Goal: Task Accomplishment & Management: Manage account settings

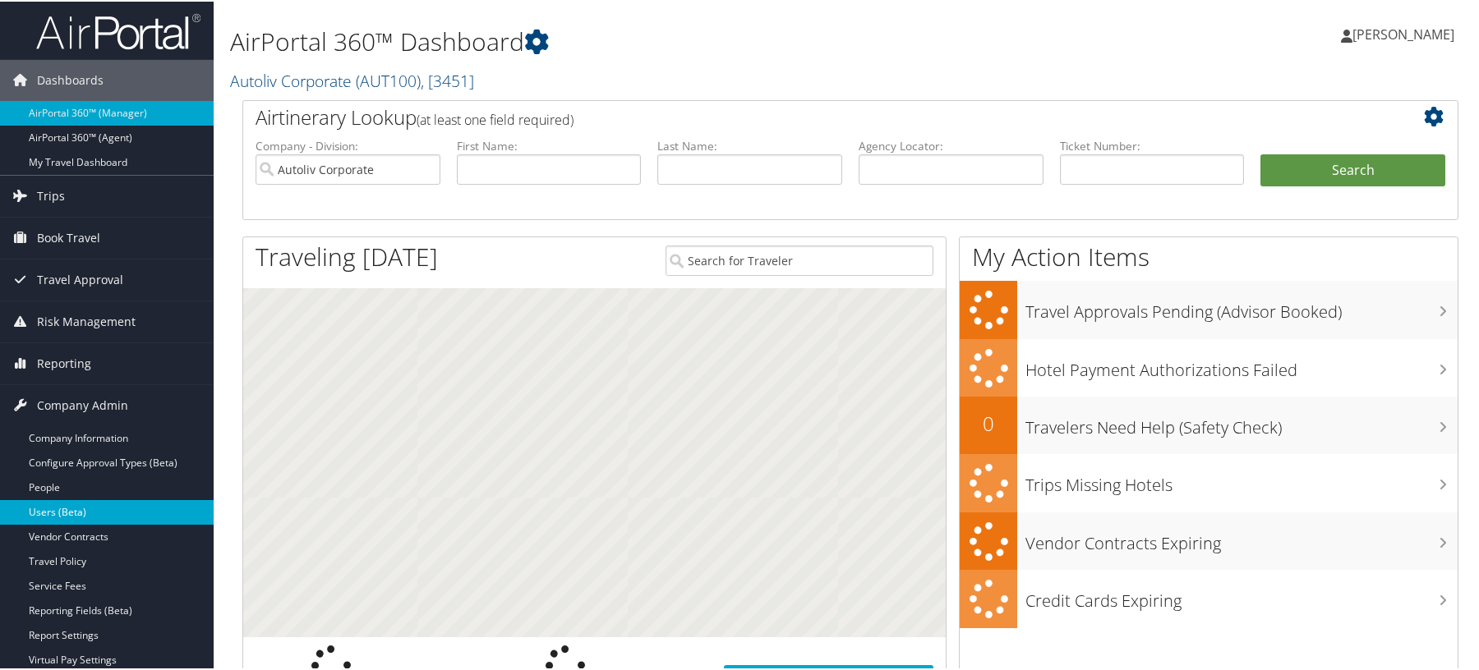
click at [67, 514] on link "Users (Beta)" at bounding box center [107, 511] width 214 height 25
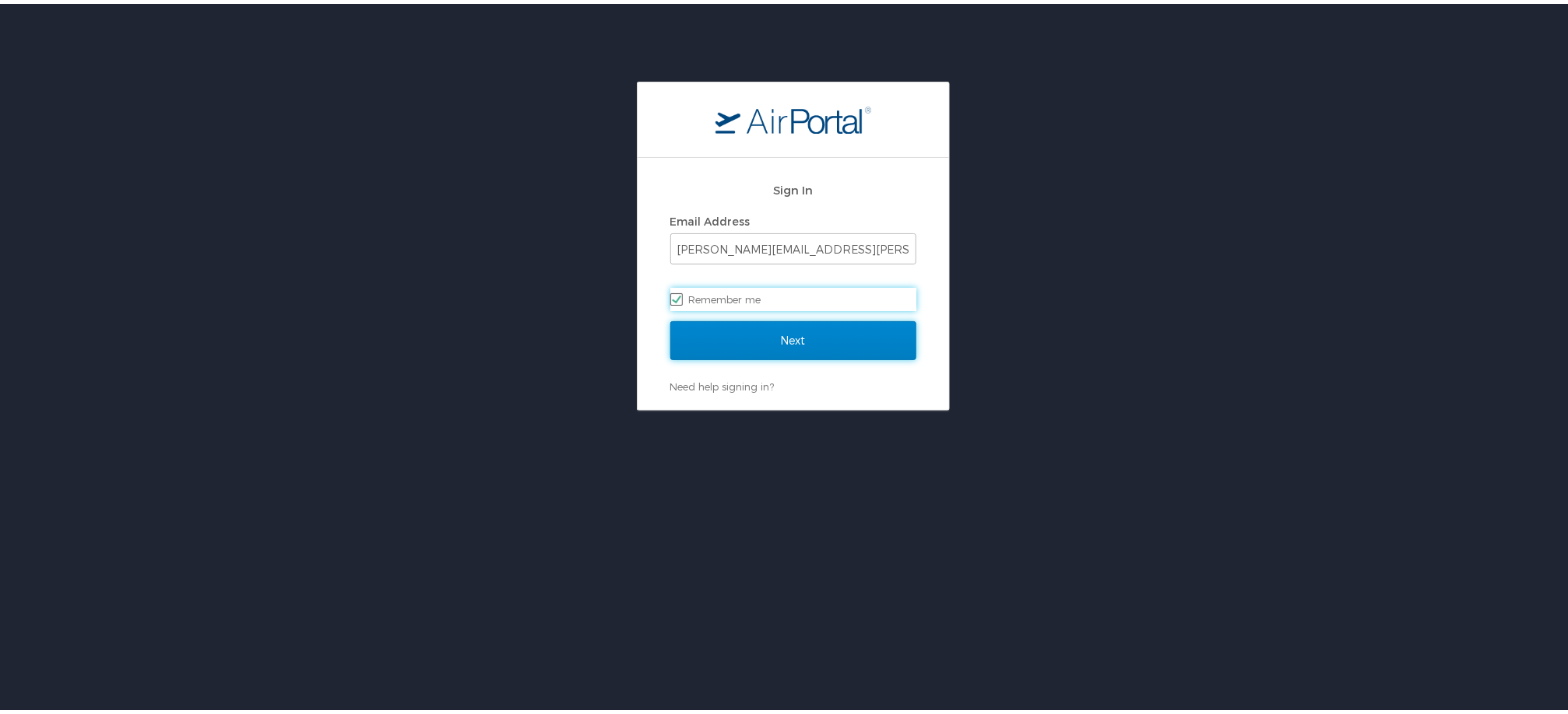
click at [745, 338] on input "Next" at bounding box center [793, 336] width 246 height 39
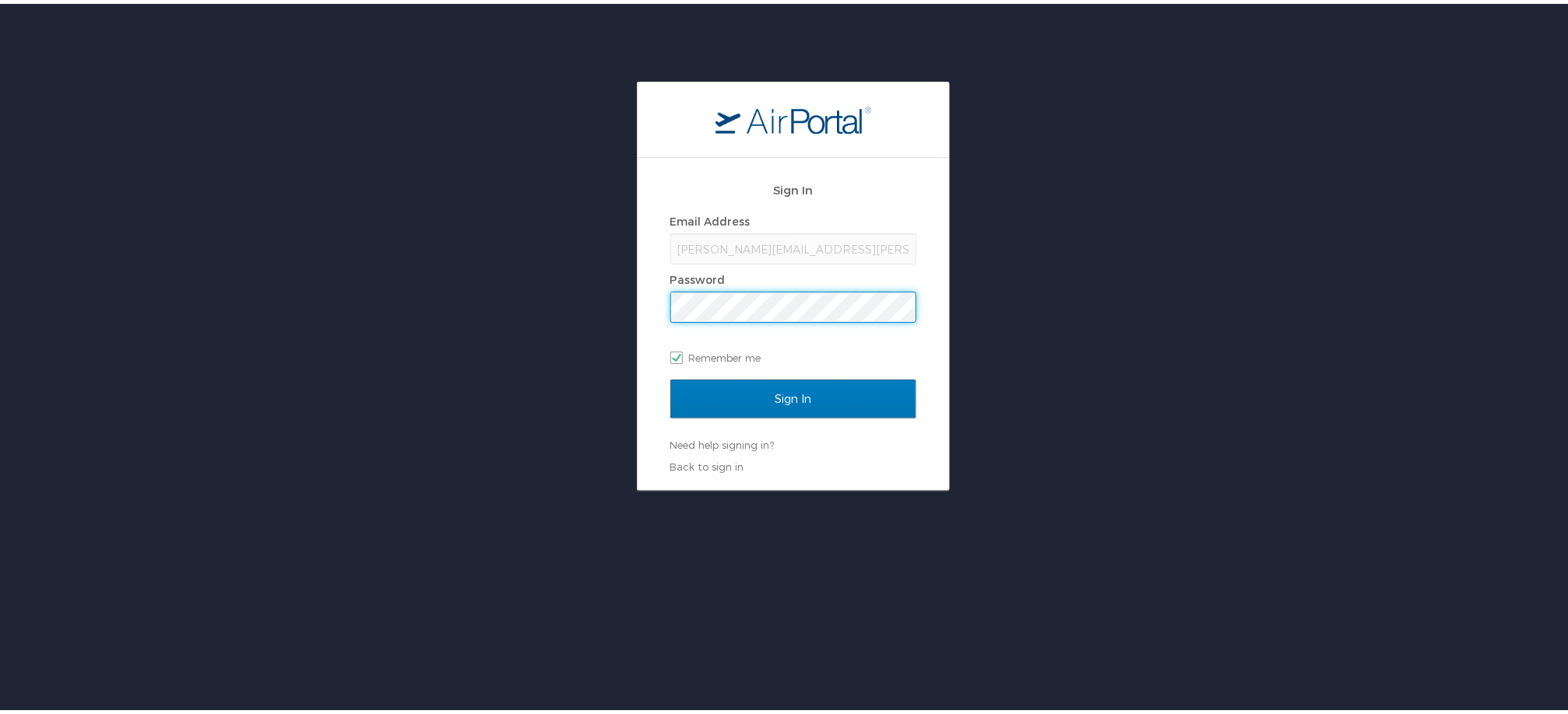
click at [670, 376] on input "Sign In" at bounding box center [793, 395] width 246 height 39
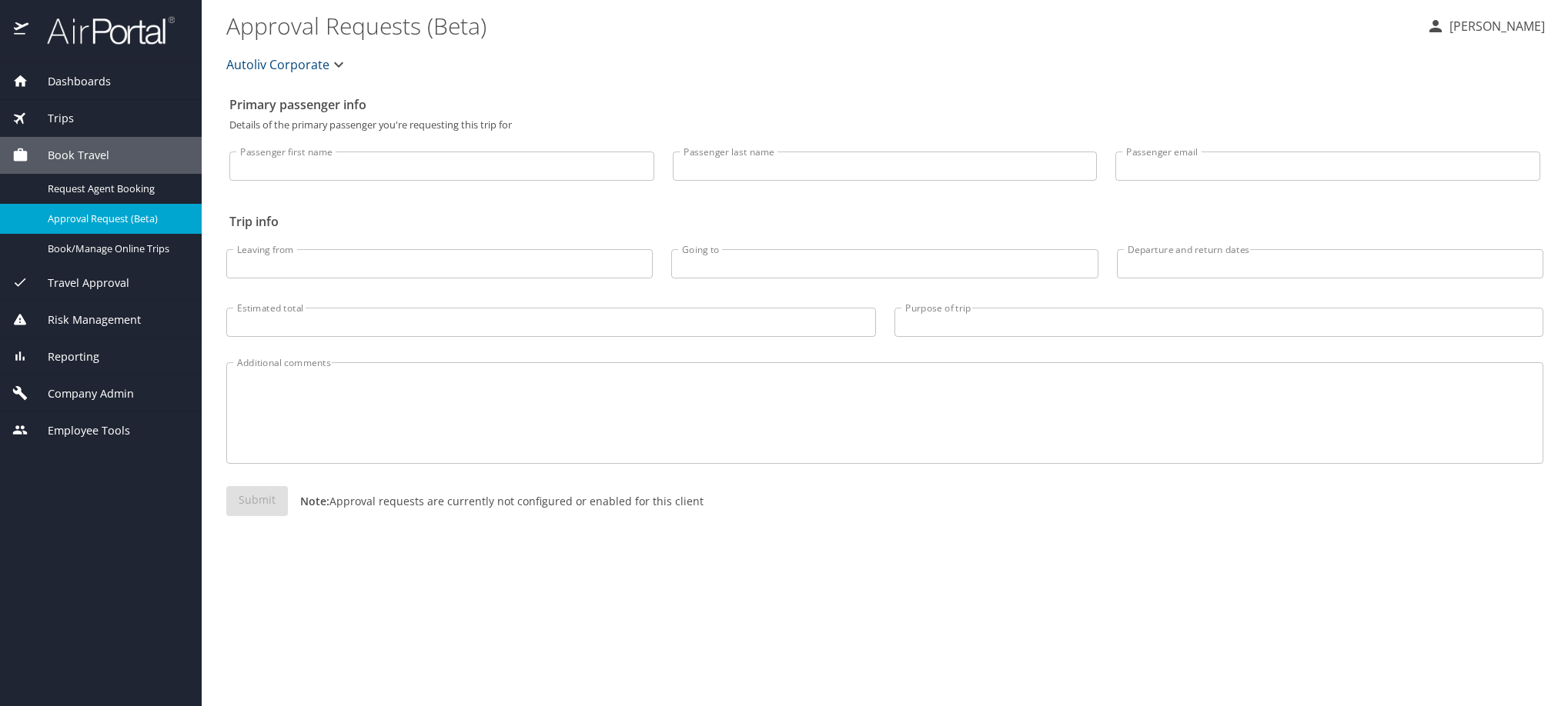
click at [86, 403] on span "Company Admin" at bounding box center [81, 394] width 106 height 17
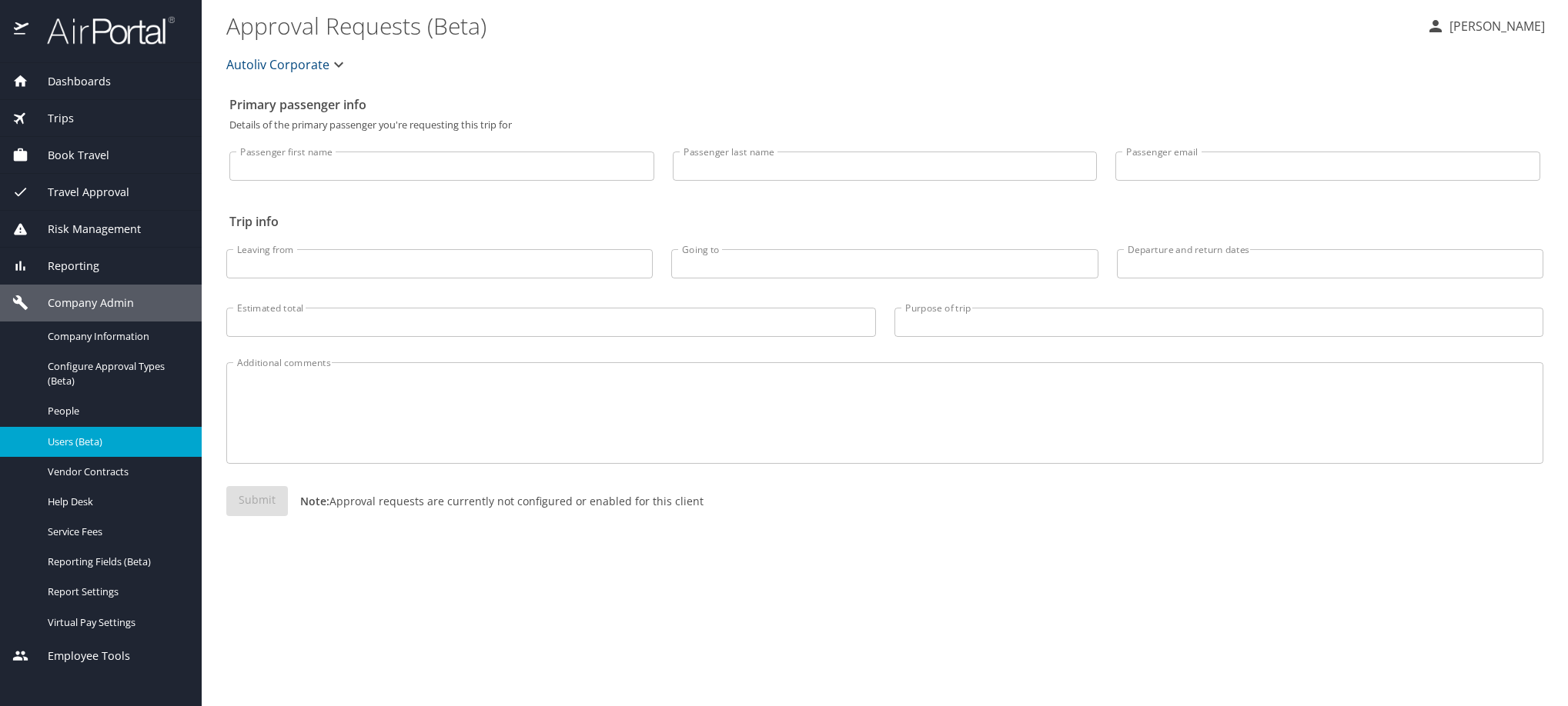
click at [93, 449] on span "Users (Beta)" at bounding box center [115, 442] width 136 height 15
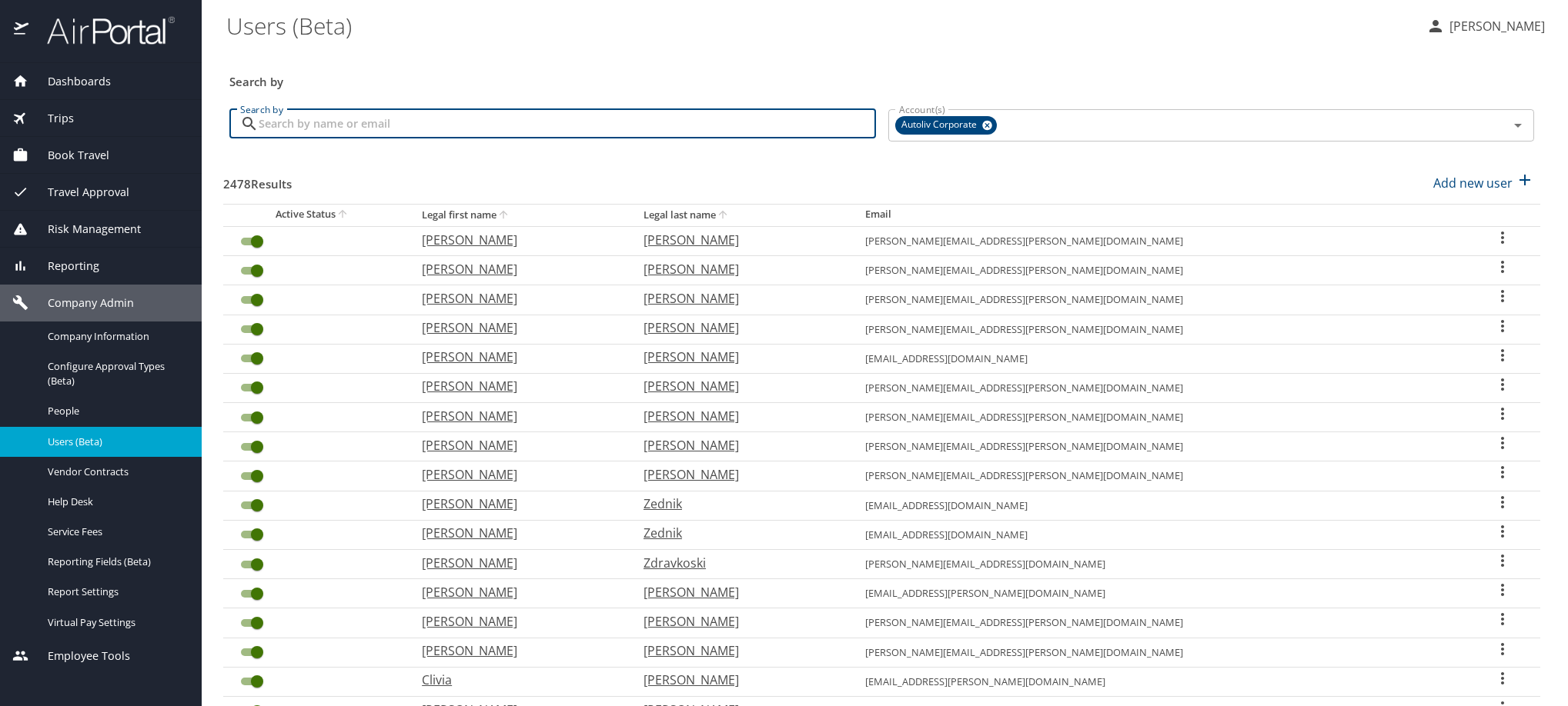
click at [682, 139] on input "Search by" at bounding box center [567, 124] width 617 height 29
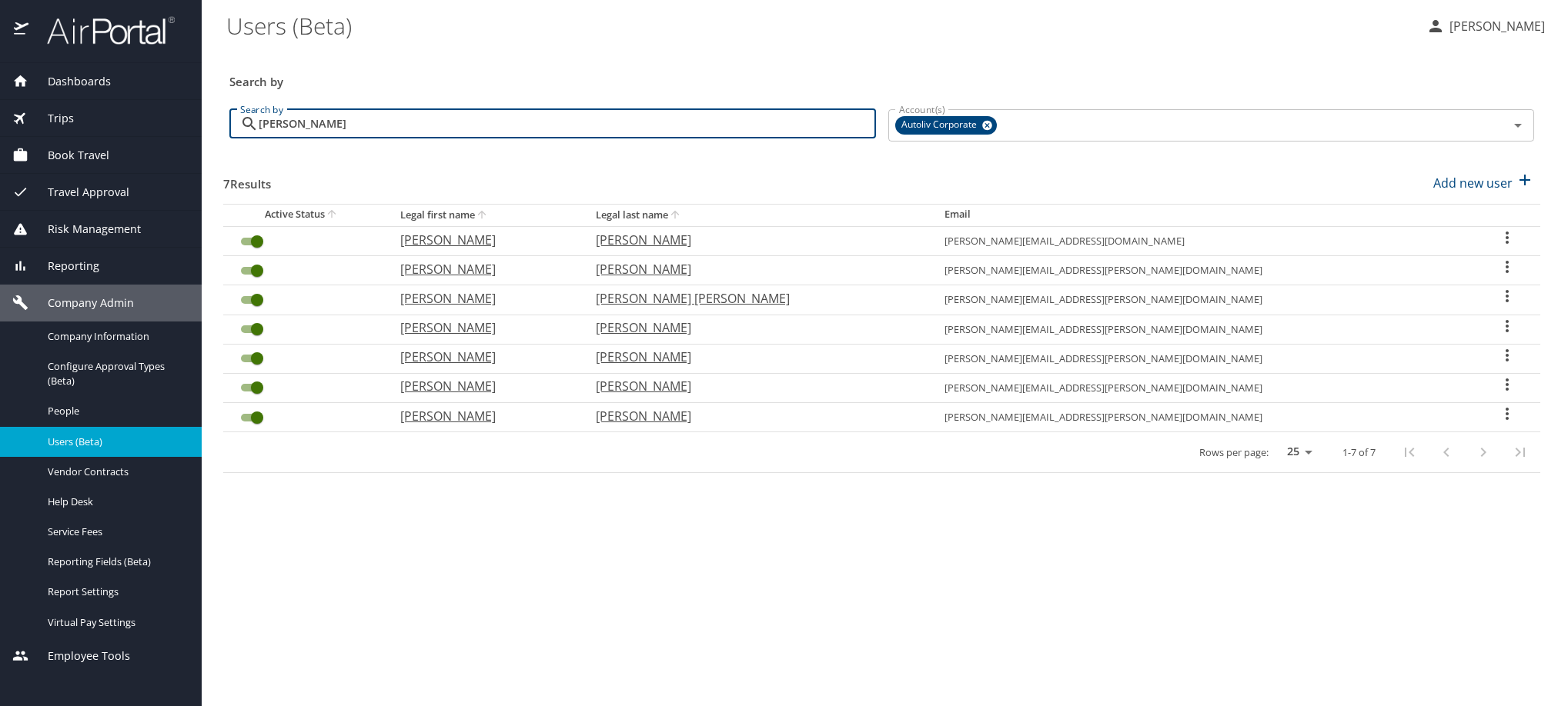
type input "GUILLERMO"
click at [1499, 364] on icon "User Search Table" at bounding box center [1507, 356] width 19 height 19
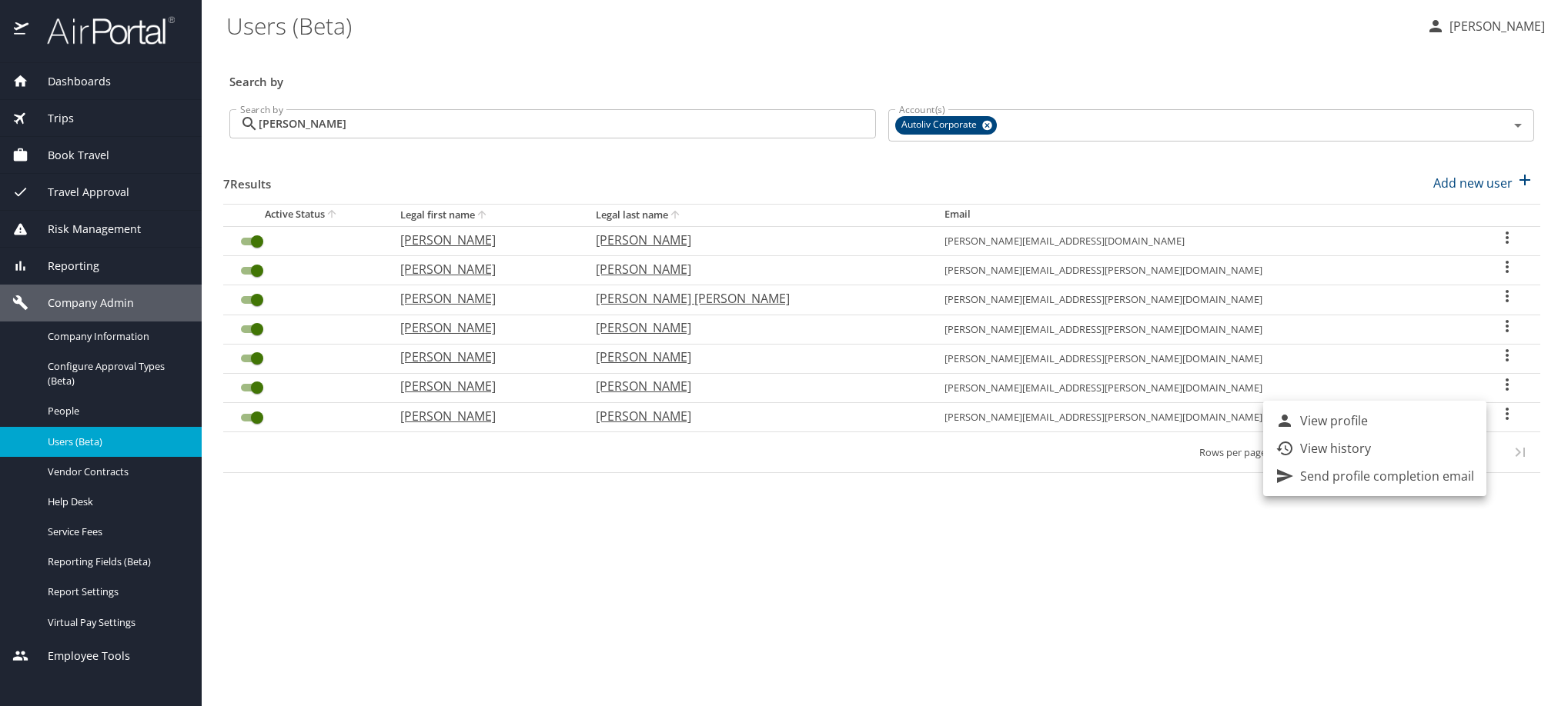
click at [1431, 432] on li "View profile" at bounding box center [1374, 421] width 223 height 28
select select "US"
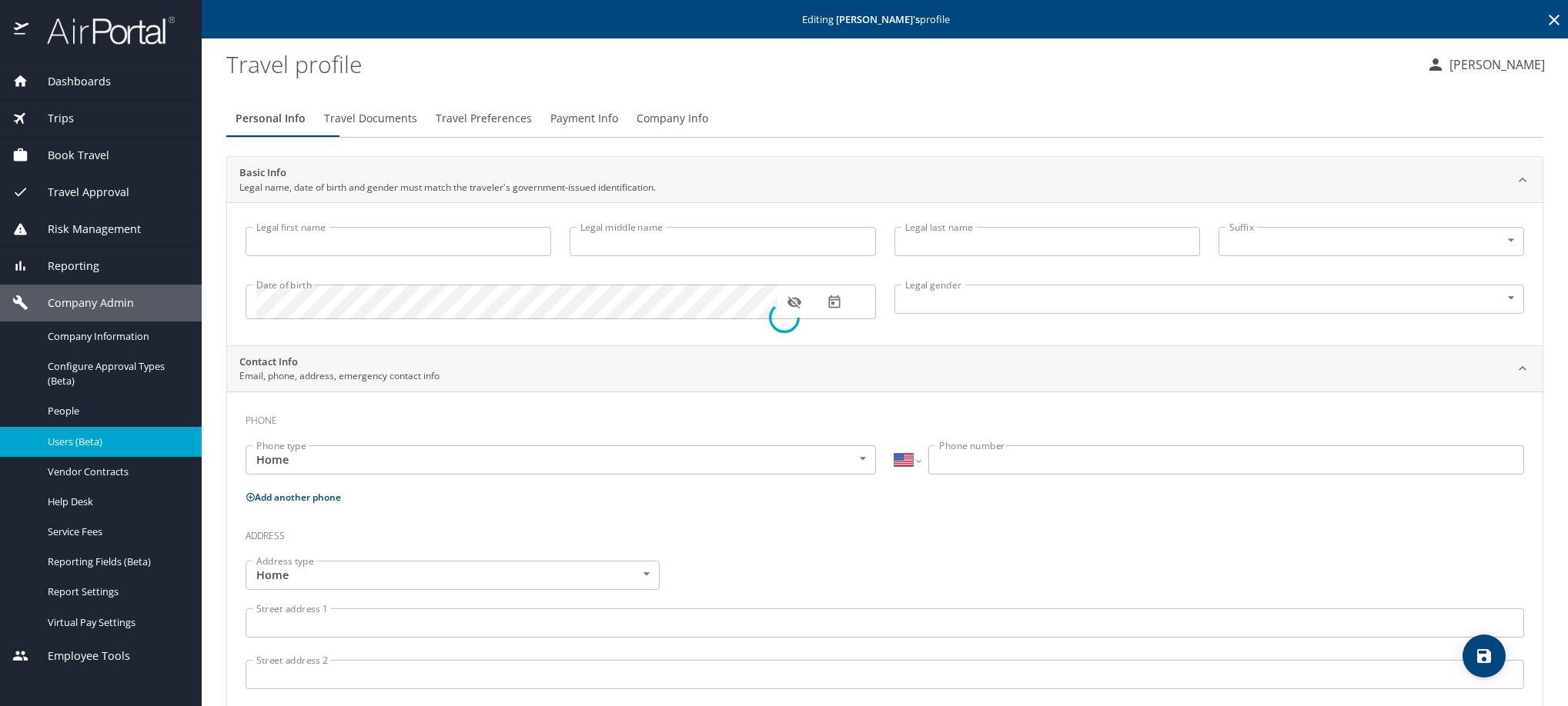
type input "Guillermo"
type input "Contreras Montanez"
type input "Male"
type input "Karina"
type input "Contreras"
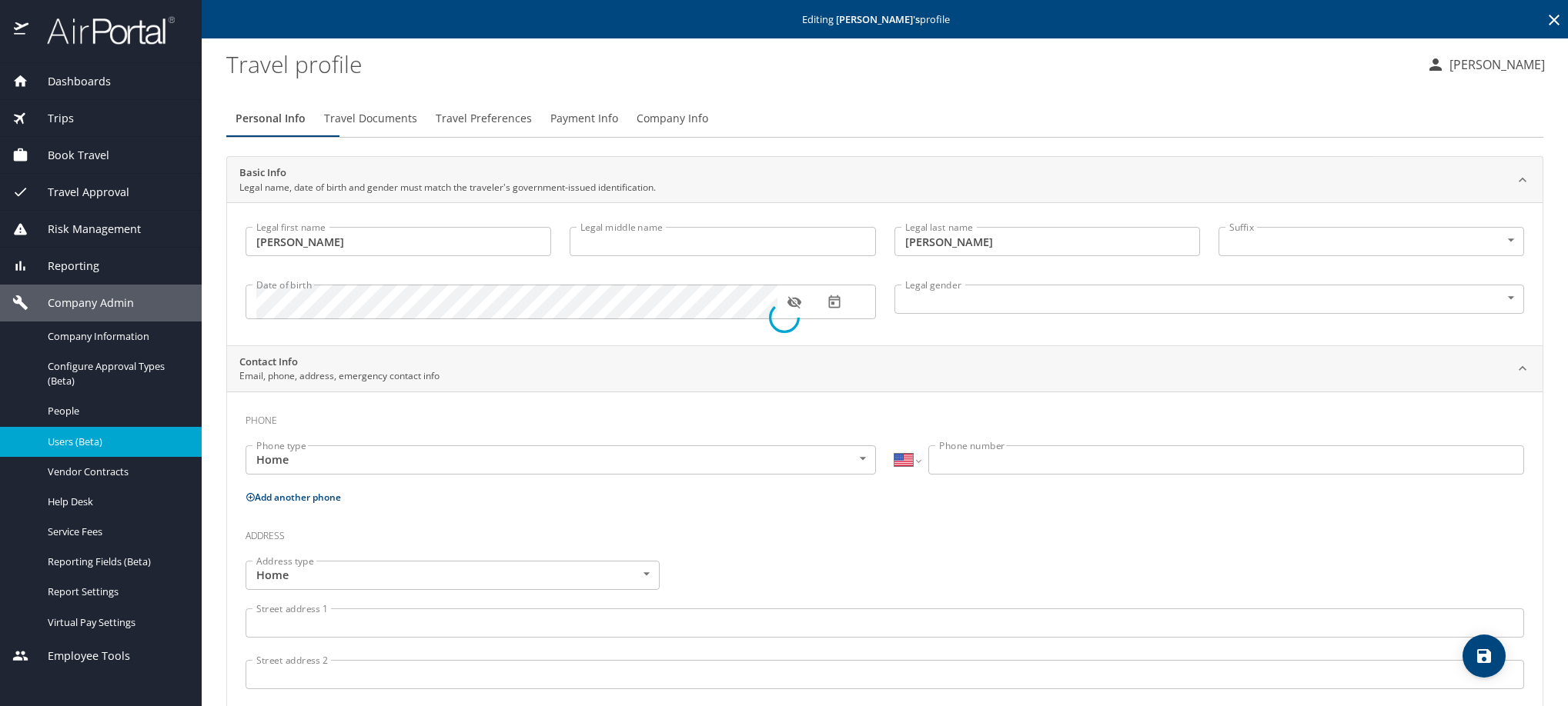
select select "MX"
type input "449 129 2752"
type input "biol_karina_contreras@hotmail.com"
select select "MX"
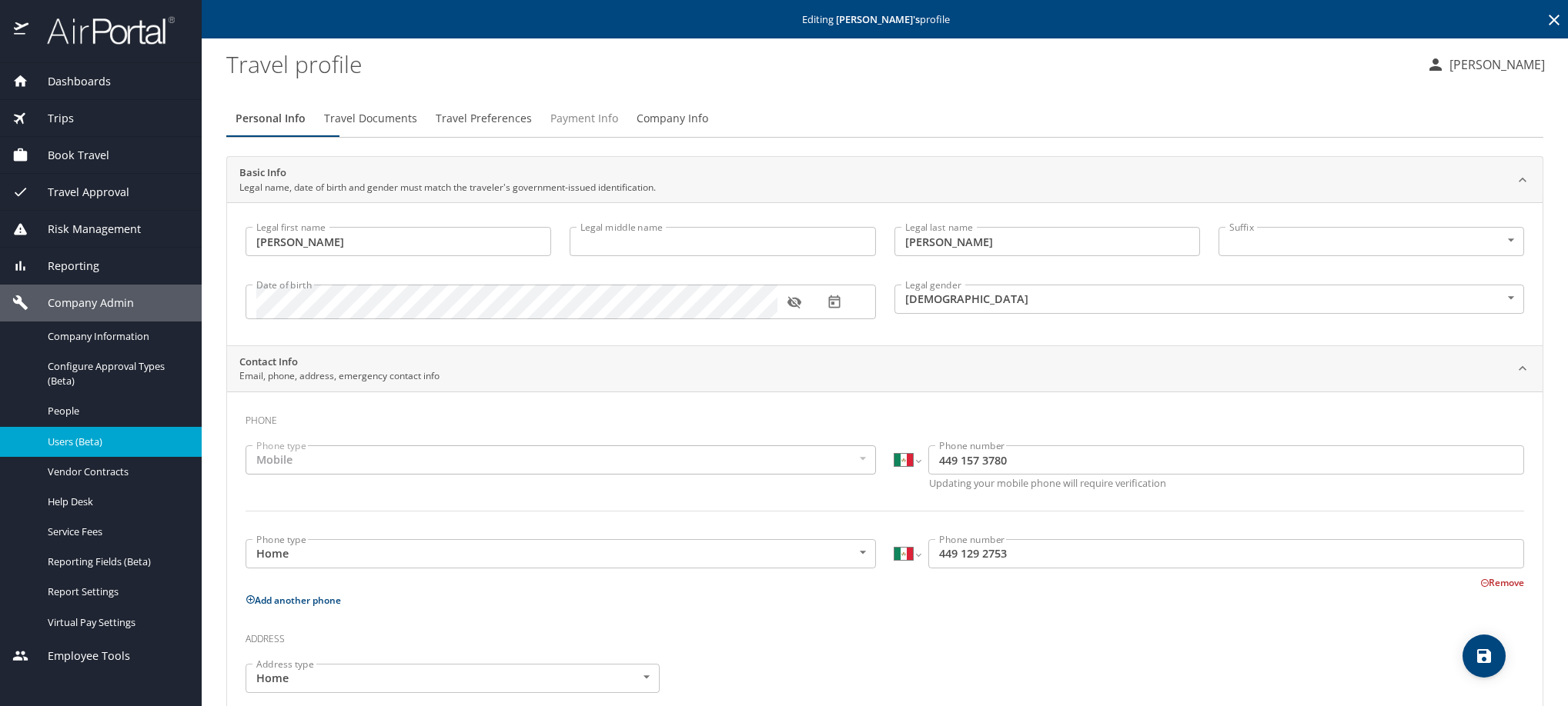
click at [618, 128] on span "Payment Info" at bounding box center [584, 119] width 67 height 20
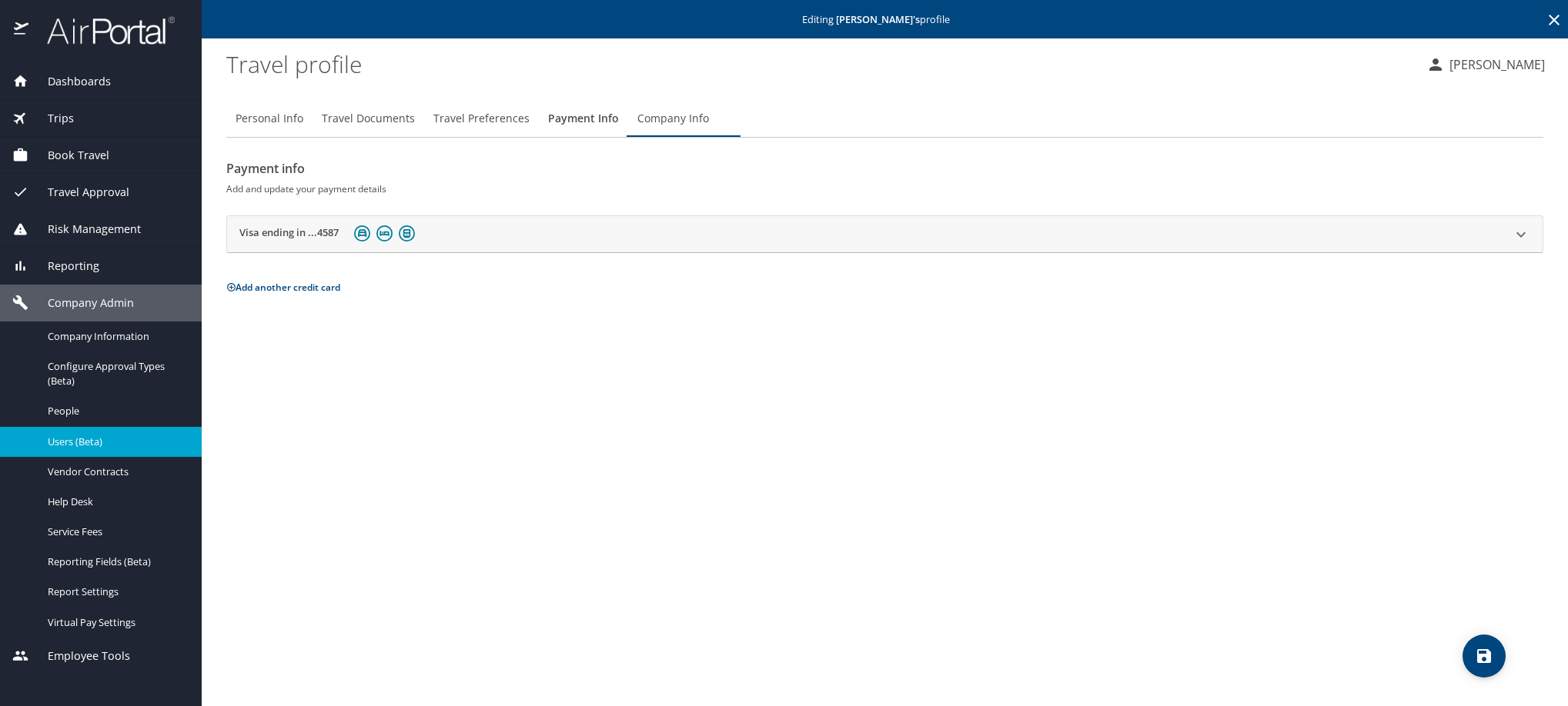
click at [299, 243] on h2 "Visa ending in ...4587" at bounding box center [289, 235] width 99 height 19
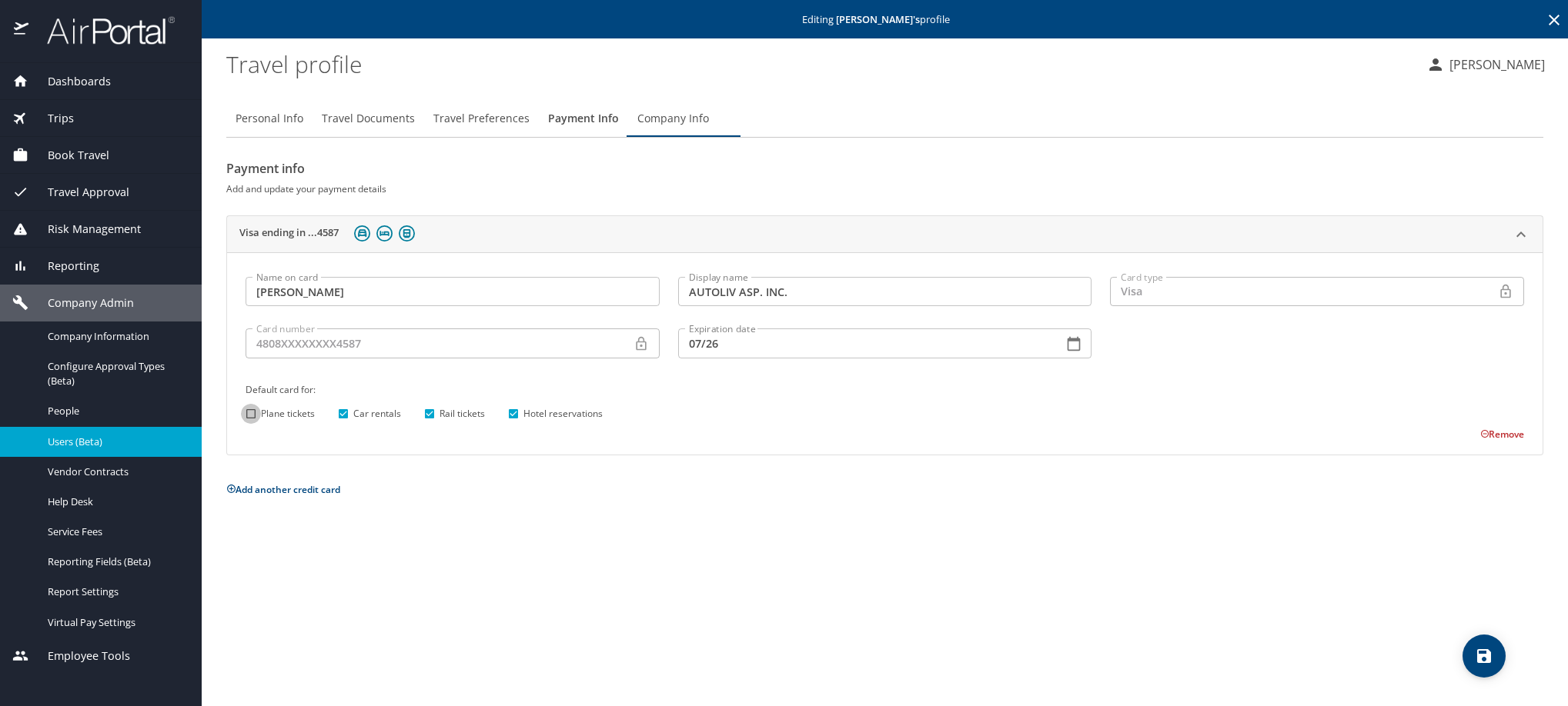
click at [247, 424] on input "Plane tickets" at bounding box center [250, 413] width 20 height 20
checkbox input "true"
click at [1469, 661] on span "save" at bounding box center [1484, 656] width 43 height 19
click at [274, 128] on span "Personal Info" at bounding box center [269, 119] width 67 height 20
select select "MX"
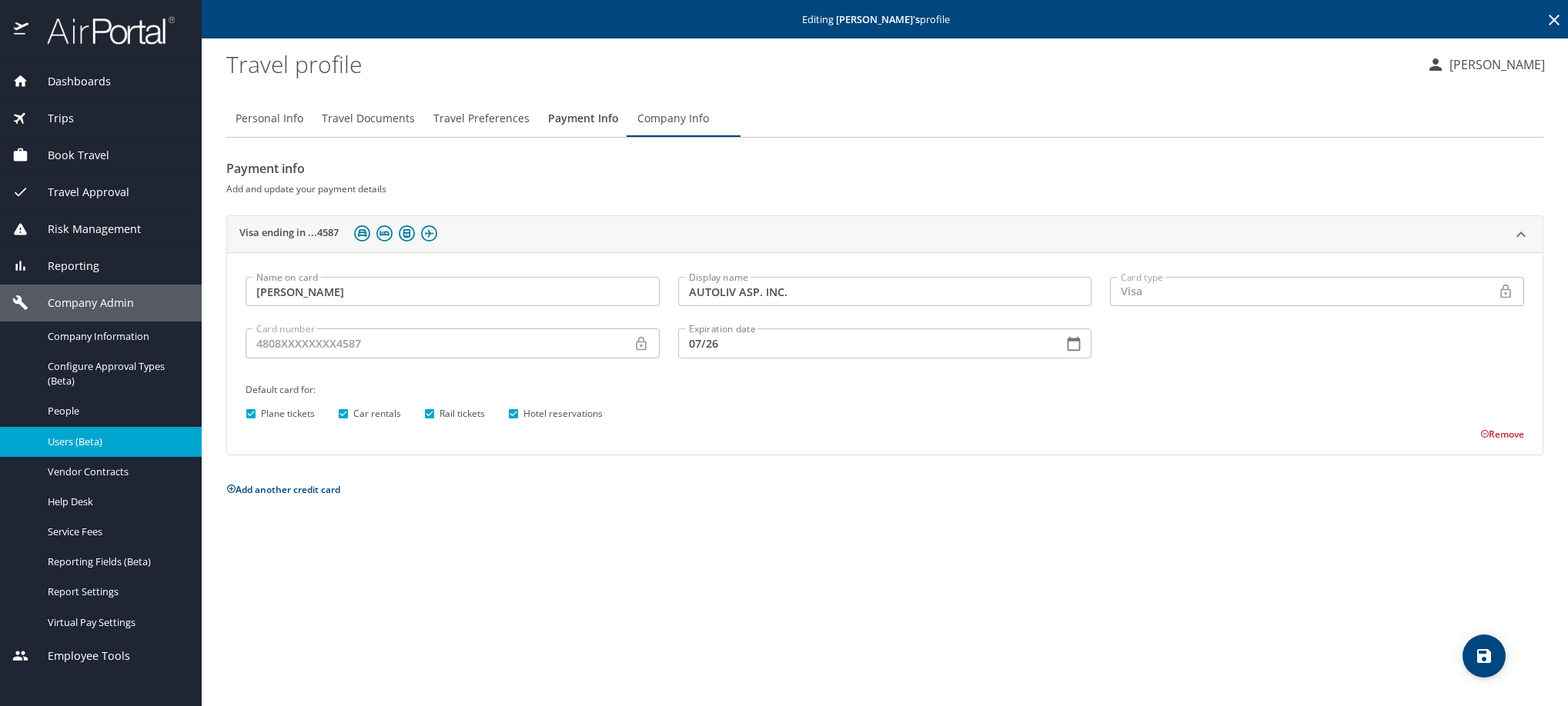
select select "MX"
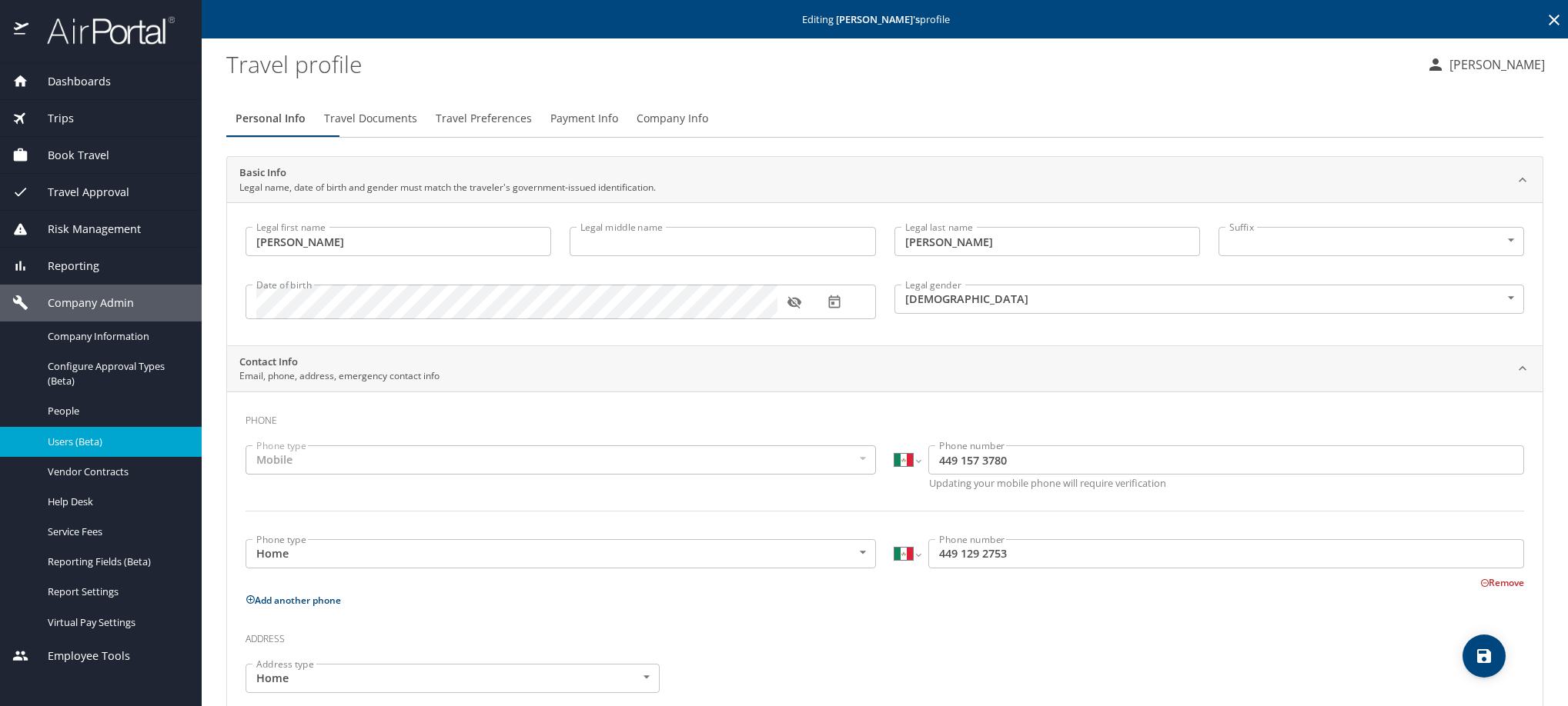
click at [1545, 23] on icon at bounding box center [1554, 21] width 19 height 19
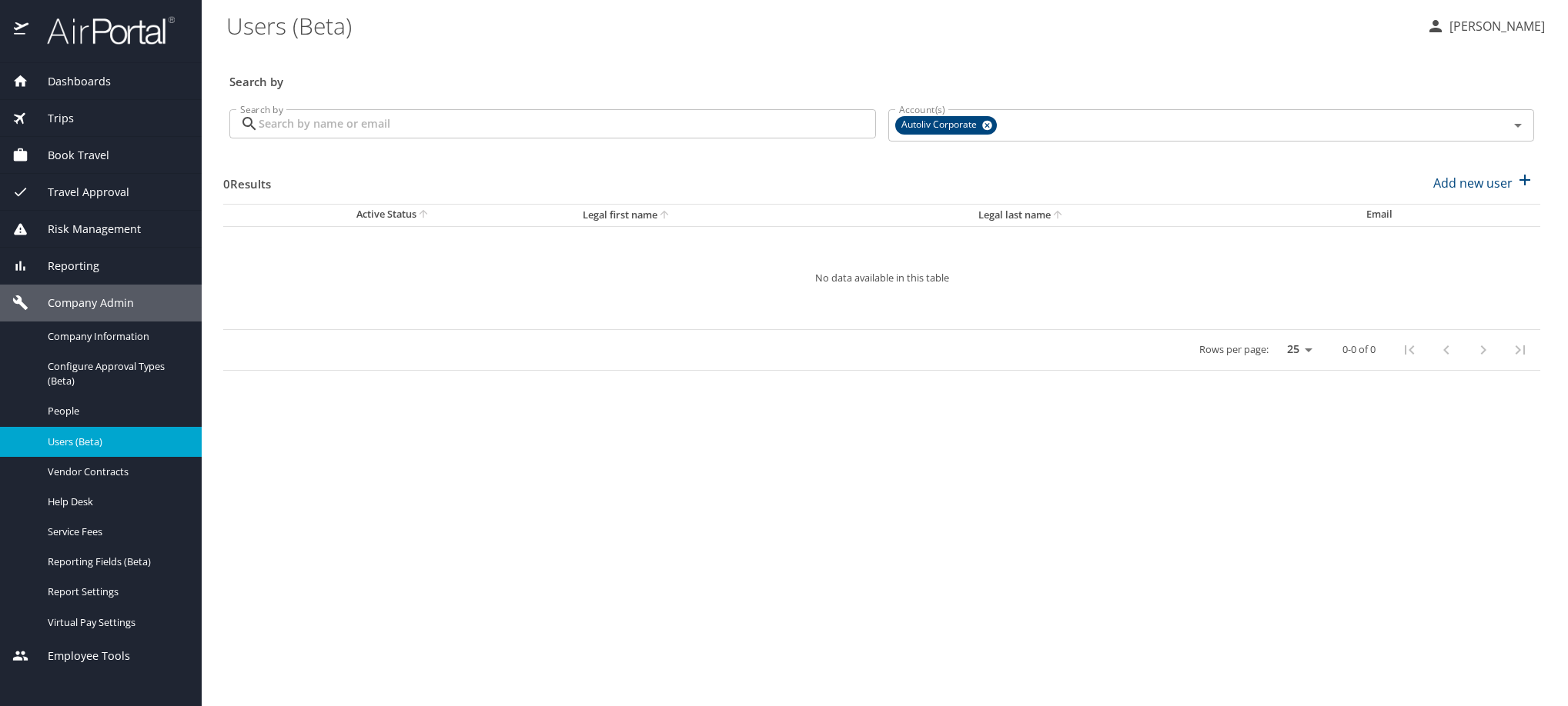
click at [592, 139] on input "Search by" at bounding box center [567, 124] width 617 height 29
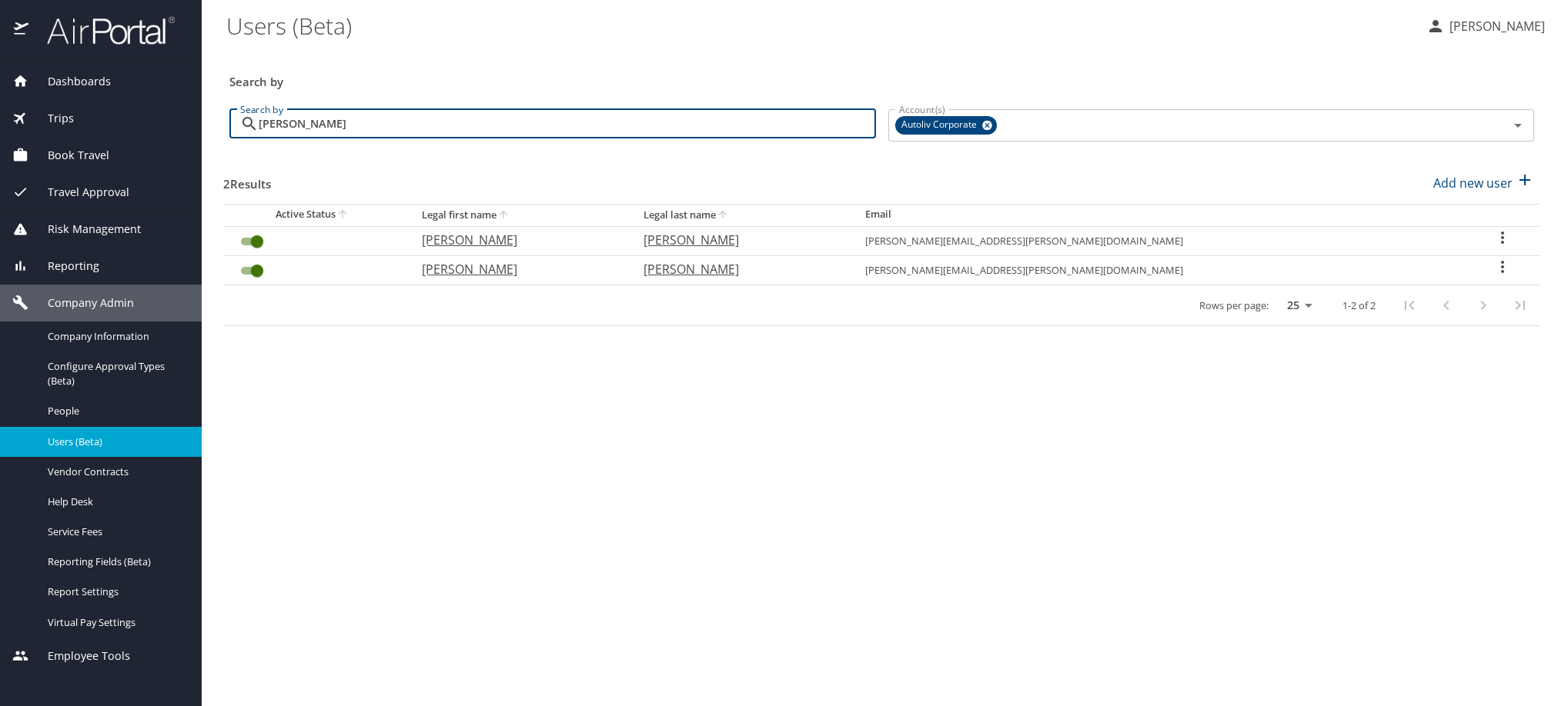
type input "larenas"
click at [1493, 247] on icon "User Search Table" at bounding box center [1502, 238] width 19 height 19
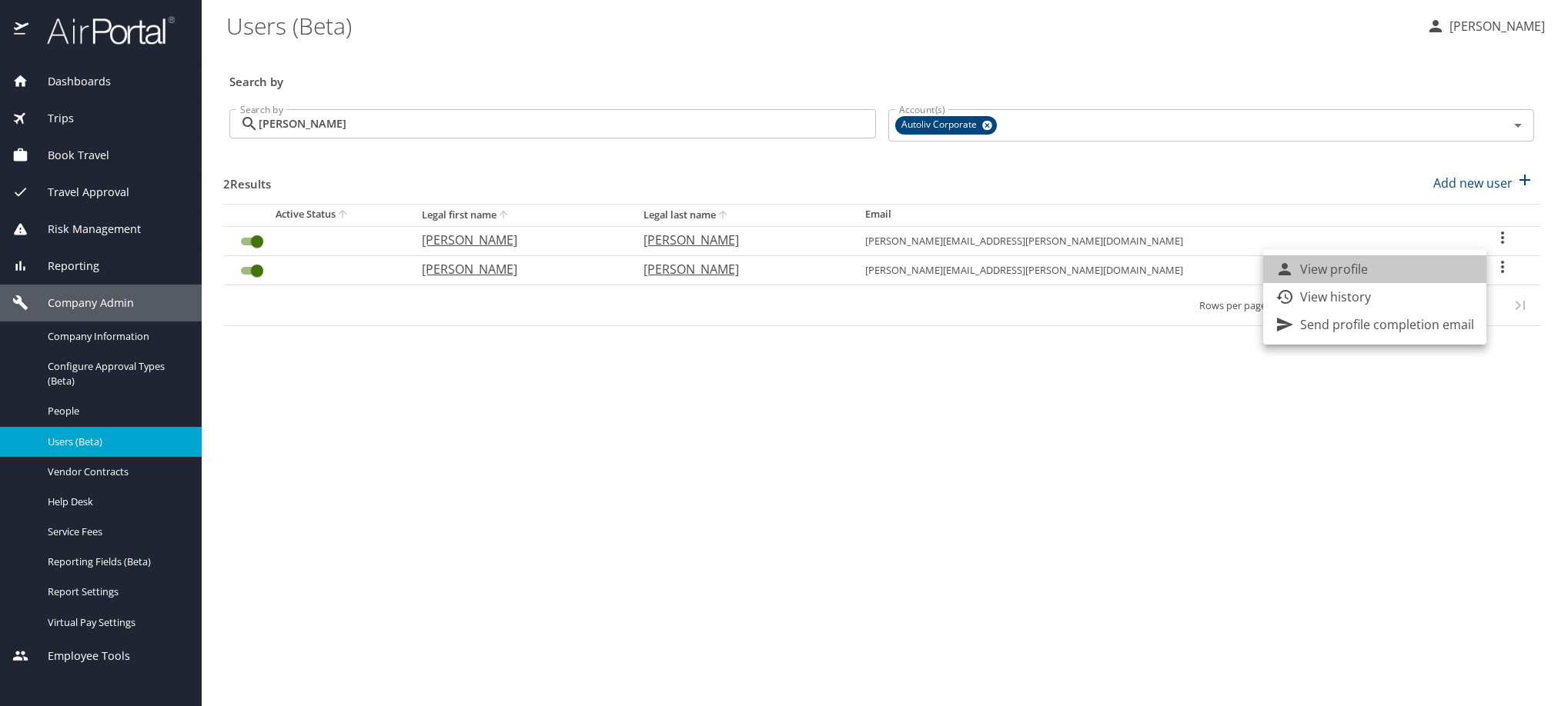
click at [1368, 273] on p "View profile" at bounding box center [1334, 270] width 67 height 19
select select "US"
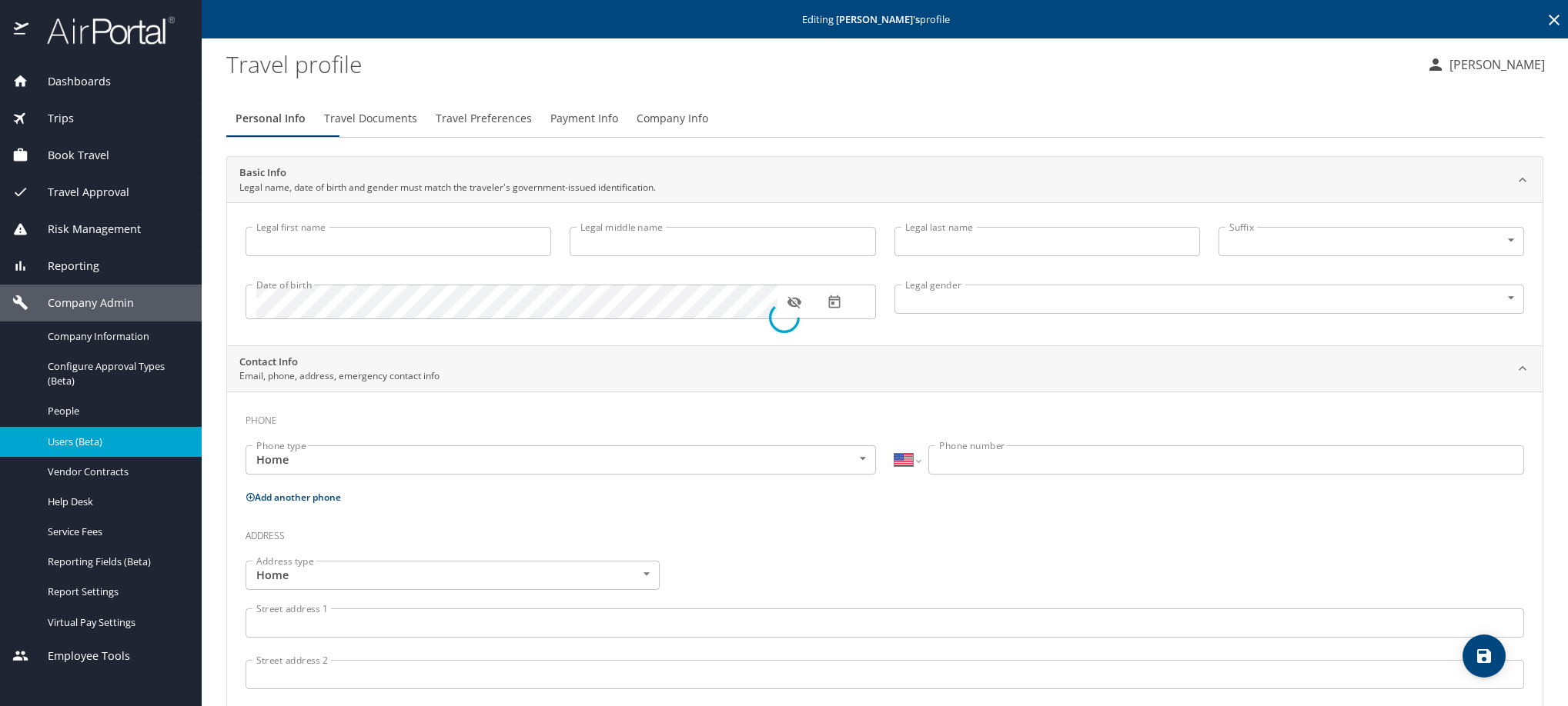
type input "Edgar"
type input "Larenas ALQUICIRA"
type input "Male"
select select "MX"
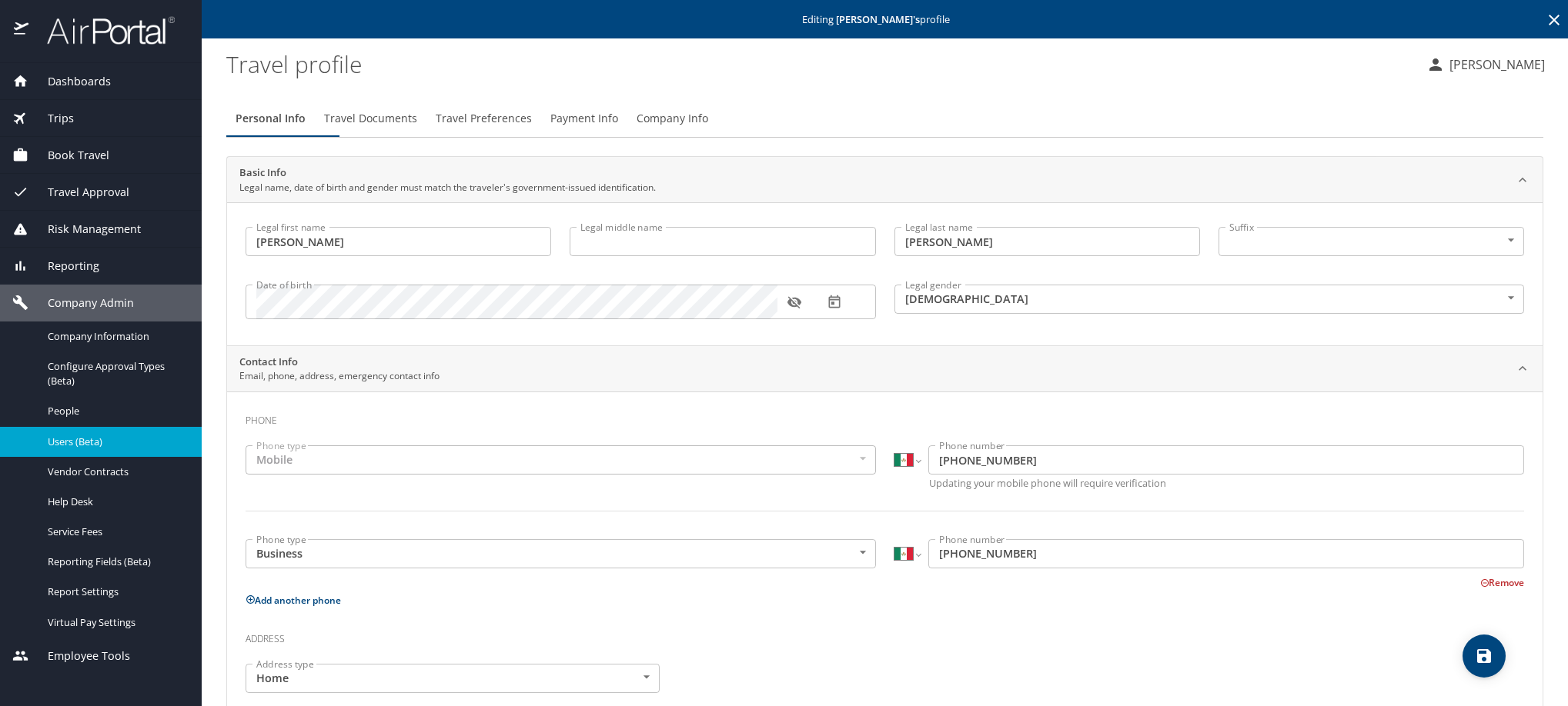
click at [618, 128] on span "Payment Info" at bounding box center [584, 119] width 67 height 20
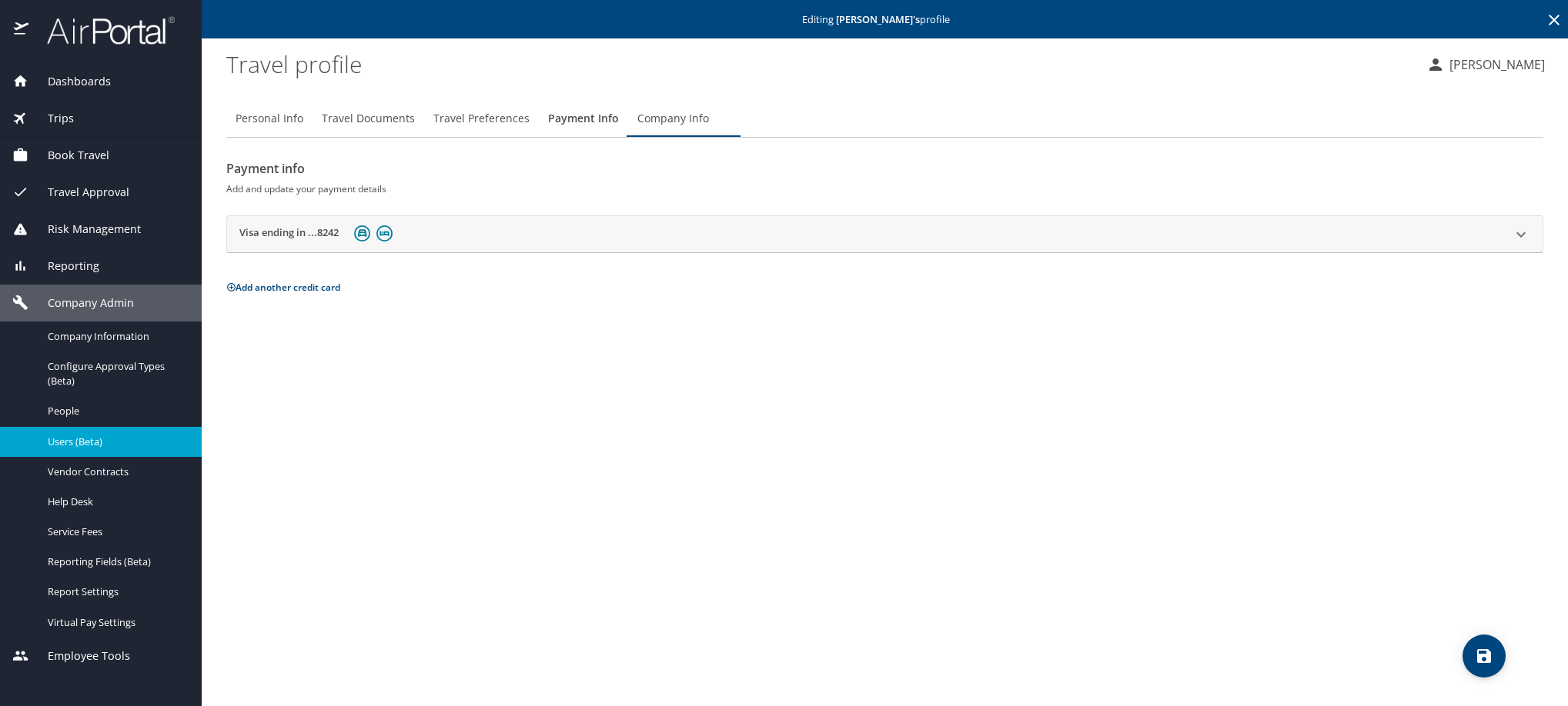
click at [282, 243] on h2 "Visa ending in ...8242" at bounding box center [289, 235] width 99 height 19
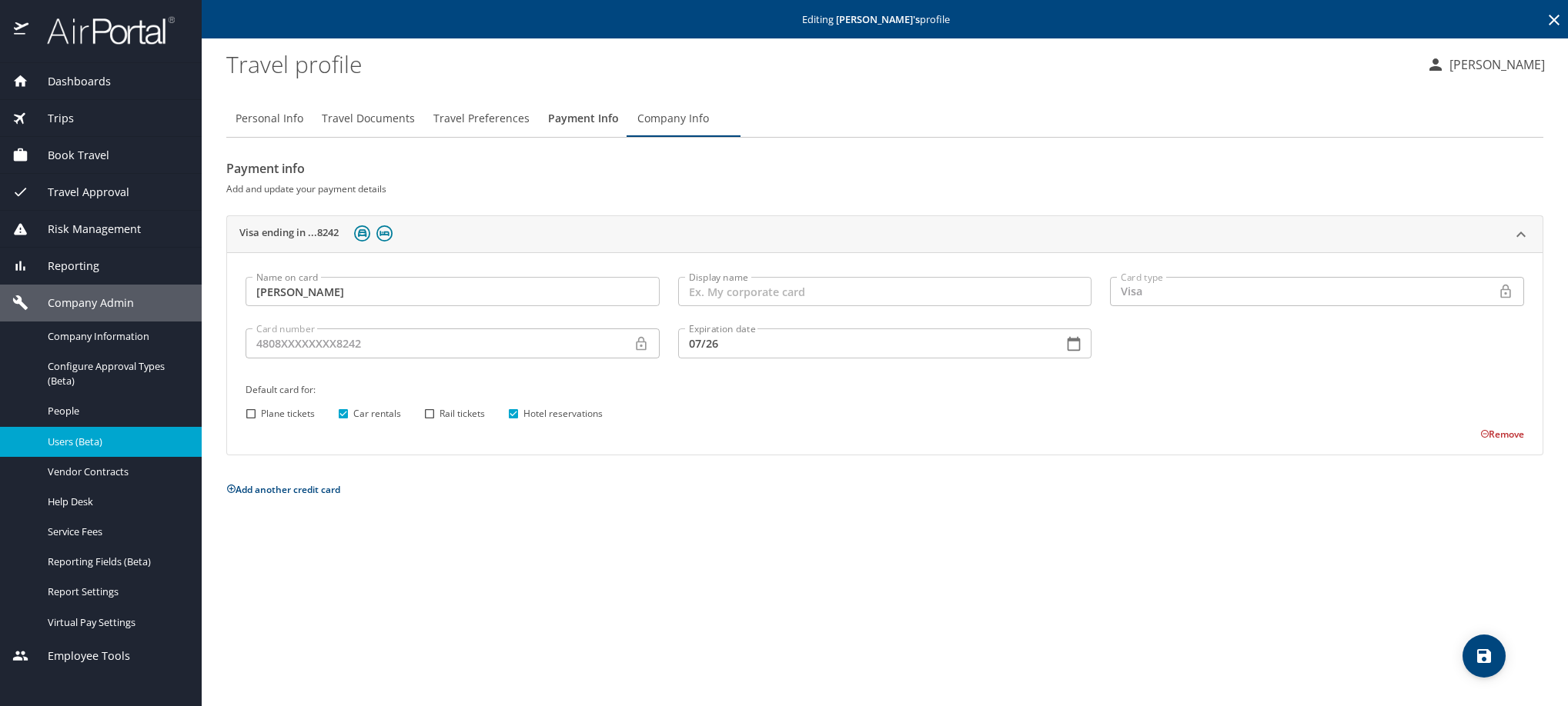
click at [249, 424] on input "Plane tickets" at bounding box center [250, 413] width 20 height 20
checkbox input "true"
click at [1485, 649] on icon "save" at bounding box center [1484, 655] width 14 height 14
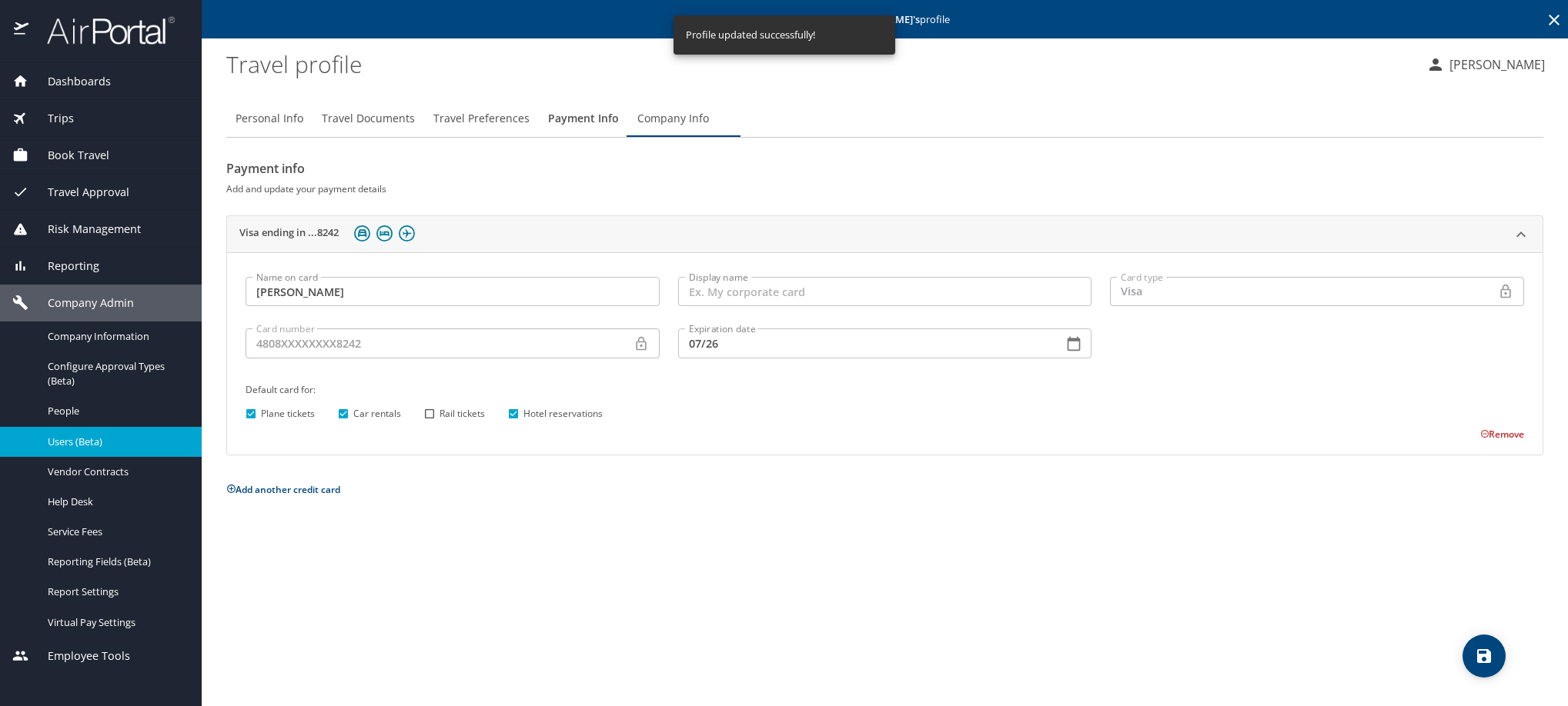
click at [1554, 22] on icon at bounding box center [1554, 21] width 19 height 19
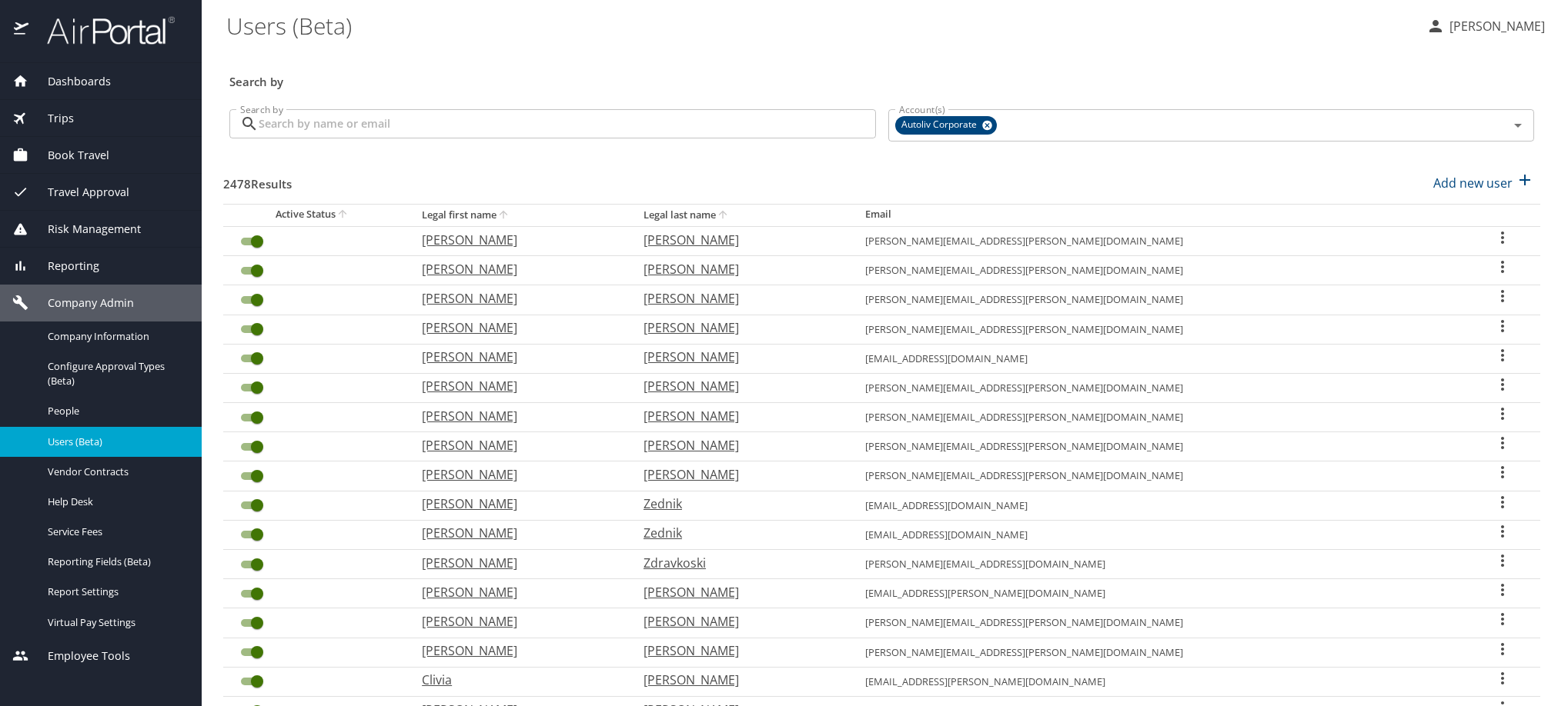
click at [679, 127] on input "Search by" at bounding box center [567, 124] width 617 height 29
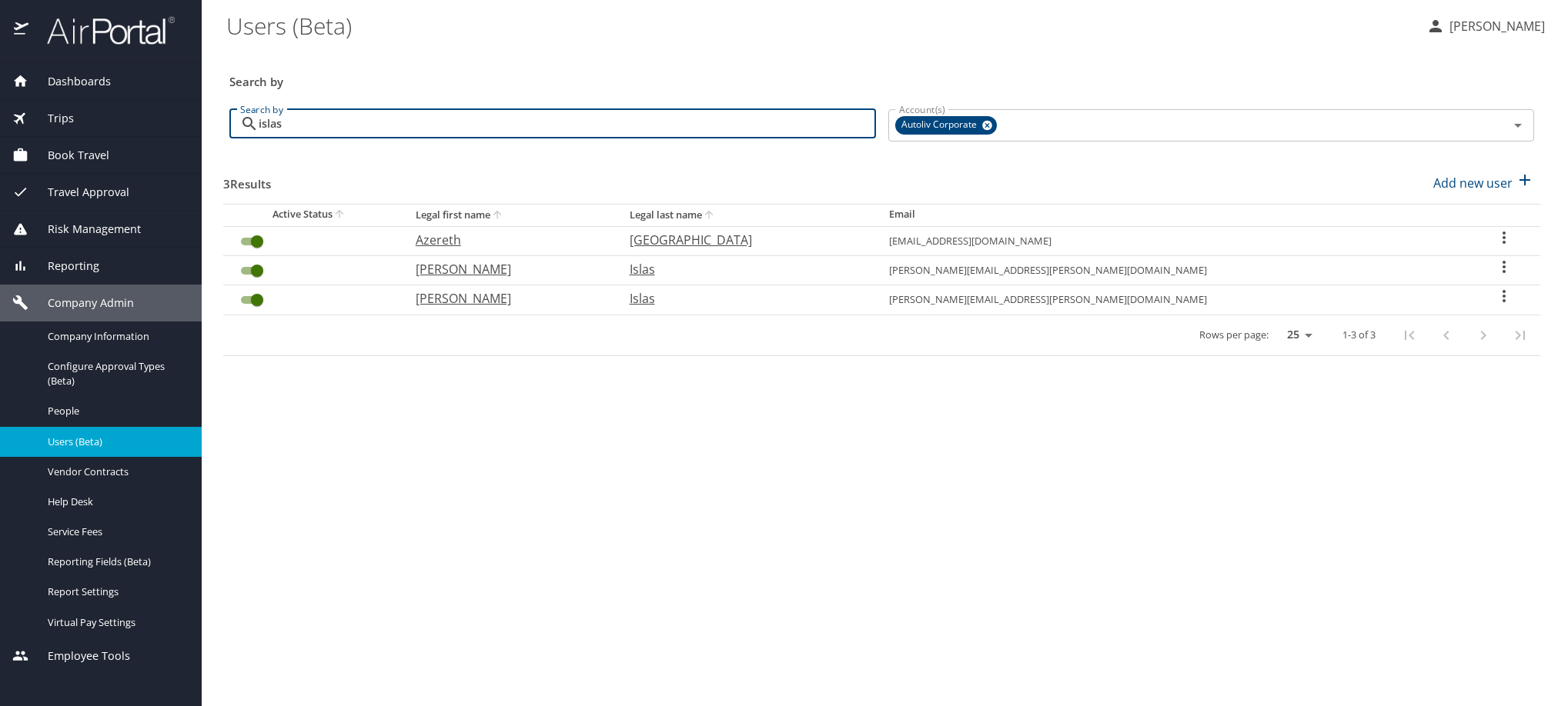
type input "islas"
click at [1495, 305] on icon "User Search Table" at bounding box center [1504, 296] width 19 height 19
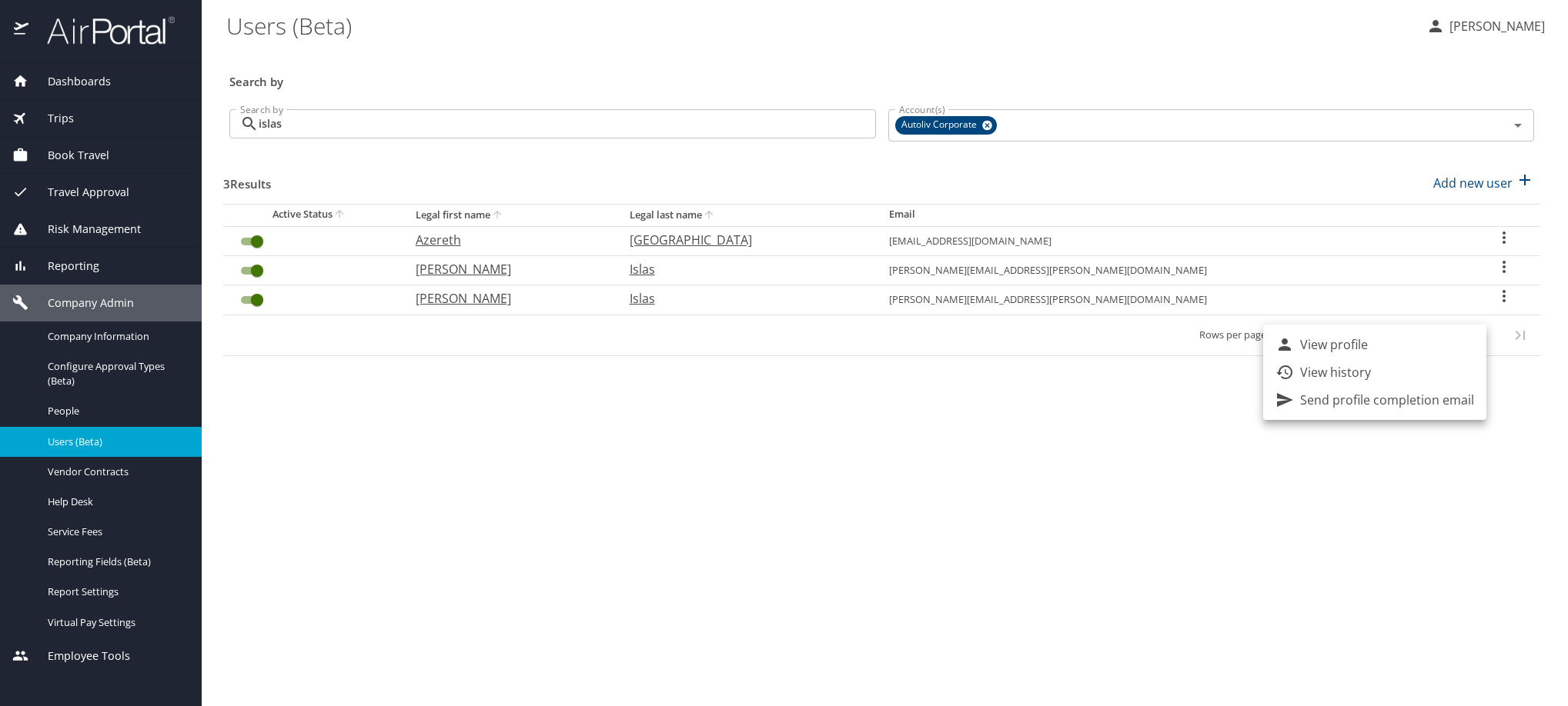
click at [1413, 347] on li "View profile" at bounding box center [1374, 345] width 223 height 28
select select "US"
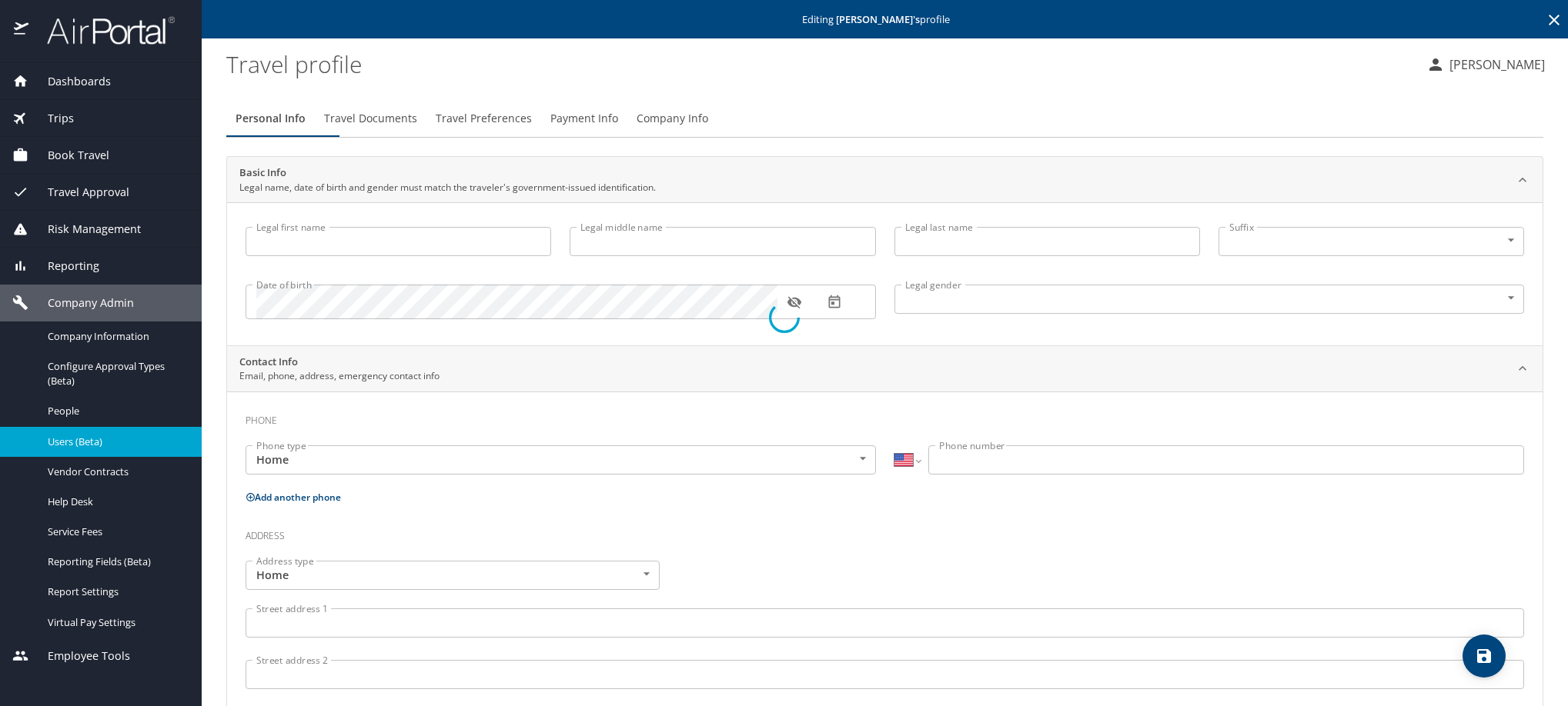
select select "MX"
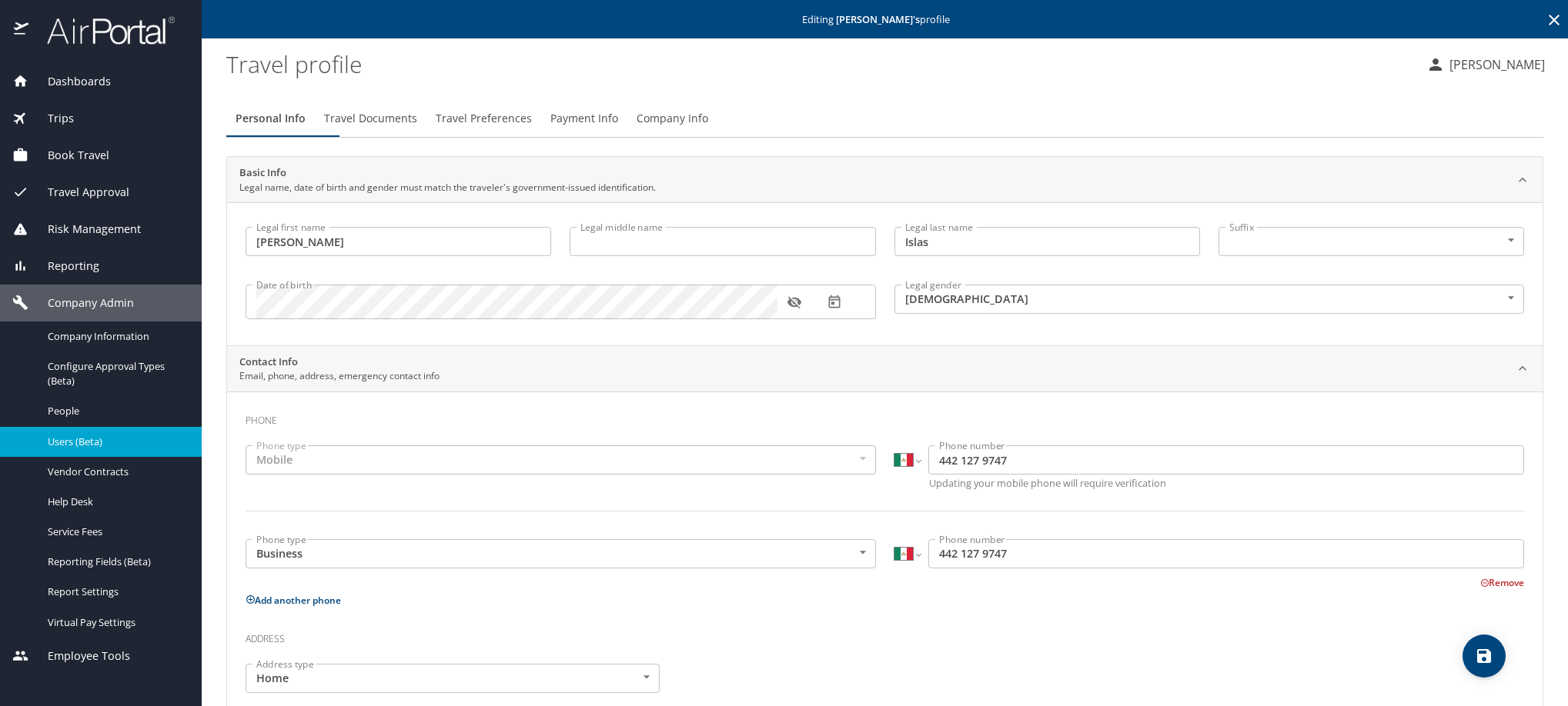
type input "Daniel"
type input "Islas"
type input "Male"
type input "Araceli"
type input "Apreza"
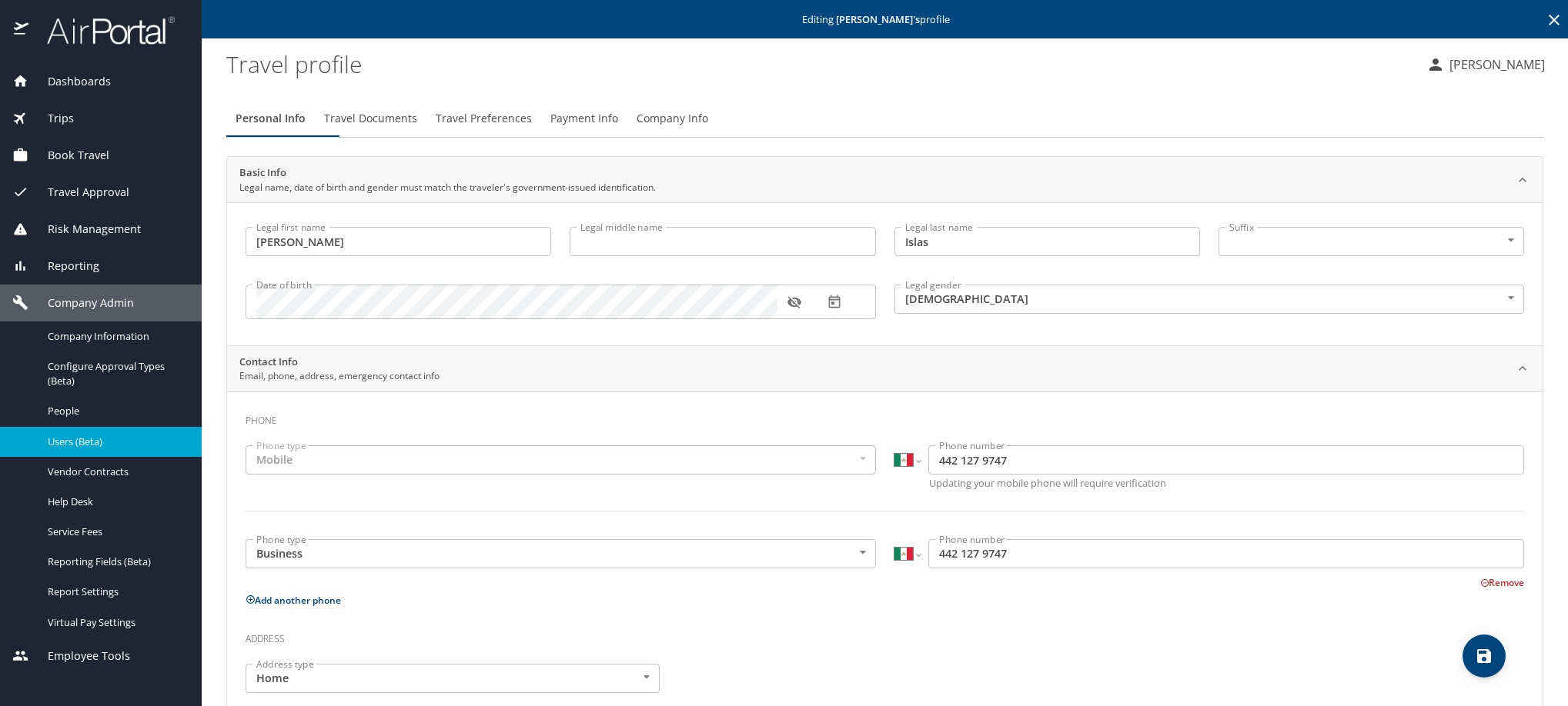
select select "MX"
type input "442 317 0780"
click at [618, 128] on span "Payment Info" at bounding box center [584, 119] width 67 height 20
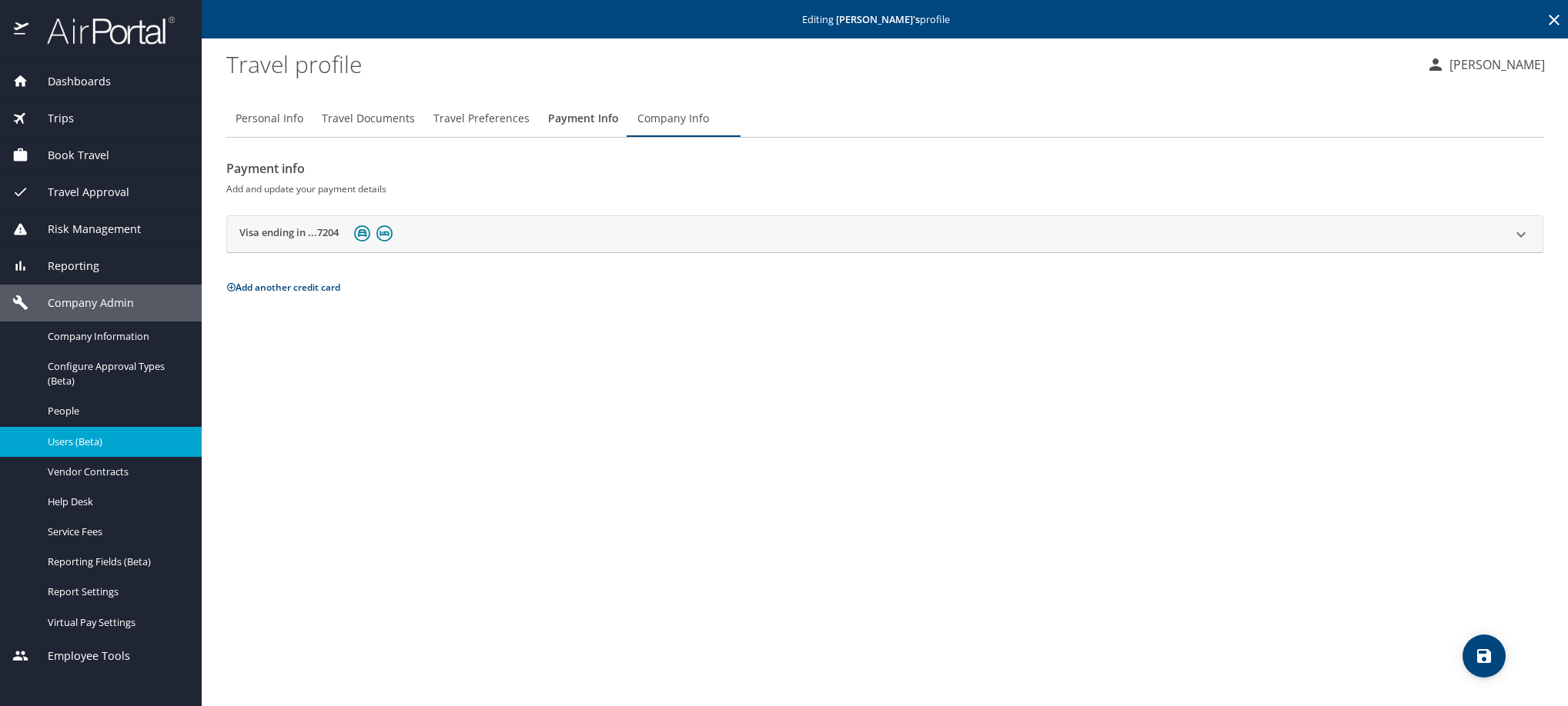
click at [268, 243] on h2 "Visa ending in ...7204" at bounding box center [289, 235] width 99 height 19
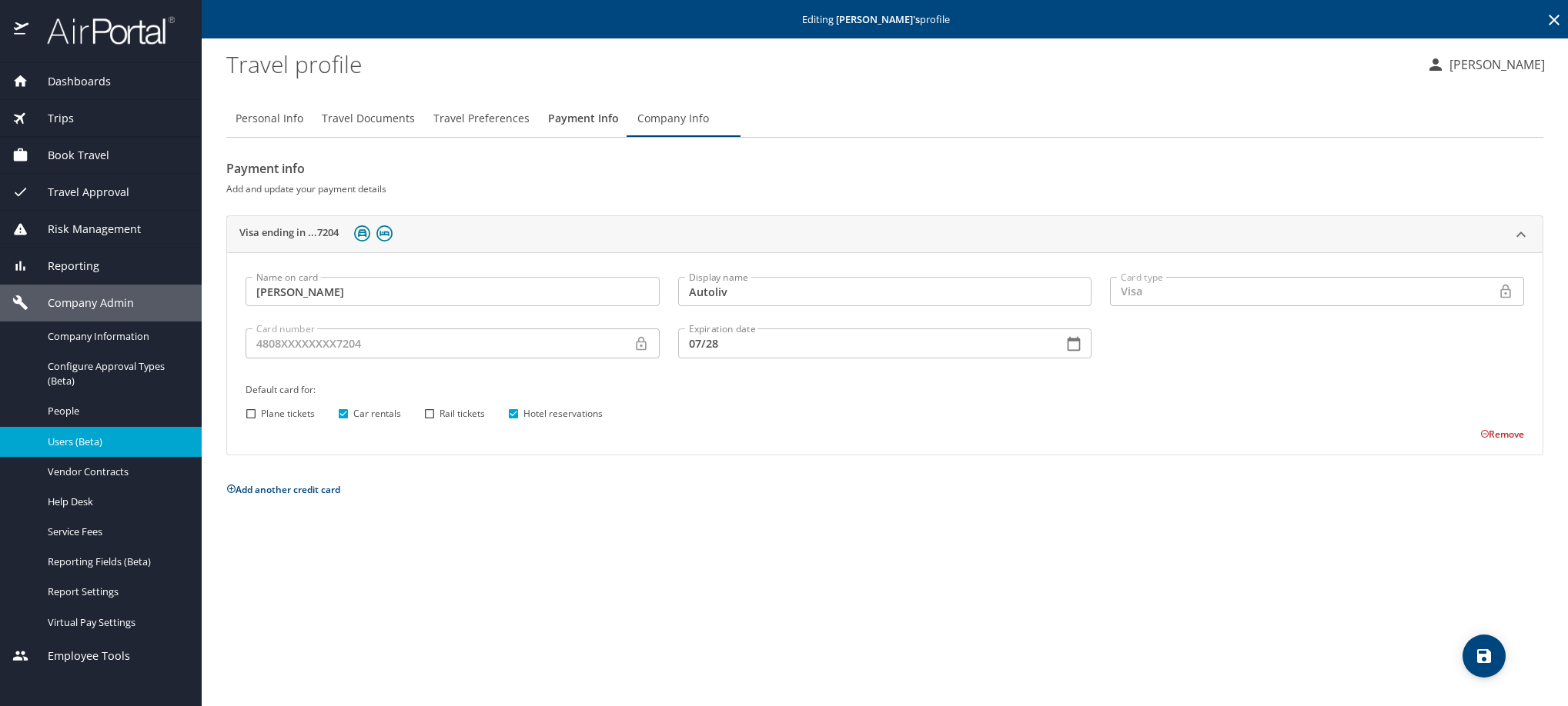
click at [252, 424] on input "Plane tickets" at bounding box center [250, 413] width 20 height 20
checkbox input "true"
click at [1482, 662] on icon "save" at bounding box center [1484, 656] width 19 height 19
click at [1549, 25] on icon at bounding box center [1554, 21] width 19 height 19
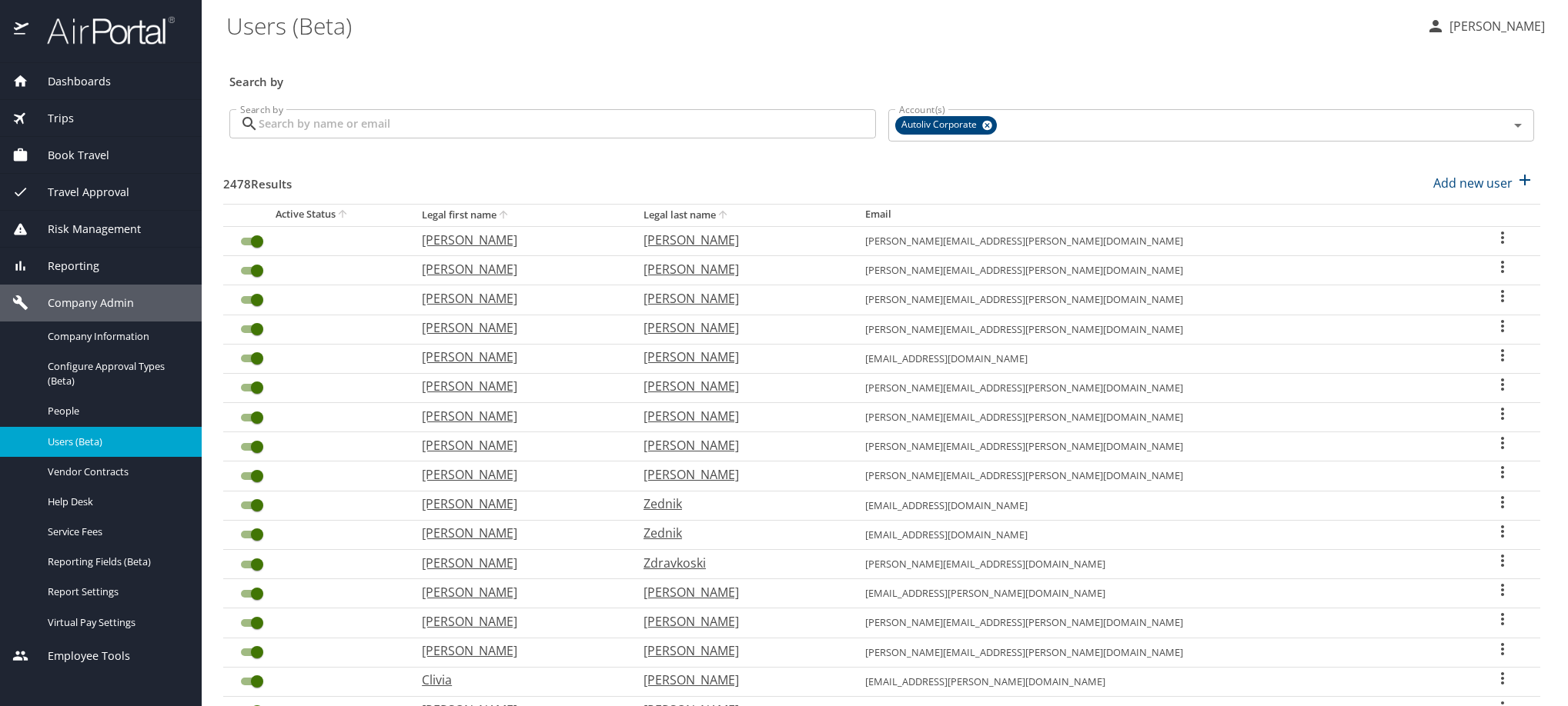
click at [541, 135] on input "Search by" at bounding box center [567, 124] width 617 height 29
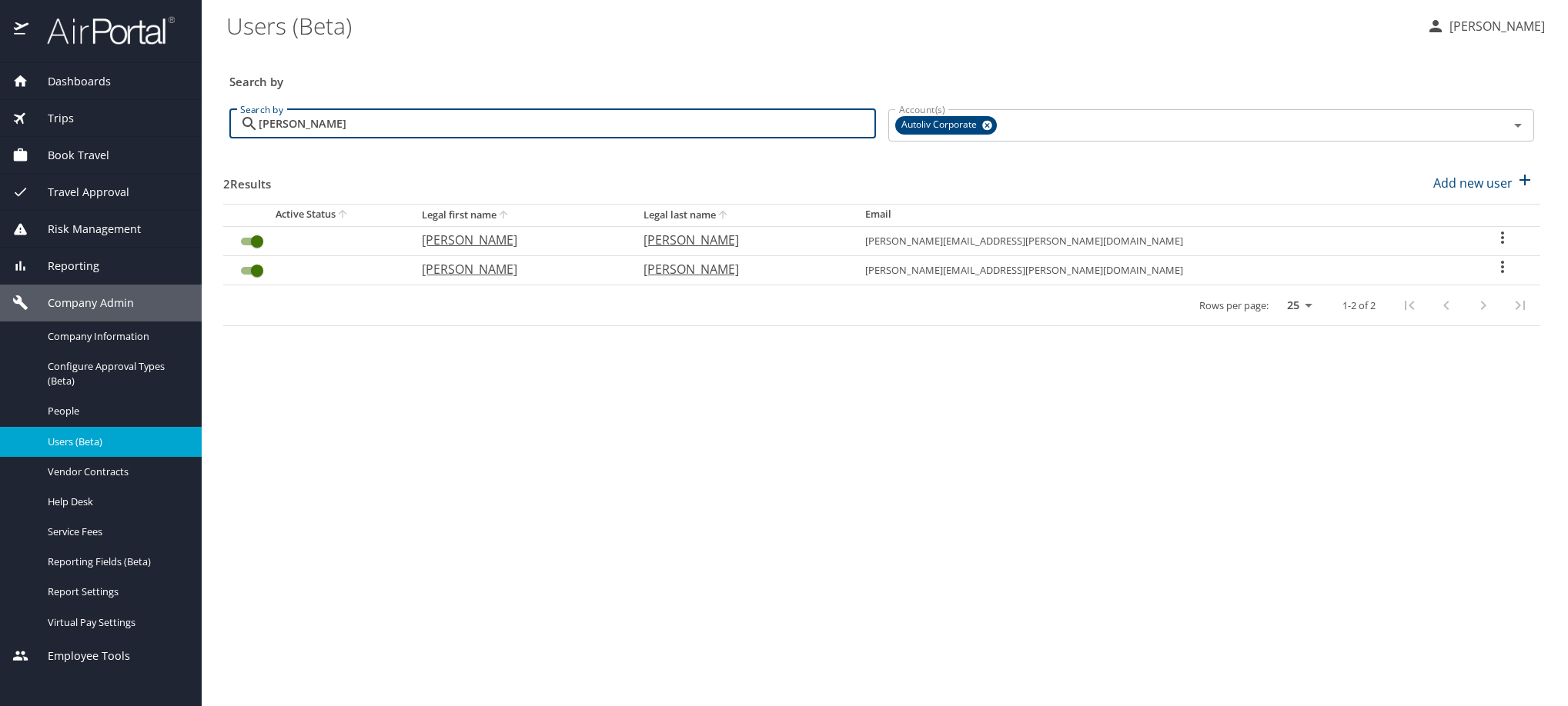
type input "larenas"
click at [1493, 247] on icon "User Search Table" at bounding box center [1502, 238] width 19 height 19
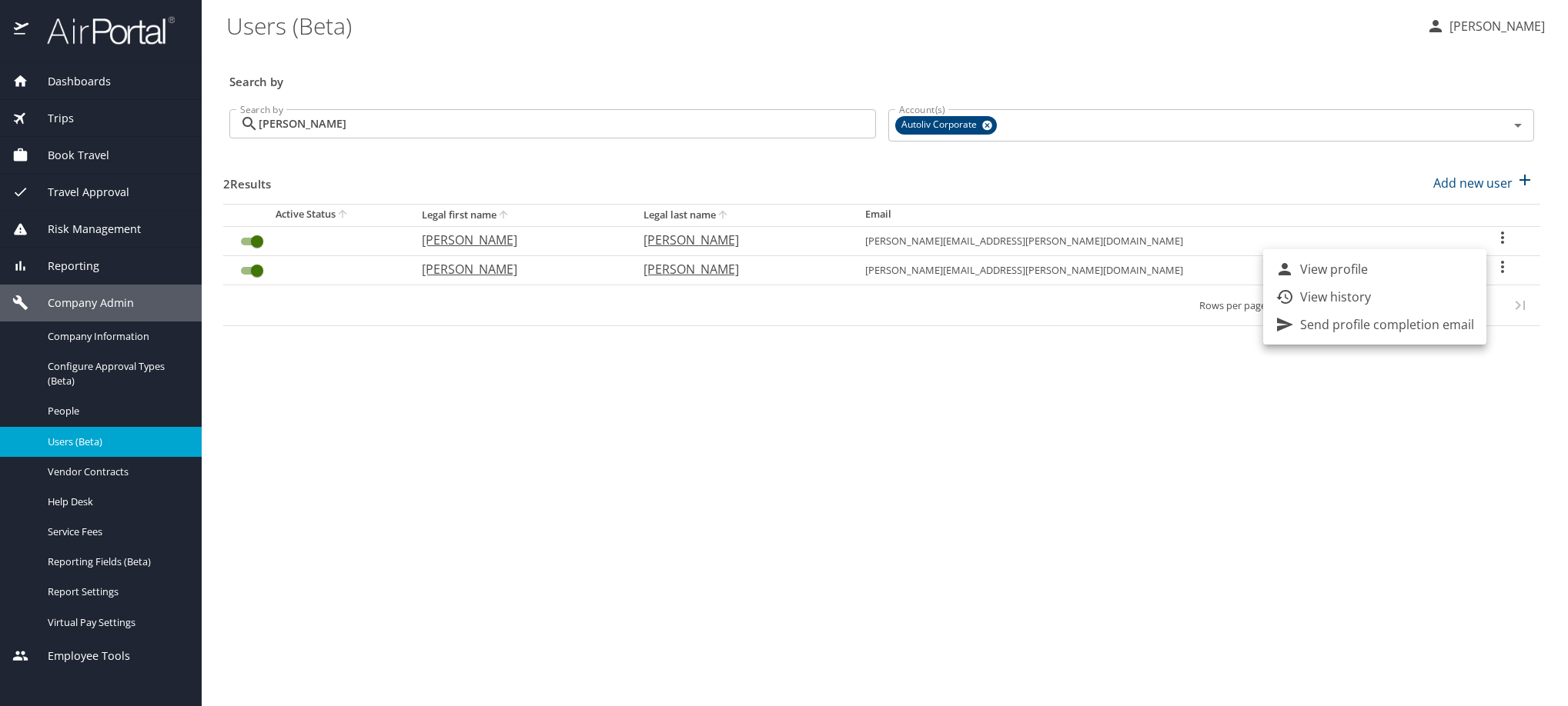
click at [1326, 277] on p "View profile" at bounding box center [1334, 270] width 67 height 19
select select "US"
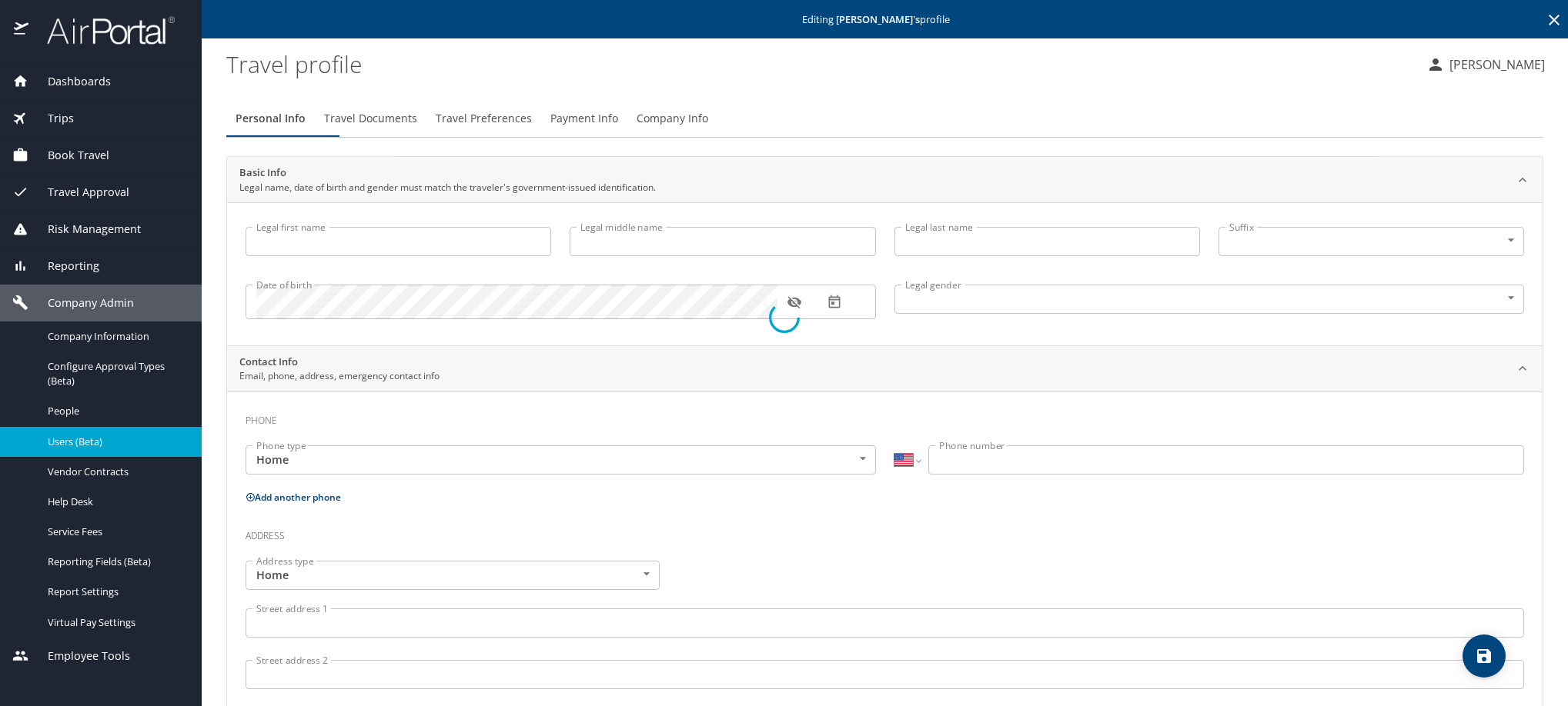
type input "Edgar"
type input "Larenas ALQUICIRA"
type input "Male"
select select "MX"
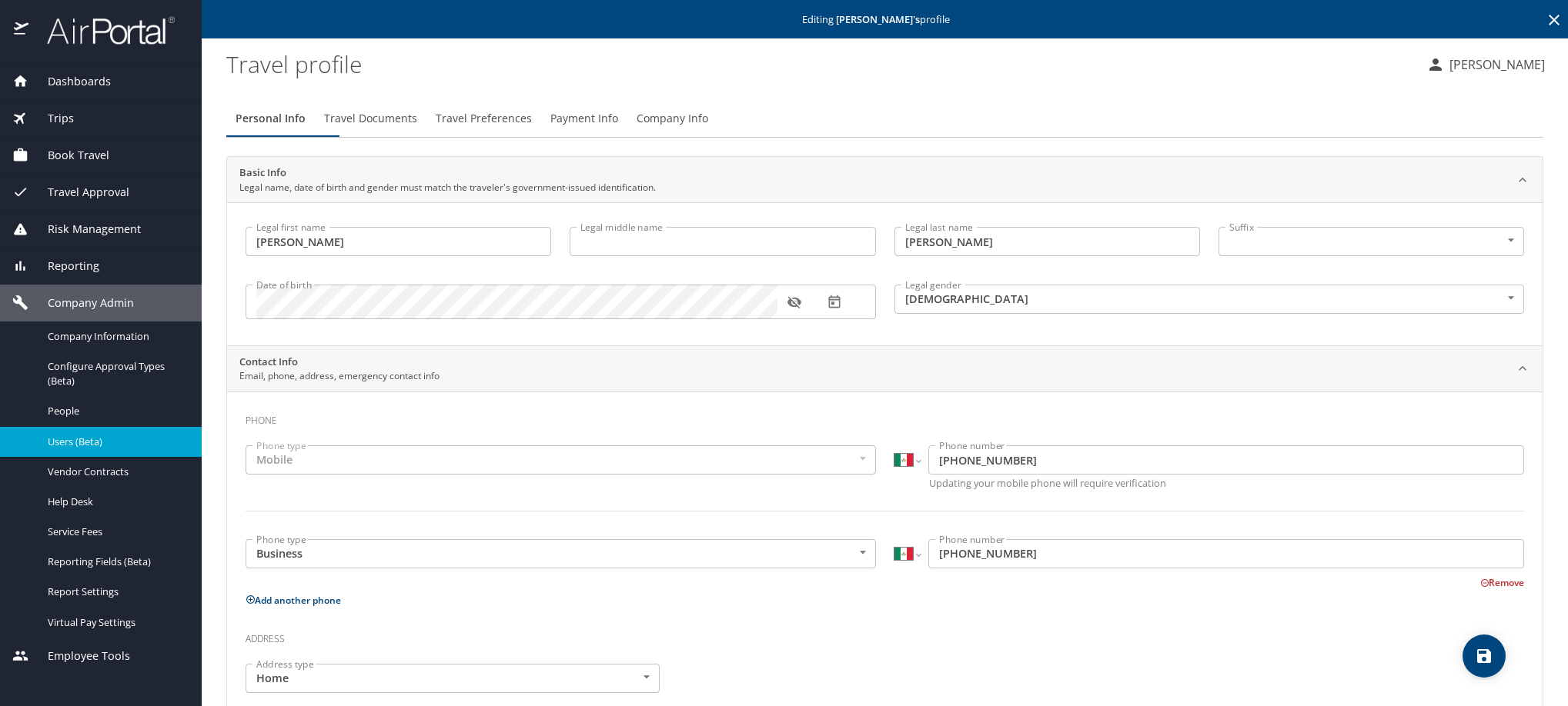
click at [532, 128] on span "Travel Preferences" at bounding box center [483, 119] width 96 height 20
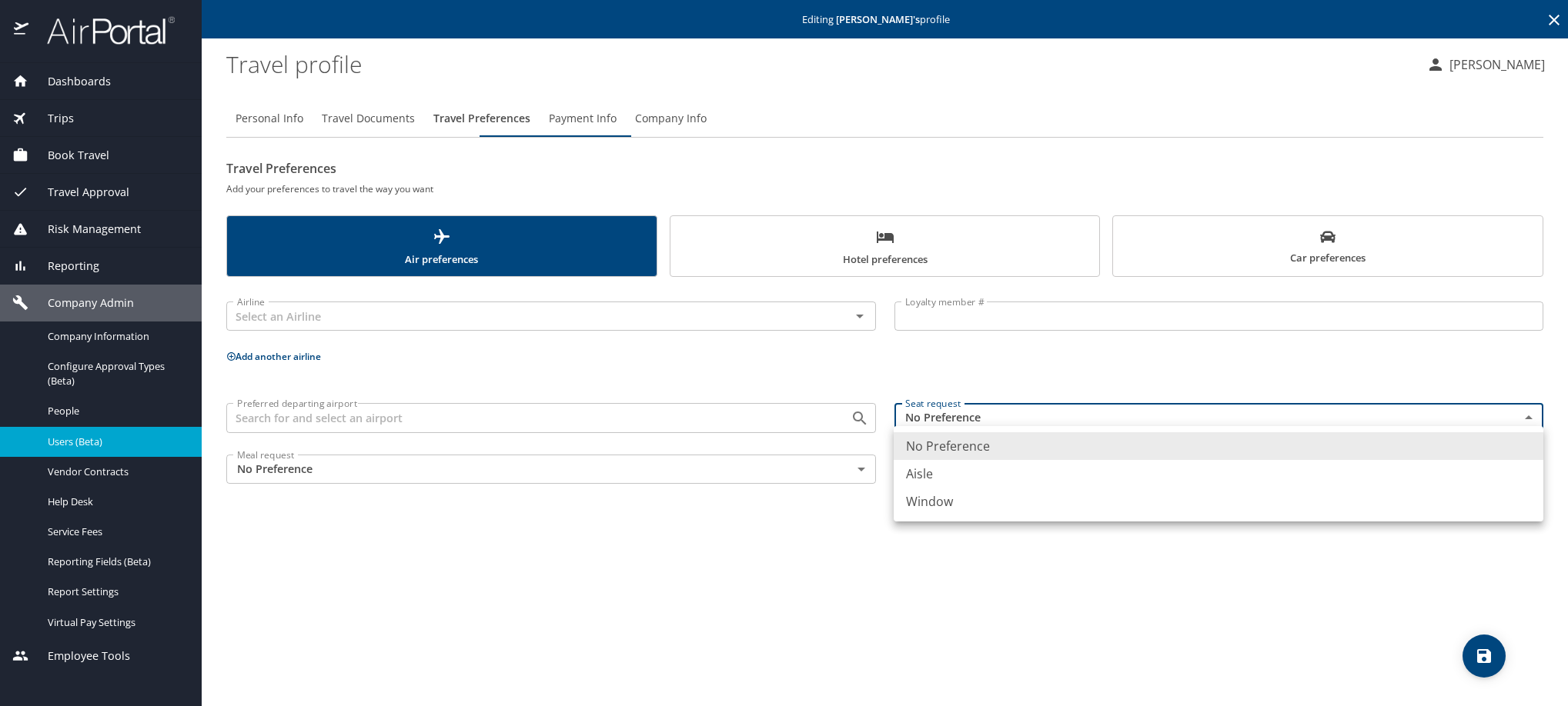
click at [1033, 450] on body "Dashboards AirPortal 360™ Manager My Travel Dashboard Trips Airtinerary® Lookup…" at bounding box center [784, 353] width 1568 height 706
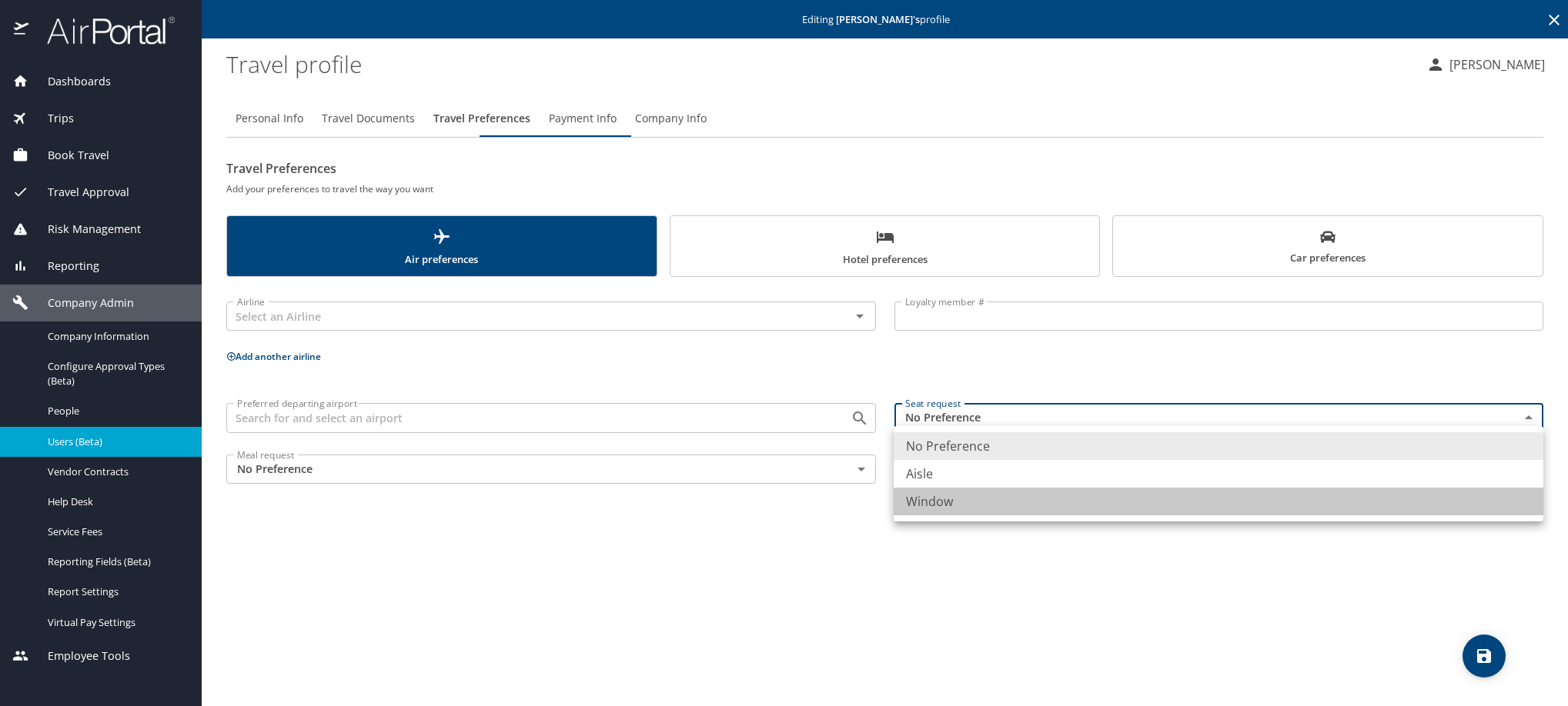
click at [1004, 515] on li "Window" at bounding box center [1218, 502] width 649 height 28
type input "Window"
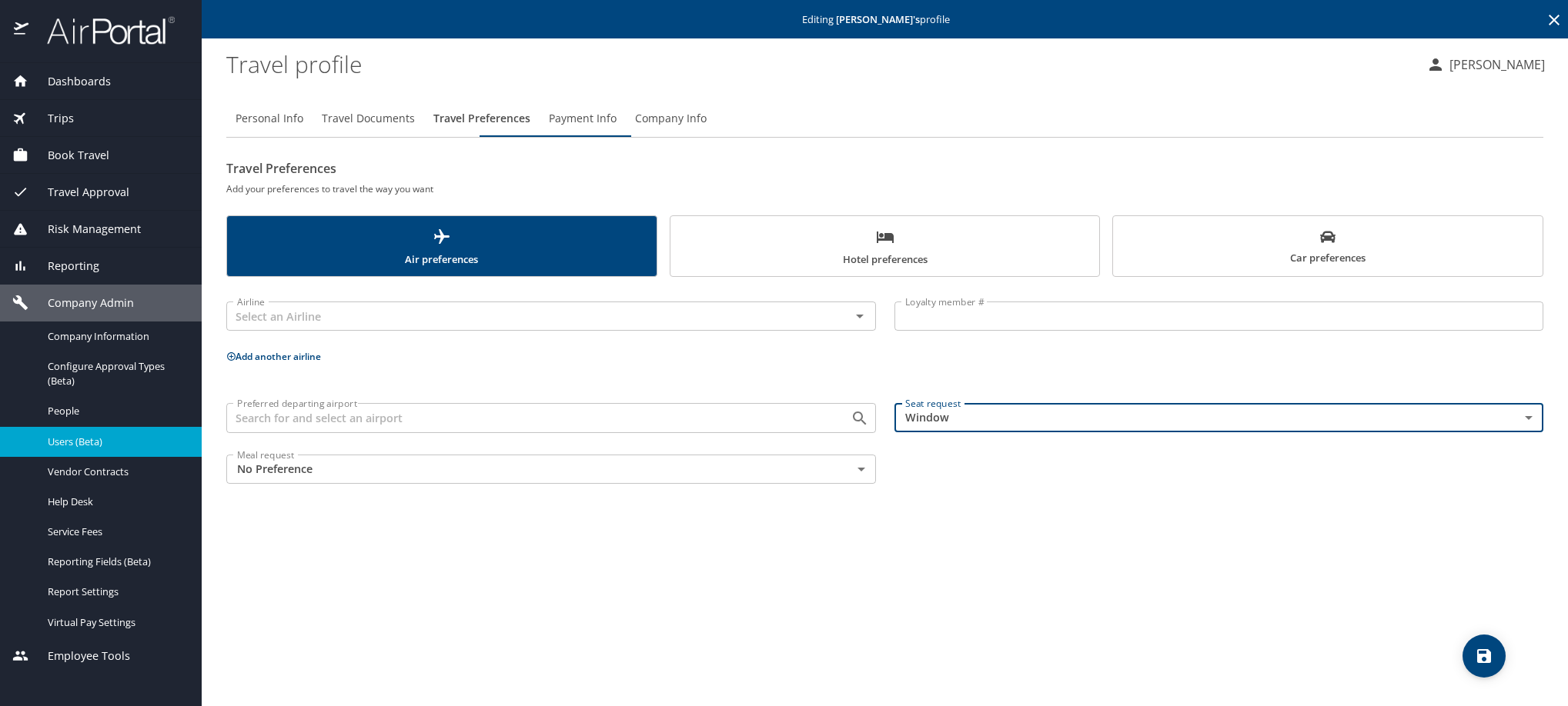
click at [1493, 663] on icon "save" at bounding box center [1484, 656] width 19 height 19
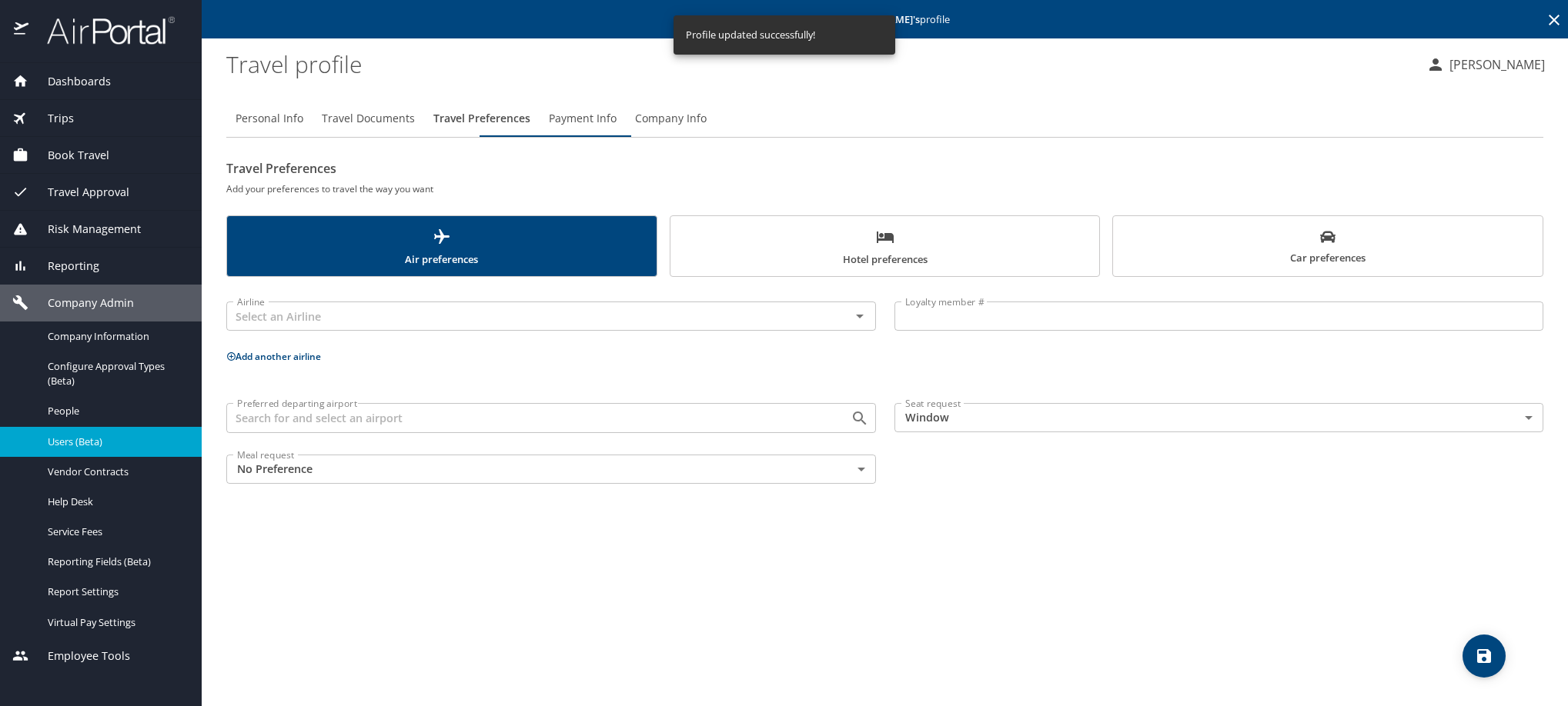
click at [1554, 25] on icon at bounding box center [1554, 21] width 11 height 11
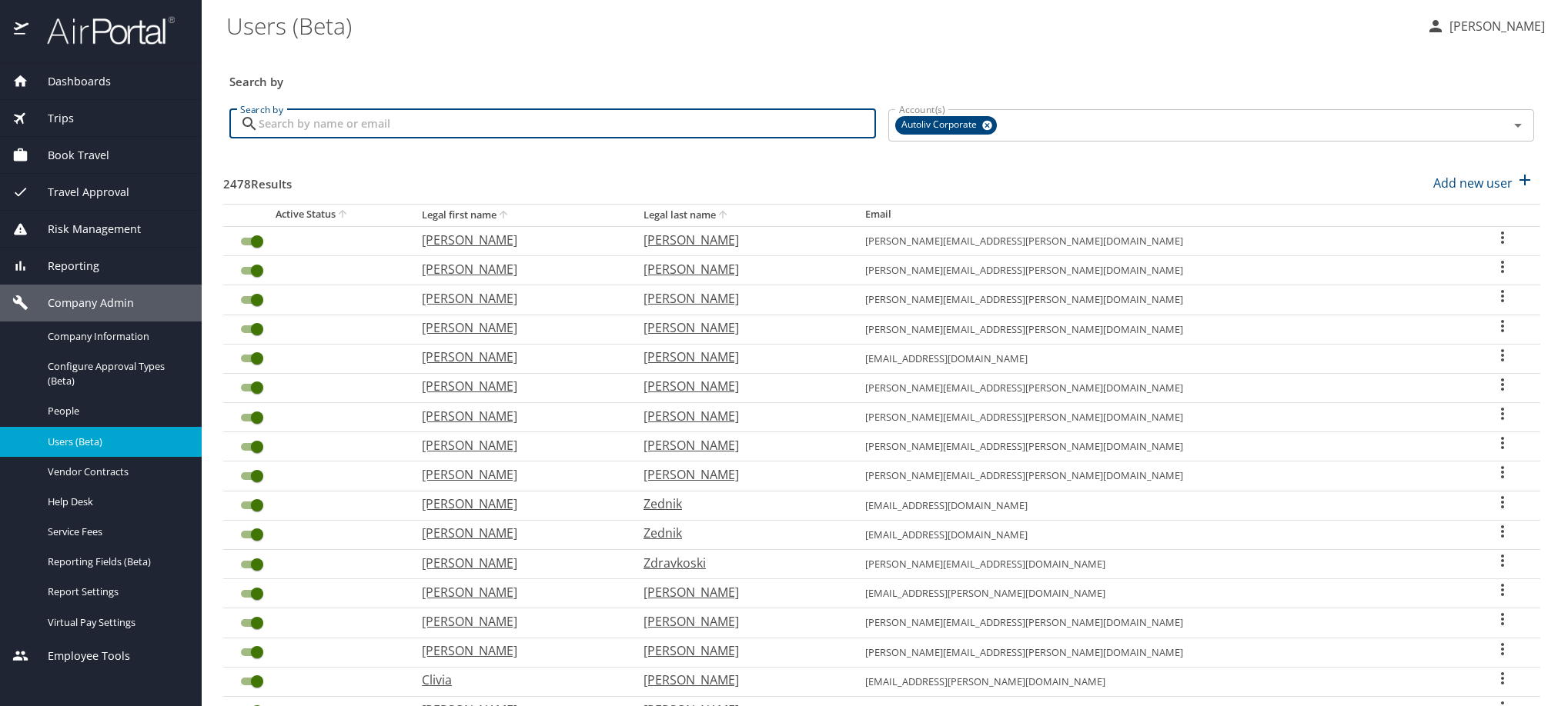
click at [494, 139] on input "Search by" at bounding box center [567, 124] width 617 height 29
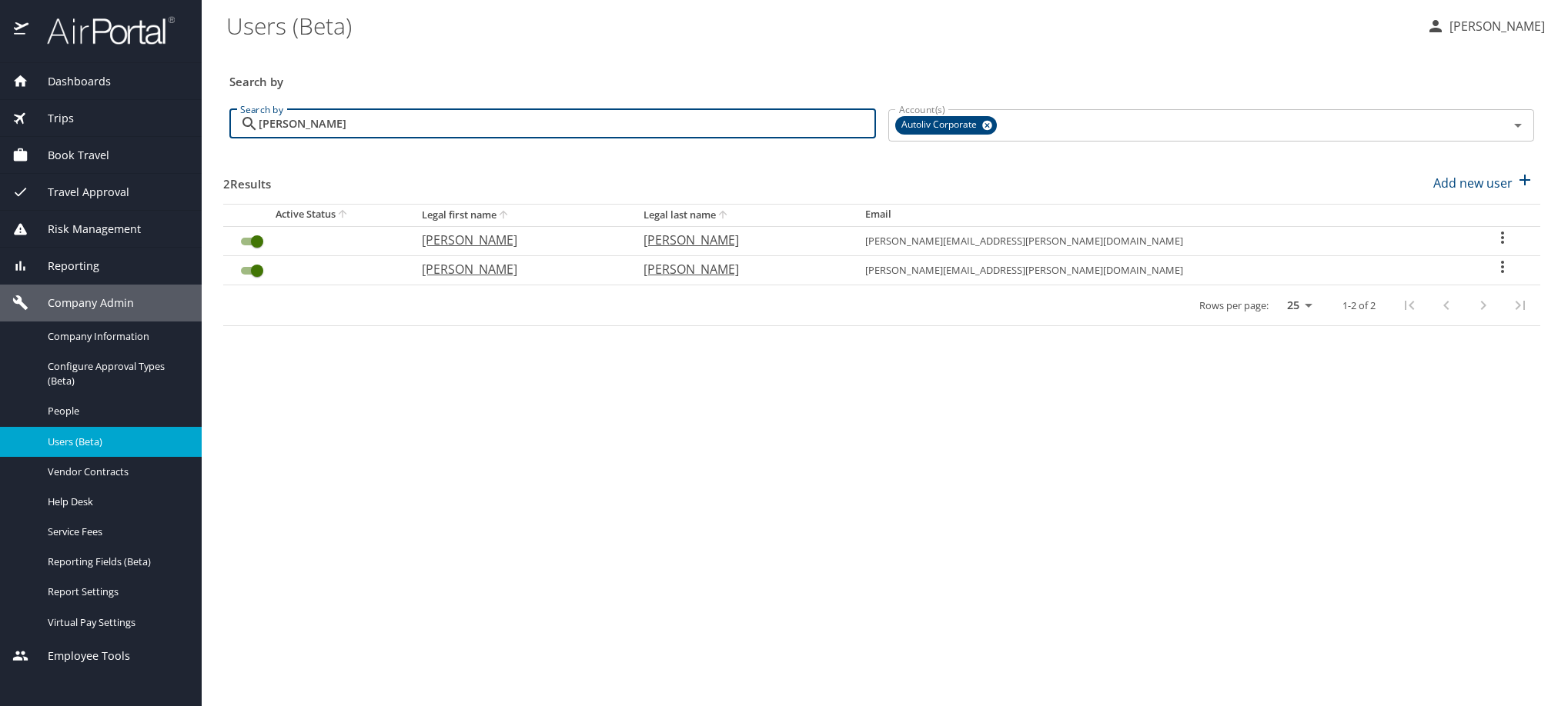
type input "larenas"
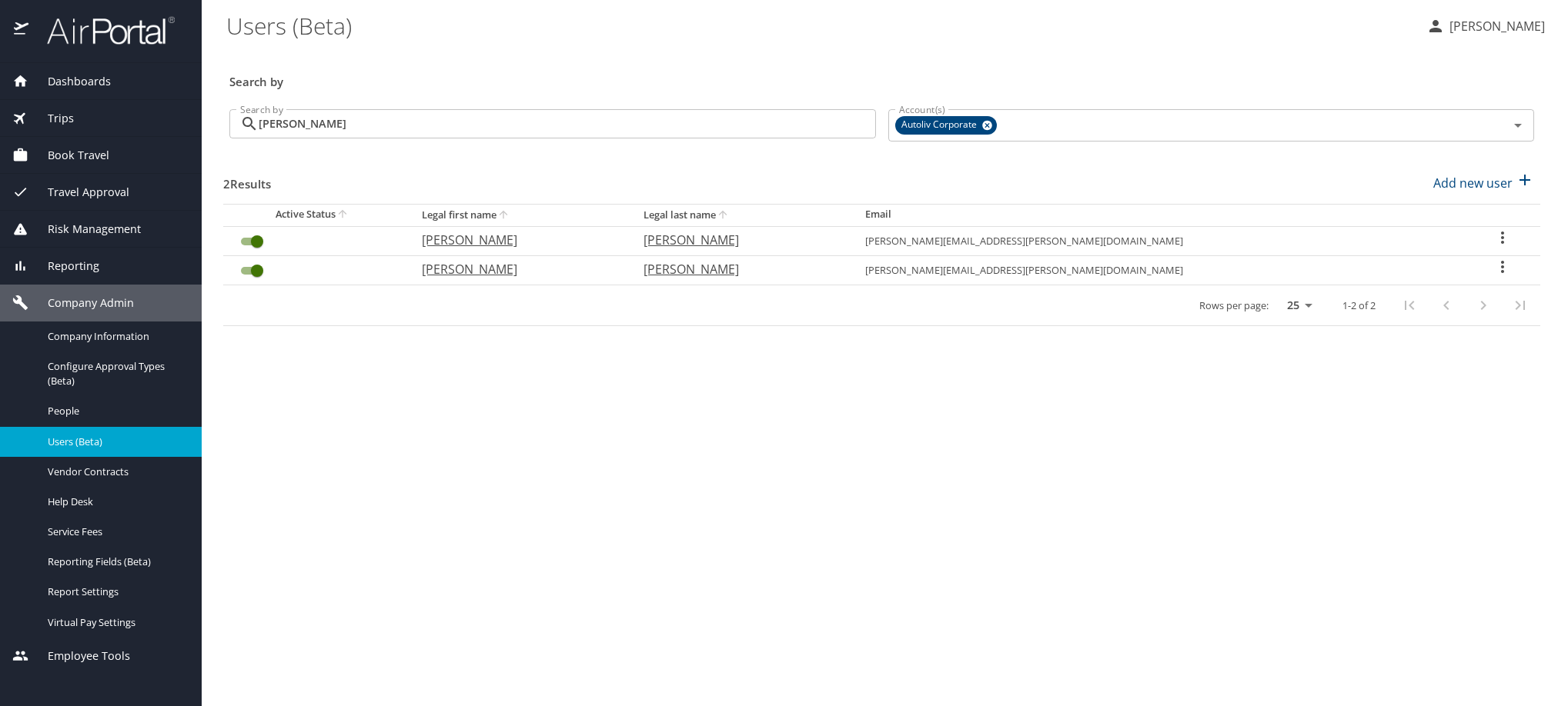
click at [1493, 247] on icon "User Search Table" at bounding box center [1502, 238] width 19 height 19
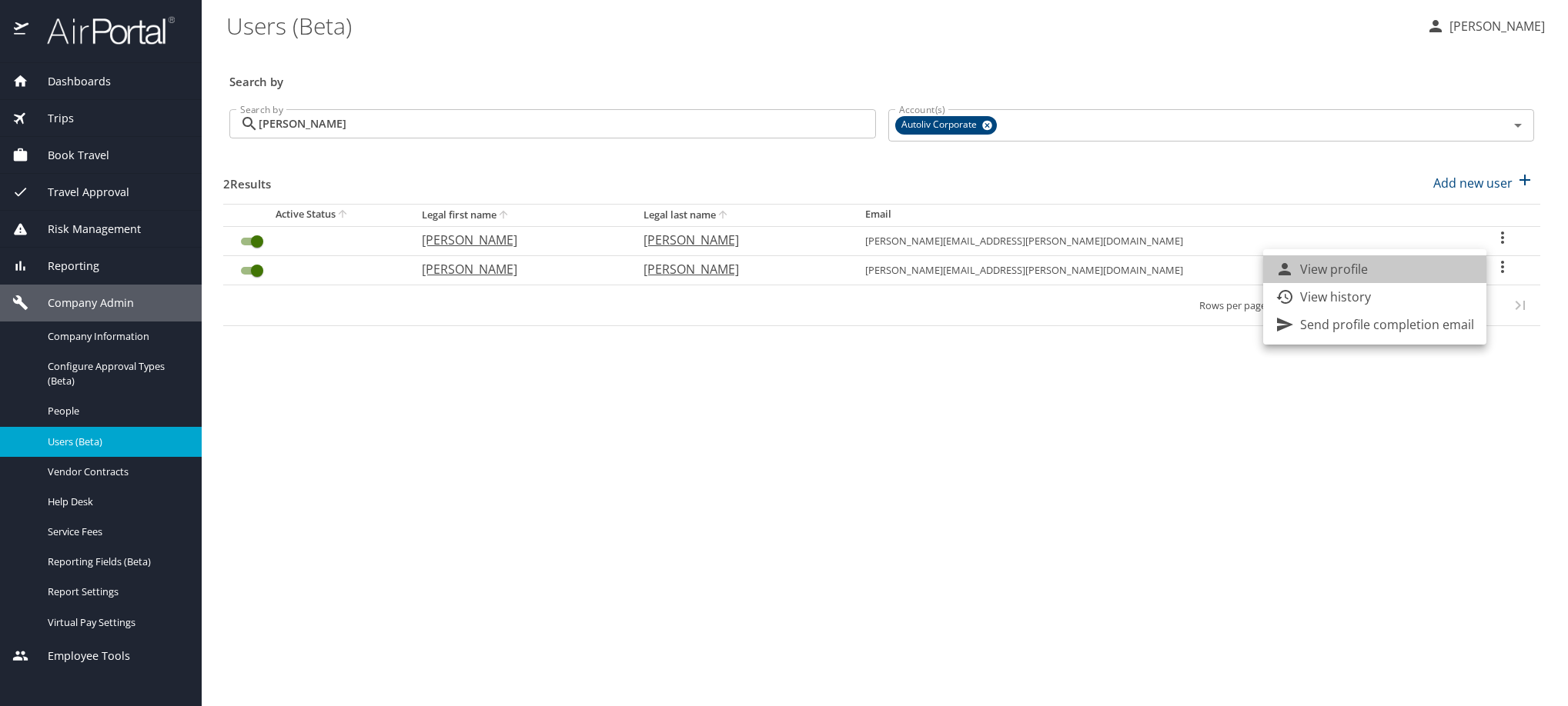
click at [1439, 264] on li "View profile" at bounding box center [1374, 270] width 223 height 28
select select "US"
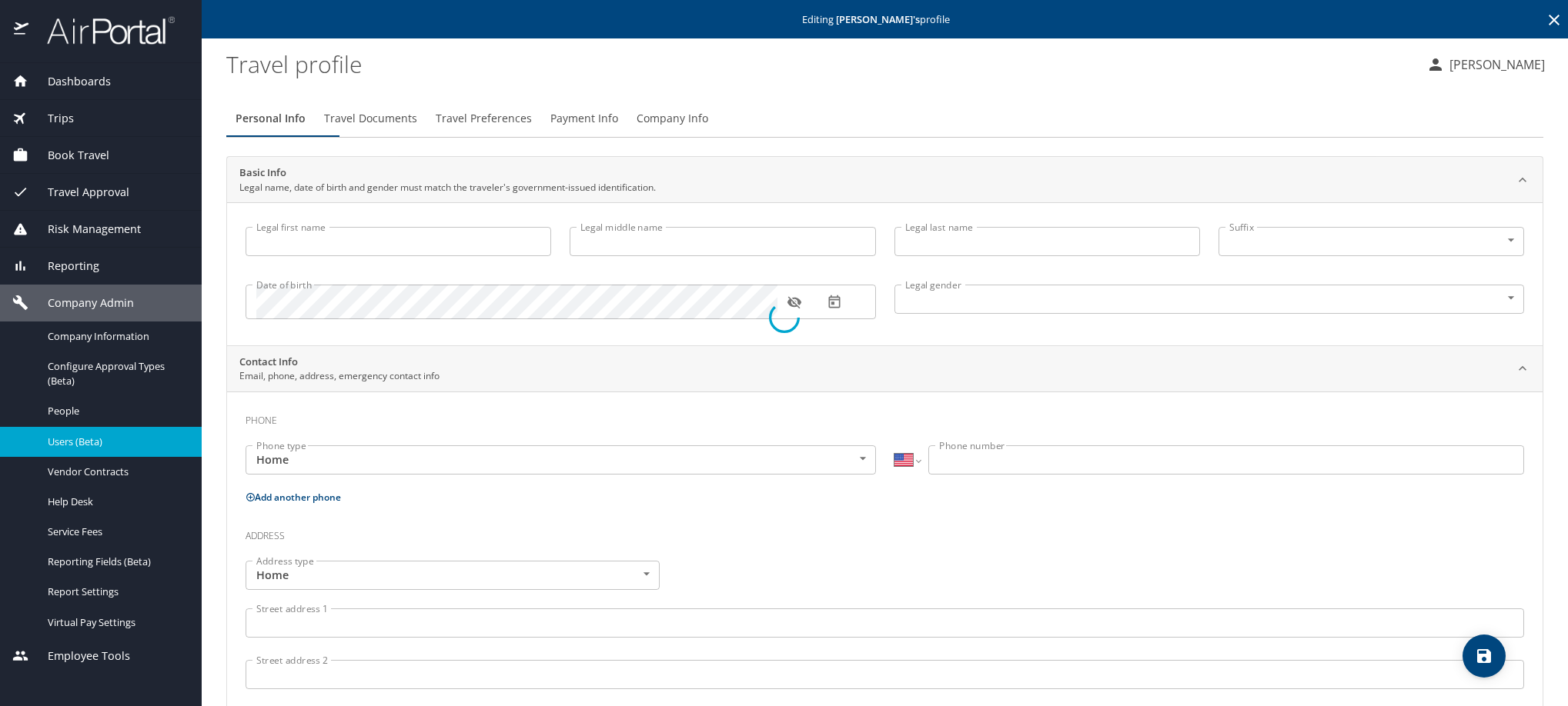
type input "Edgar"
type input "Larenas ALQUICIRA"
type input "Male"
type input "Maria Eugenia"
type input "Orozco"
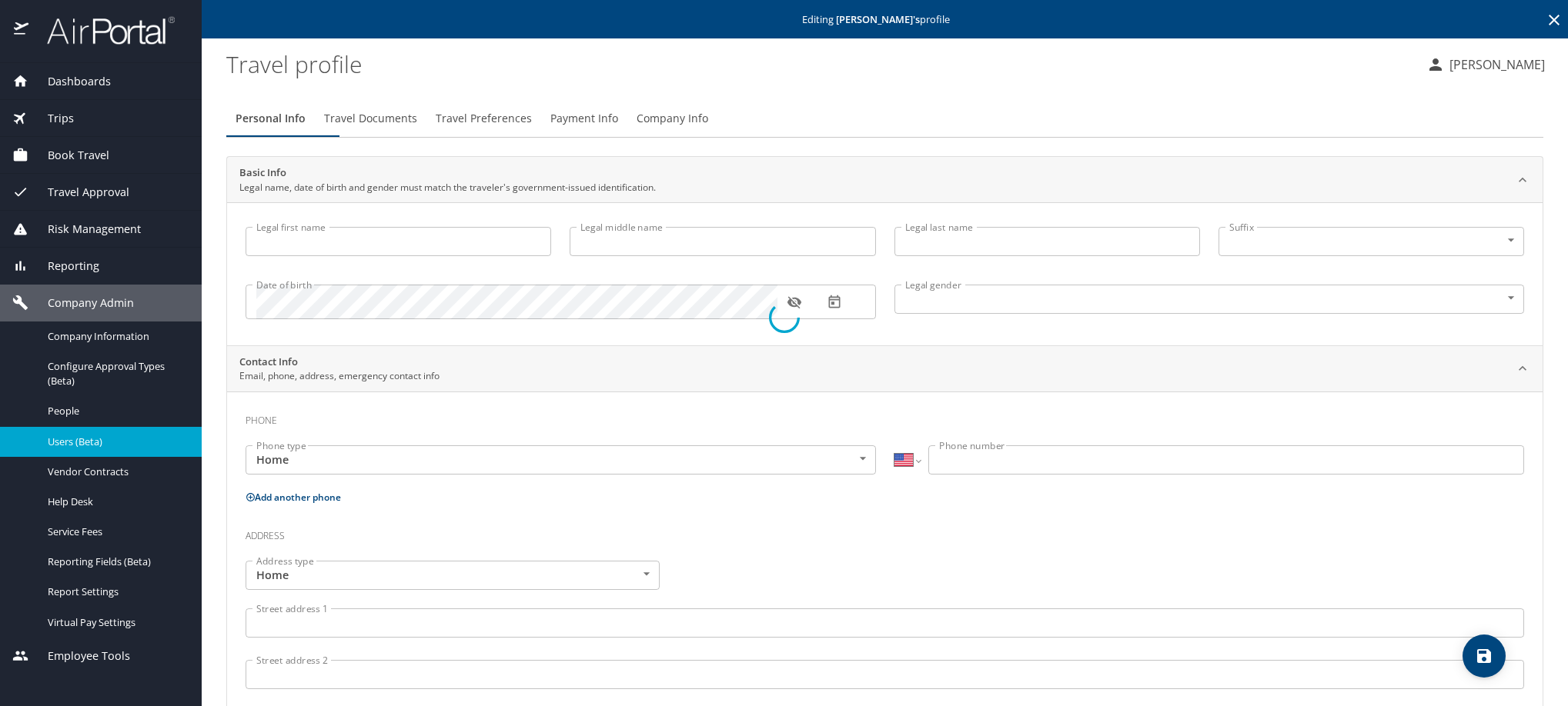
select select "MX"
type input "442 202 2961"
type input "maria.orozcod@anahuac.mx"
select select "MX"
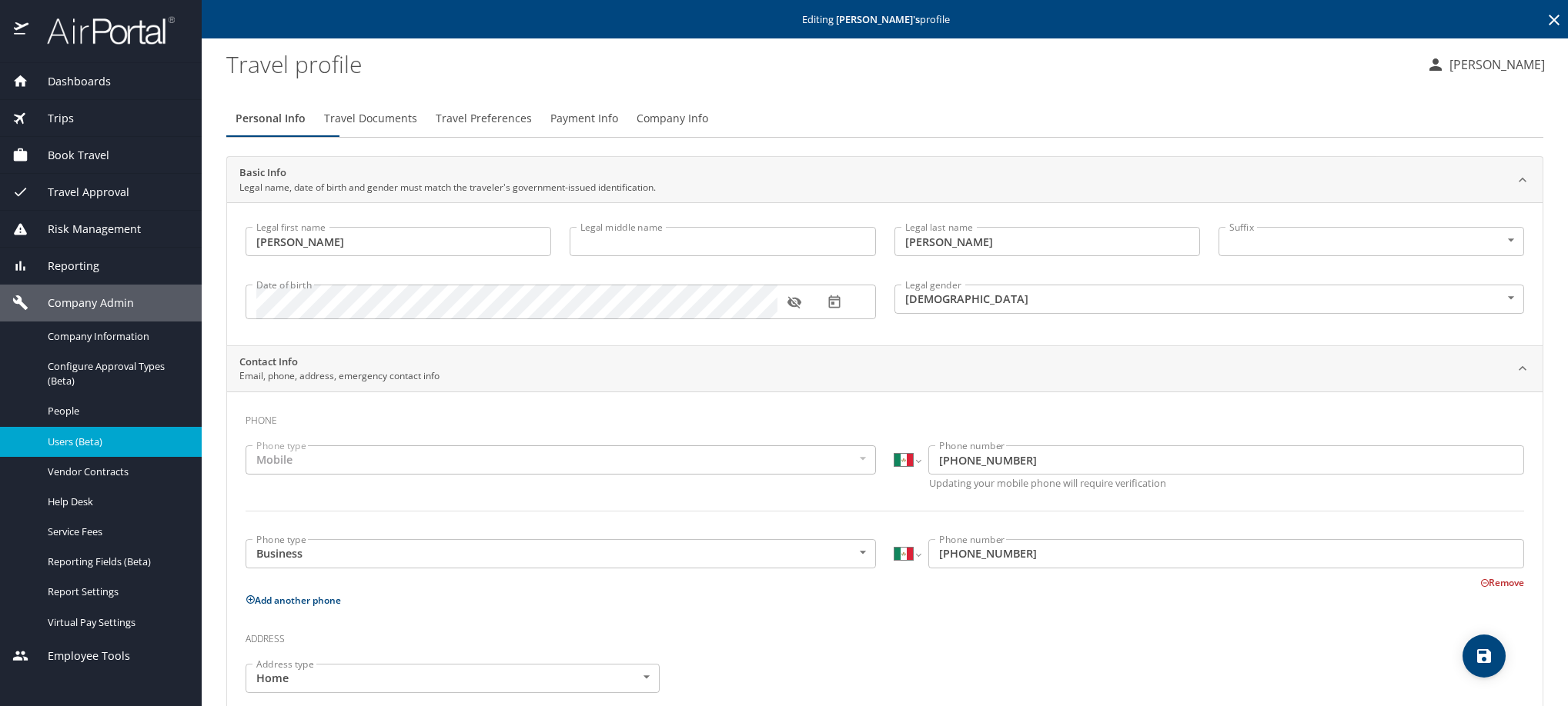
click at [532, 128] on span "Travel Preferences" at bounding box center [483, 119] width 96 height 20
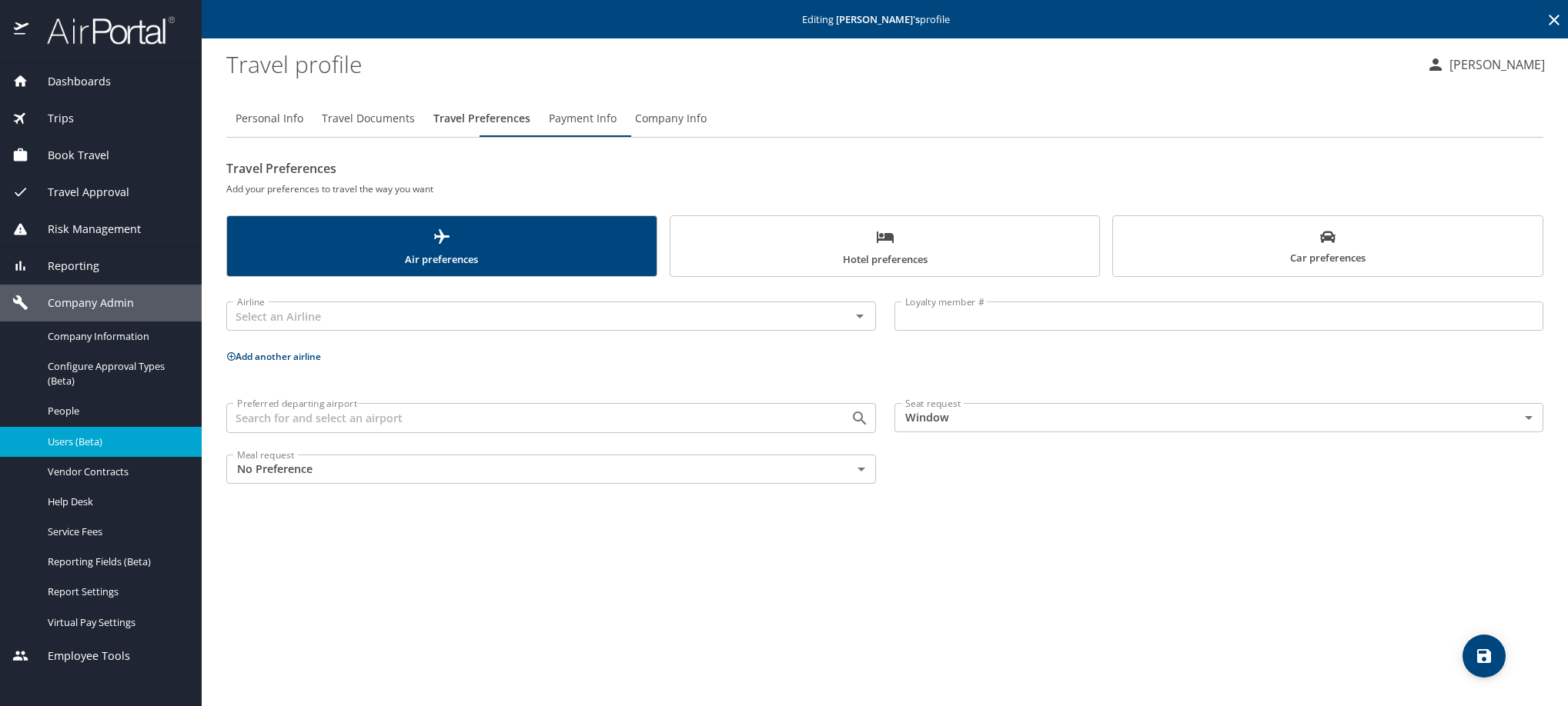
click at [384, 128] on span "Travel Documents" at bounding box center [367, 119] width 93 height 20
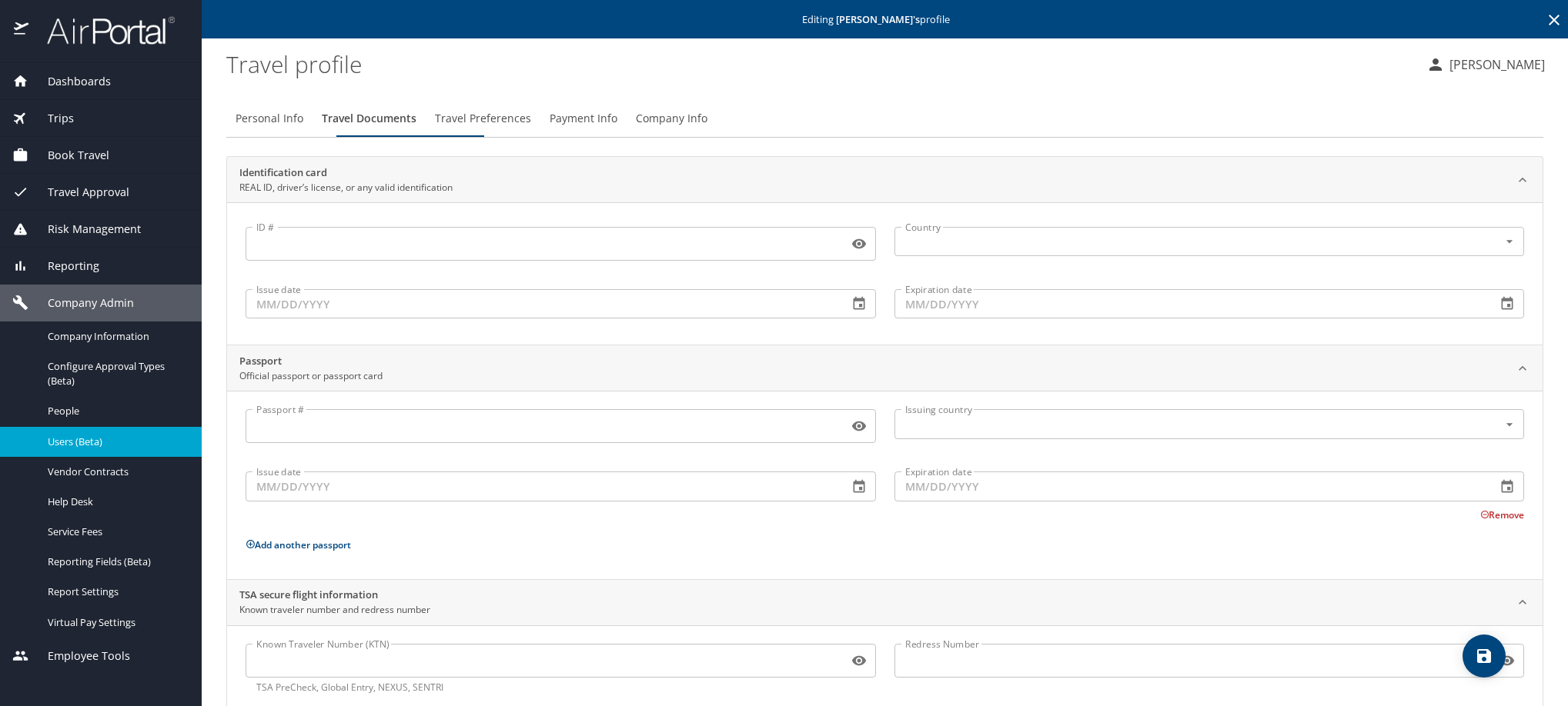
click at [617, 128] on span "Payment Info" at bounding box center [584, 119] width 67 height 20
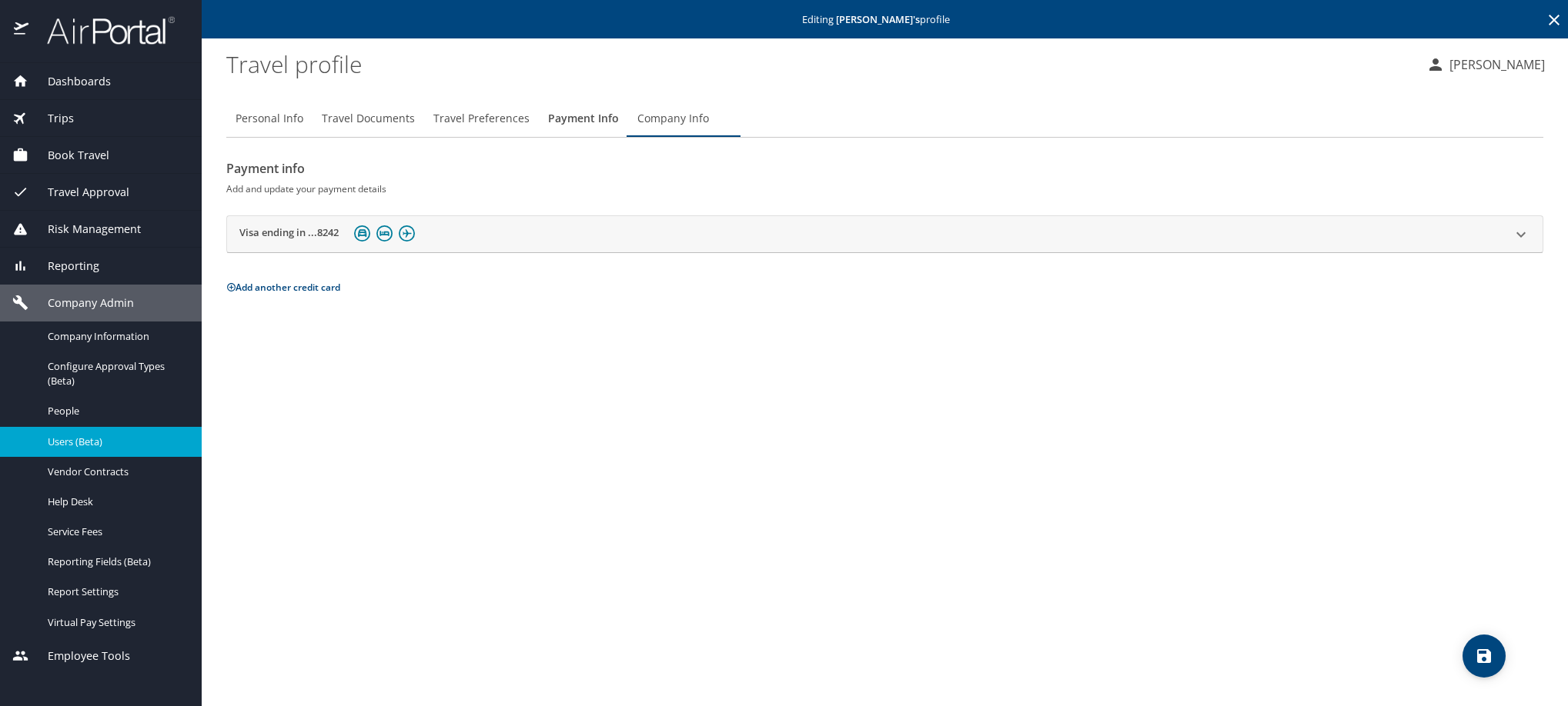
click at [1548, 21] on icon at bounding box center [1554, 21] width 11 height 11
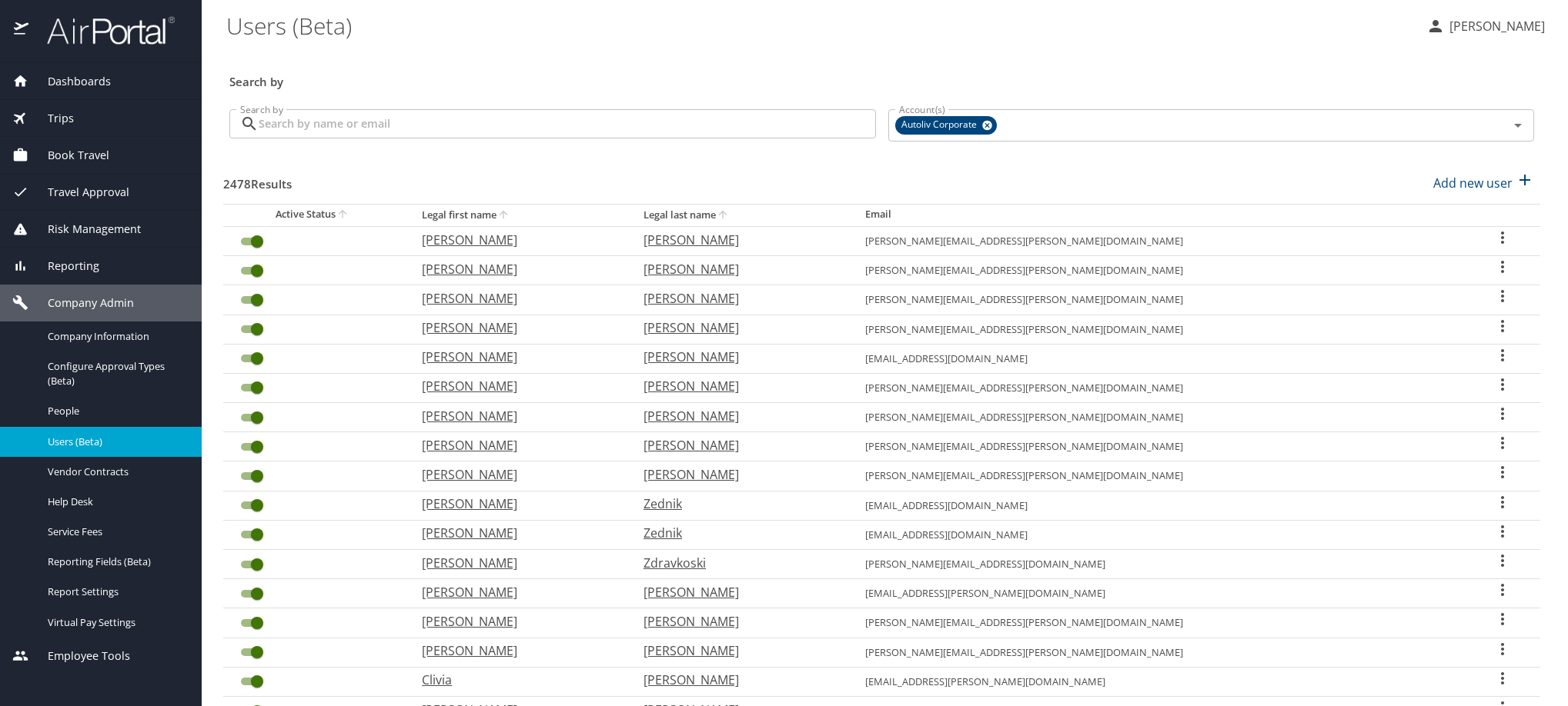
click at [437, 139] on input "Search by" at bounding box center [567, 124] width 617 height 29
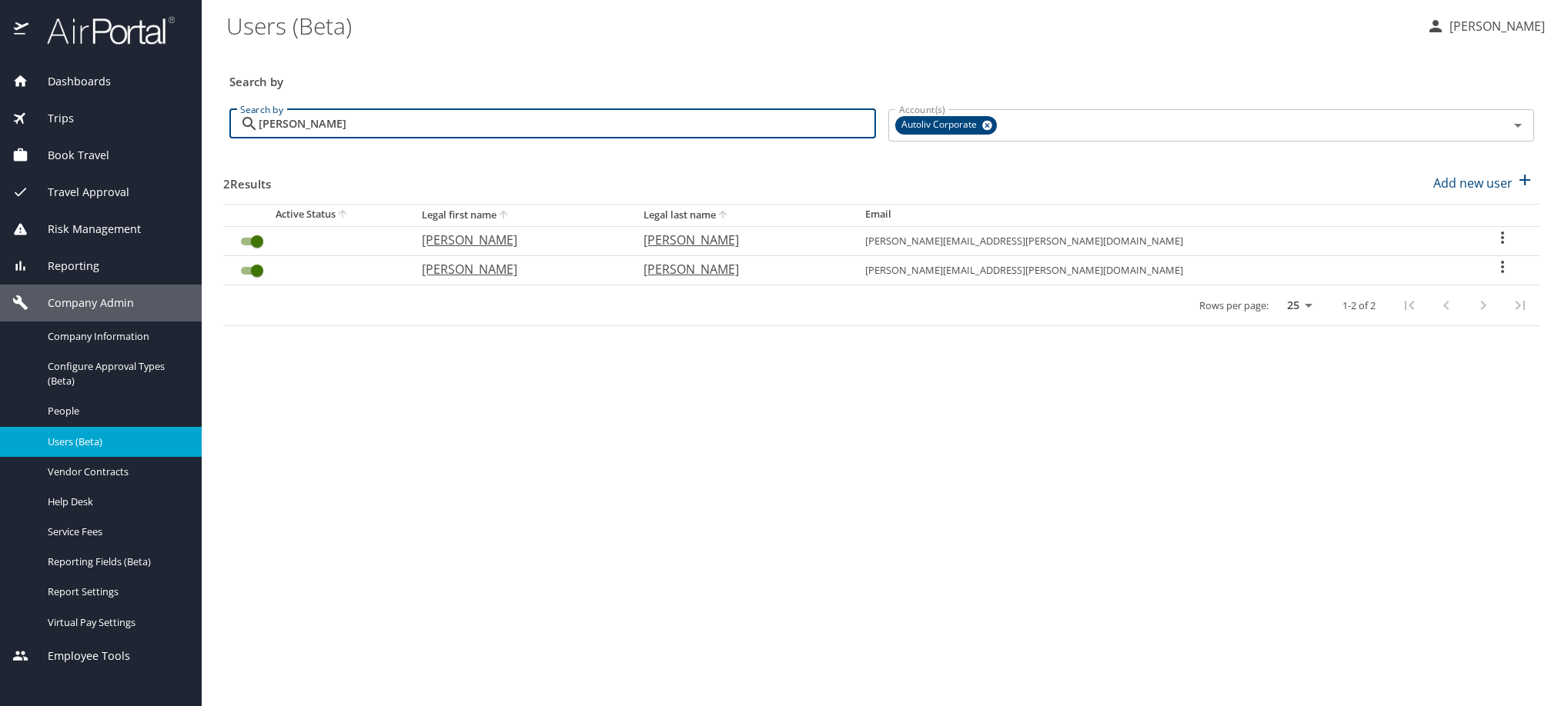
type input "larenas"
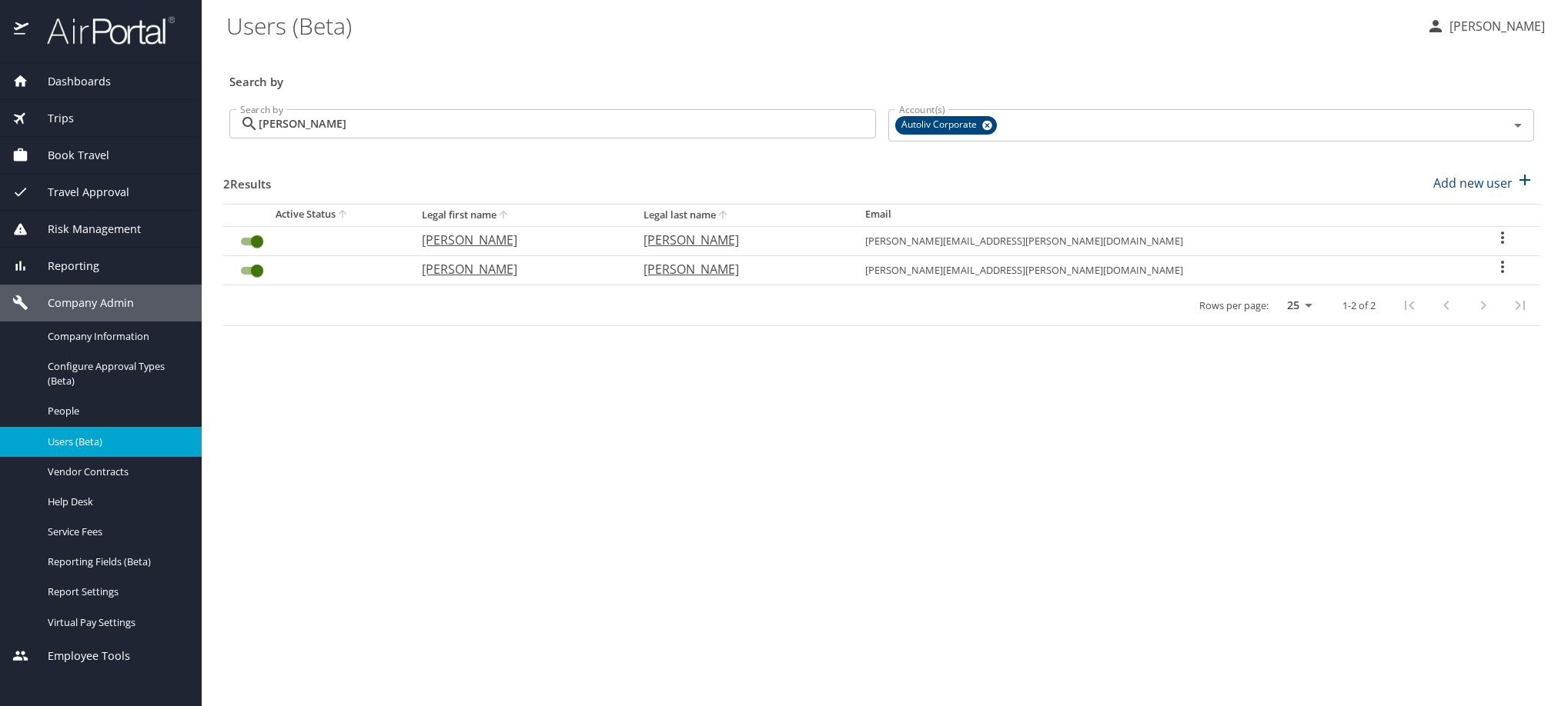
click at [1493, 276] on icon "User Search Table" at bounding box center [1502, 267] width 19 height 19
click at [1367, 316] on p "View profile" at bounding box center [1334, 307] width 67 height 19
select select "US"
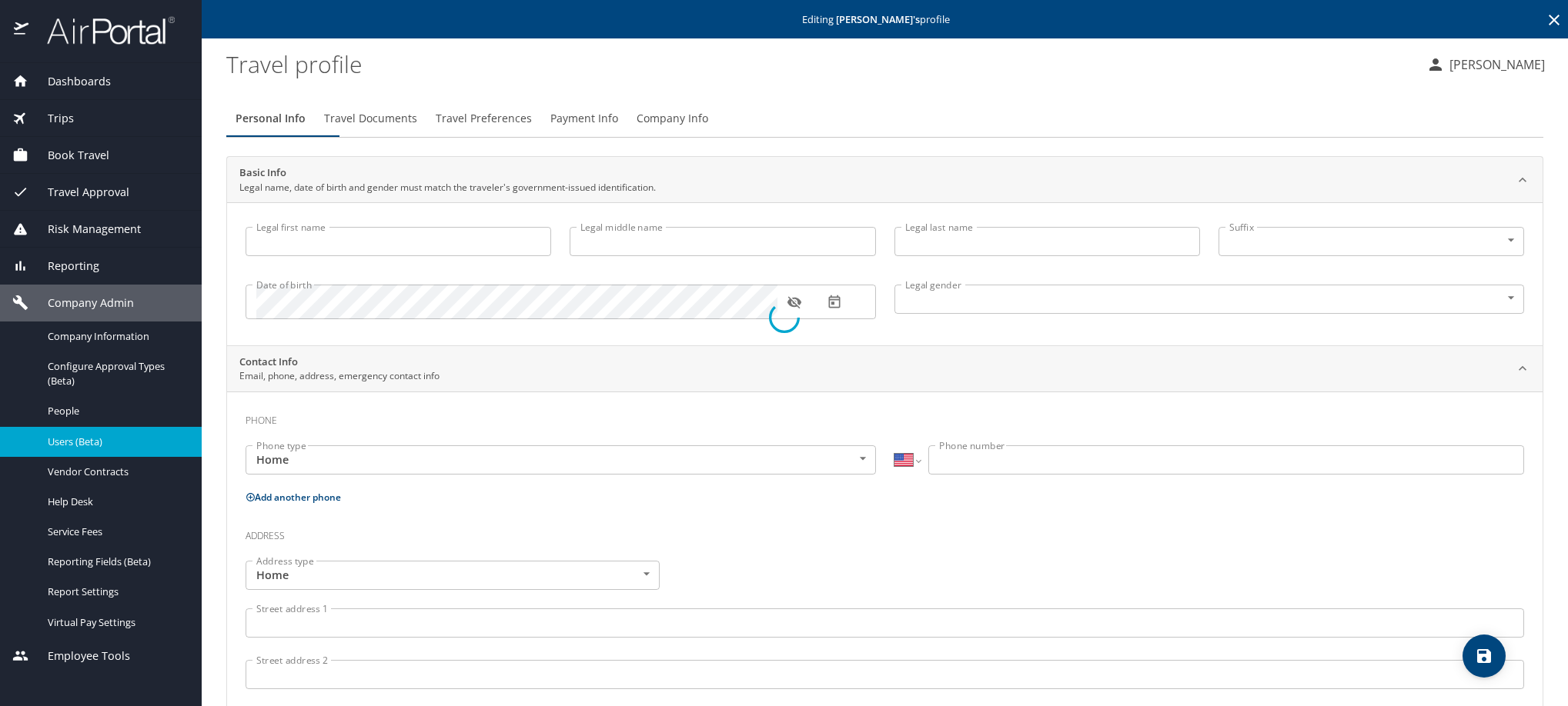
type input "Edgar"
type input "Larenas ALQUICIRA"
type input "Male"
type input "Maria Eugenia"
type input "Orozco"
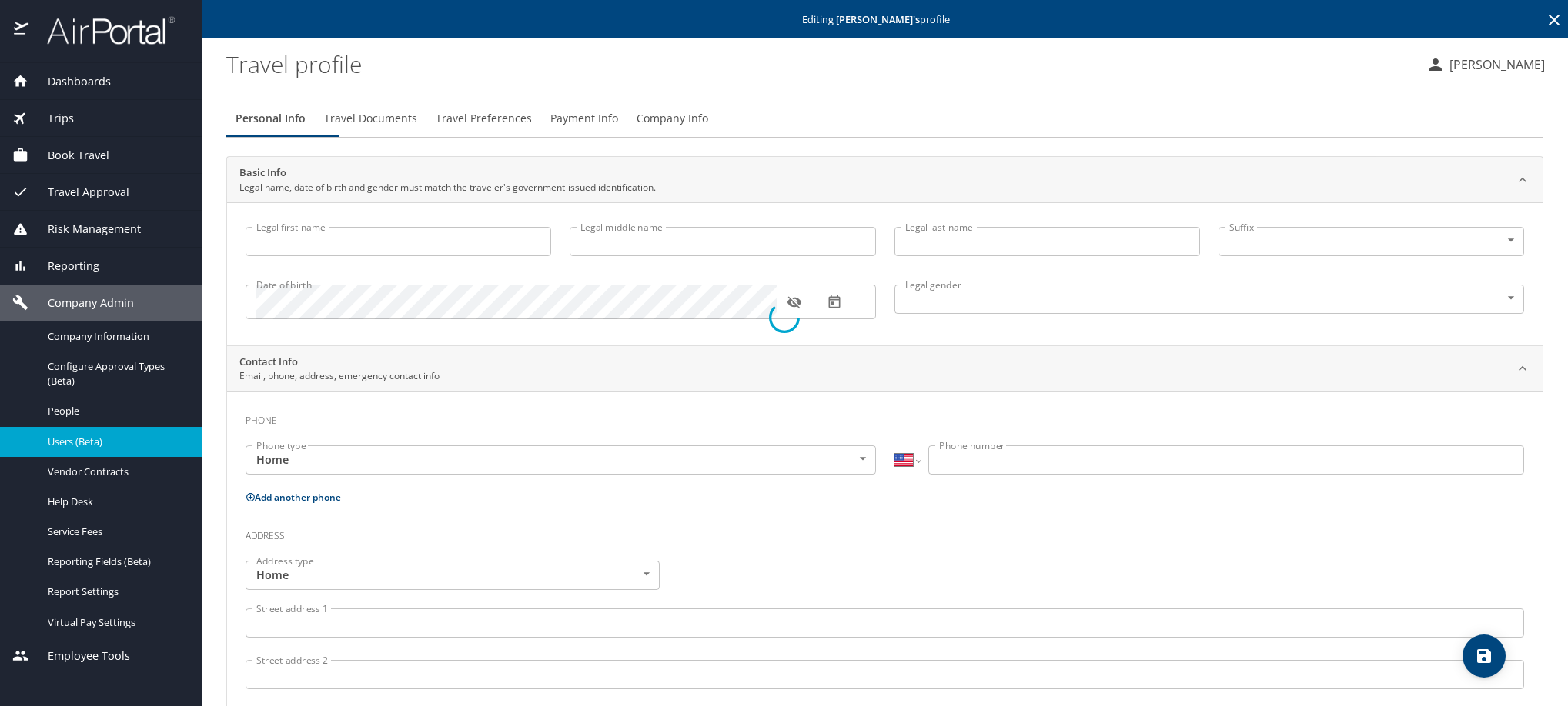
select select "MX"
type input "442 202 2961"
type input "maria.orozcod@anahuac.mx"
select select "MX"
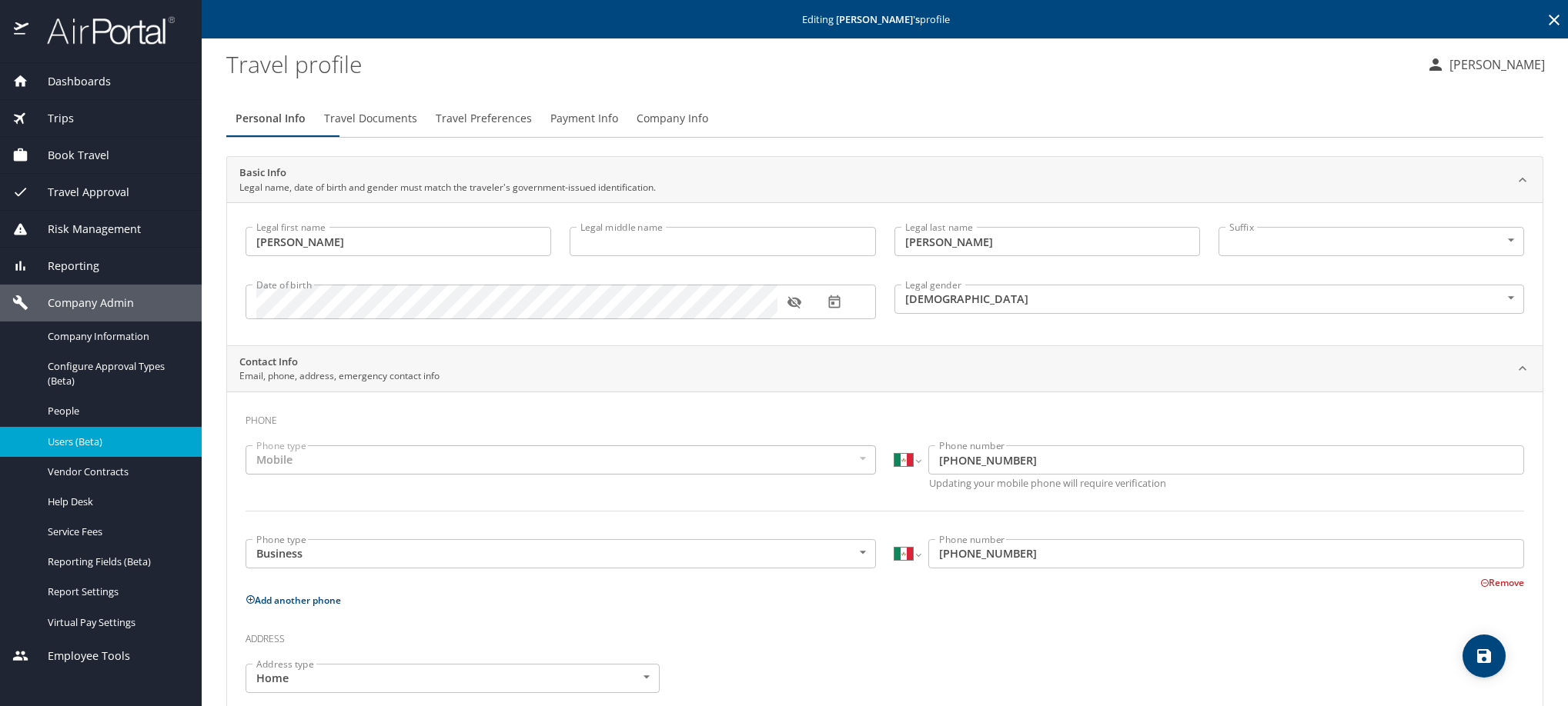
click at [532, 128] on span "Travel Preferences" at bounding box center [483, 119] width 96 height 20
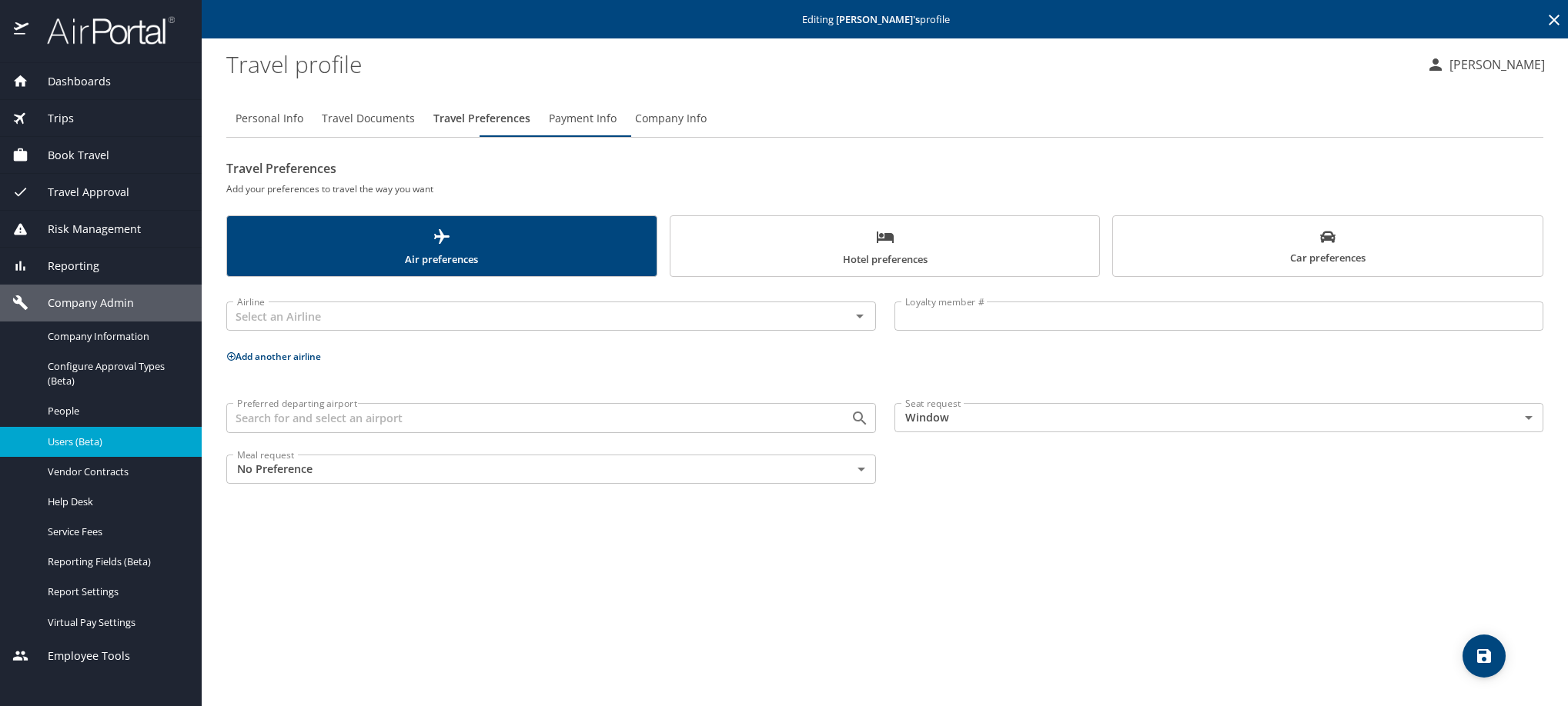
click at [394, 128] on span "Travel Documents" at bounding box center [367, 119] width 93 height 20
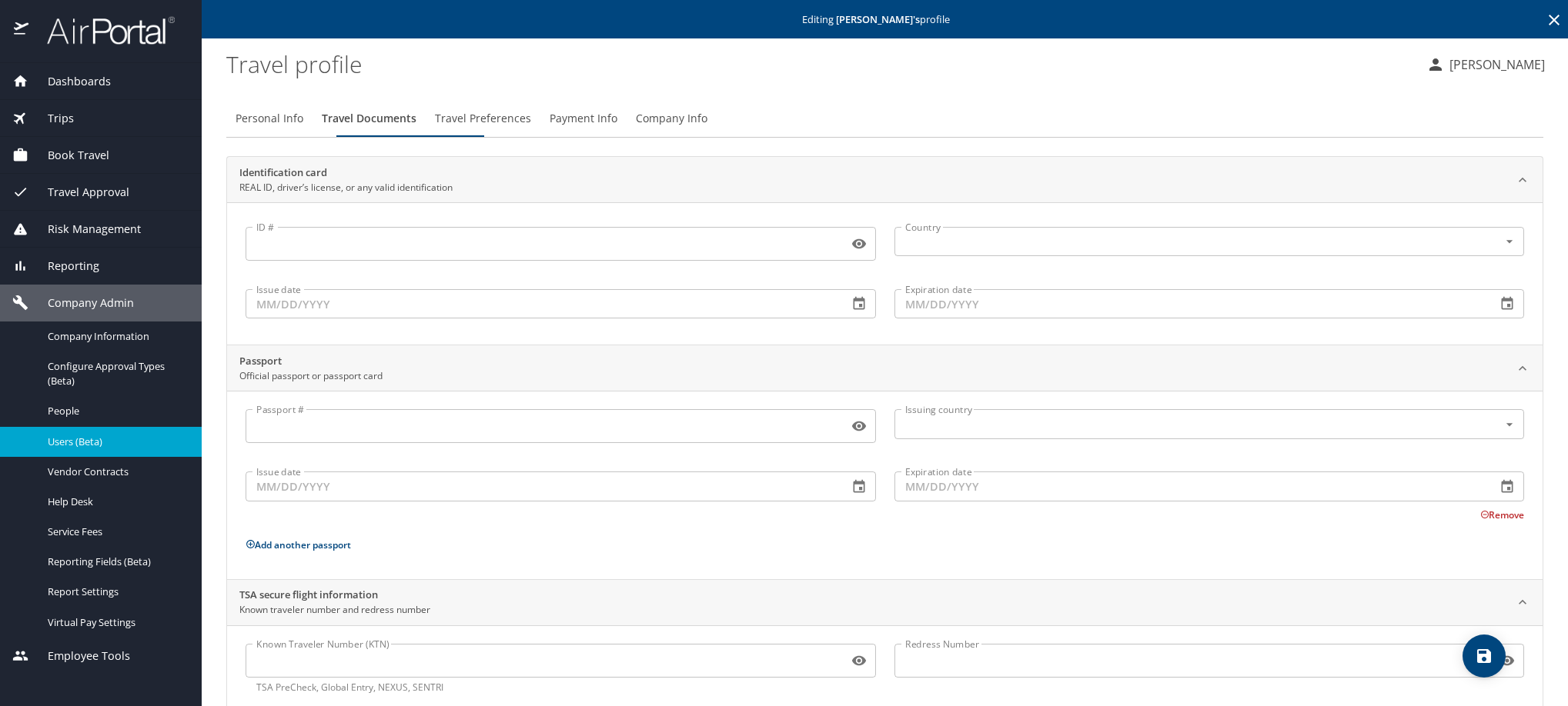
click at [617, 128] on span "Payment Info" at bounding box center [584, 119] width 67 height 20
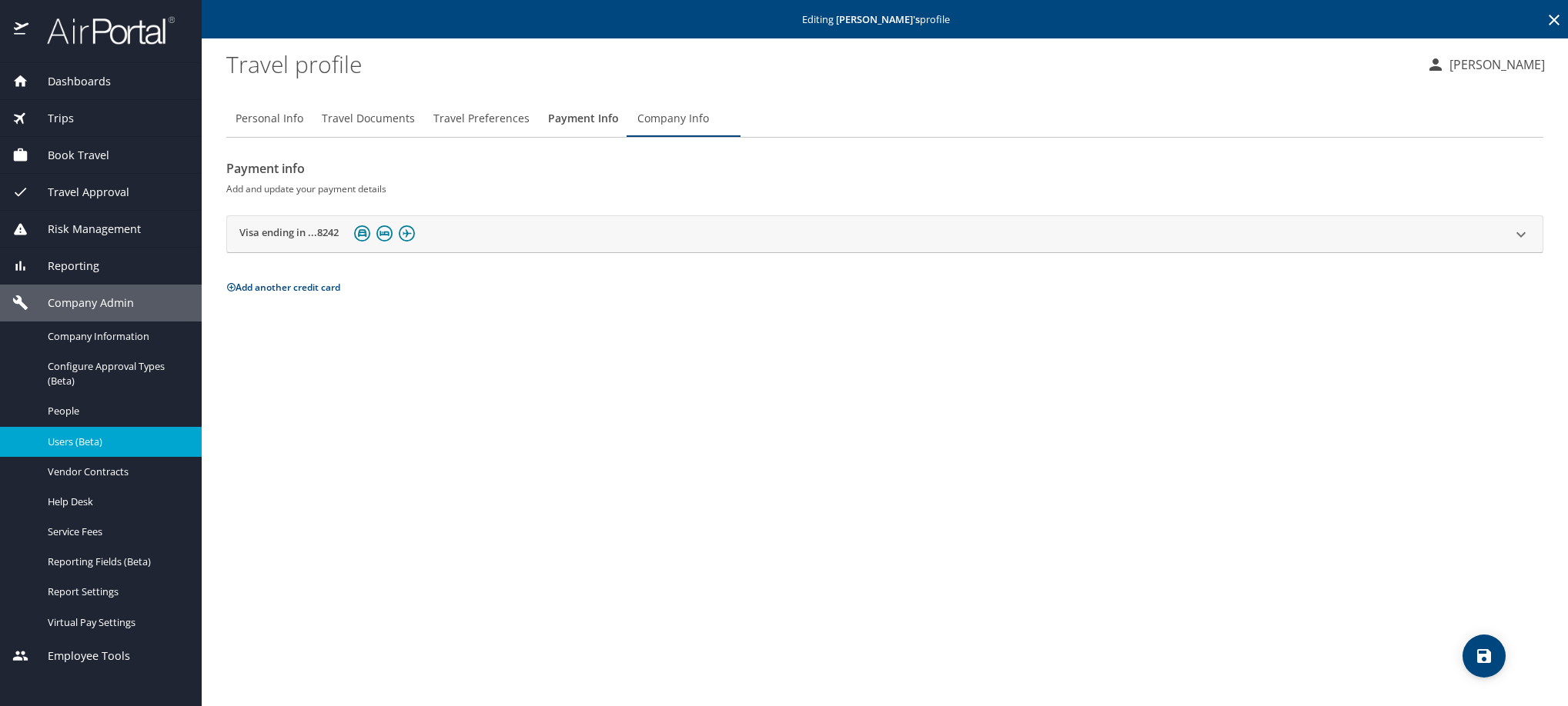
click at [301, 246] on div "Visa ending in ...8242" at bounding box center [329, 233] width 179 height 23
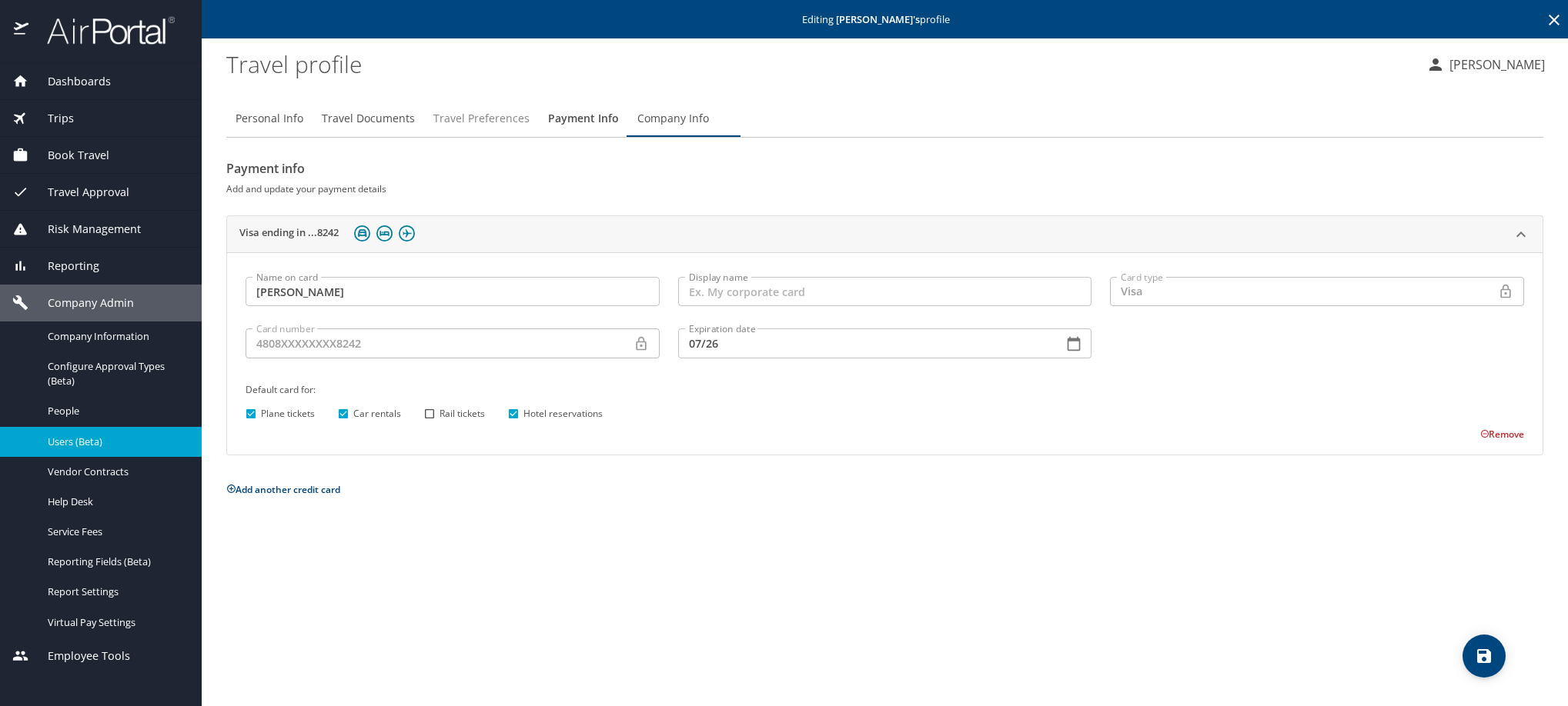
click at [529, 128] on span "Travel Preferences" at bounding box center [481, 119] width 96 height 20
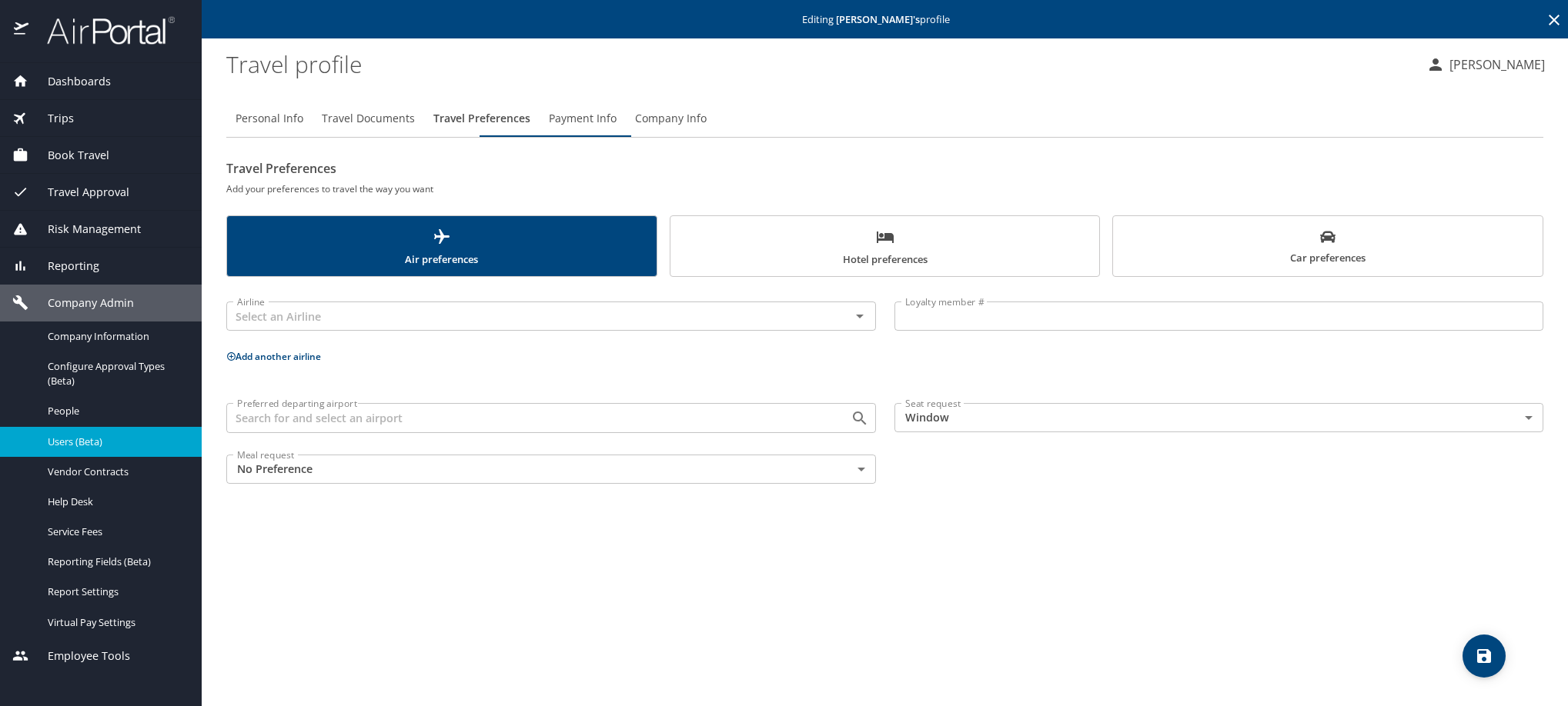
click at [415, 128] on span "Travel Documents" at bounding box center [367, 119] width 93 height 20
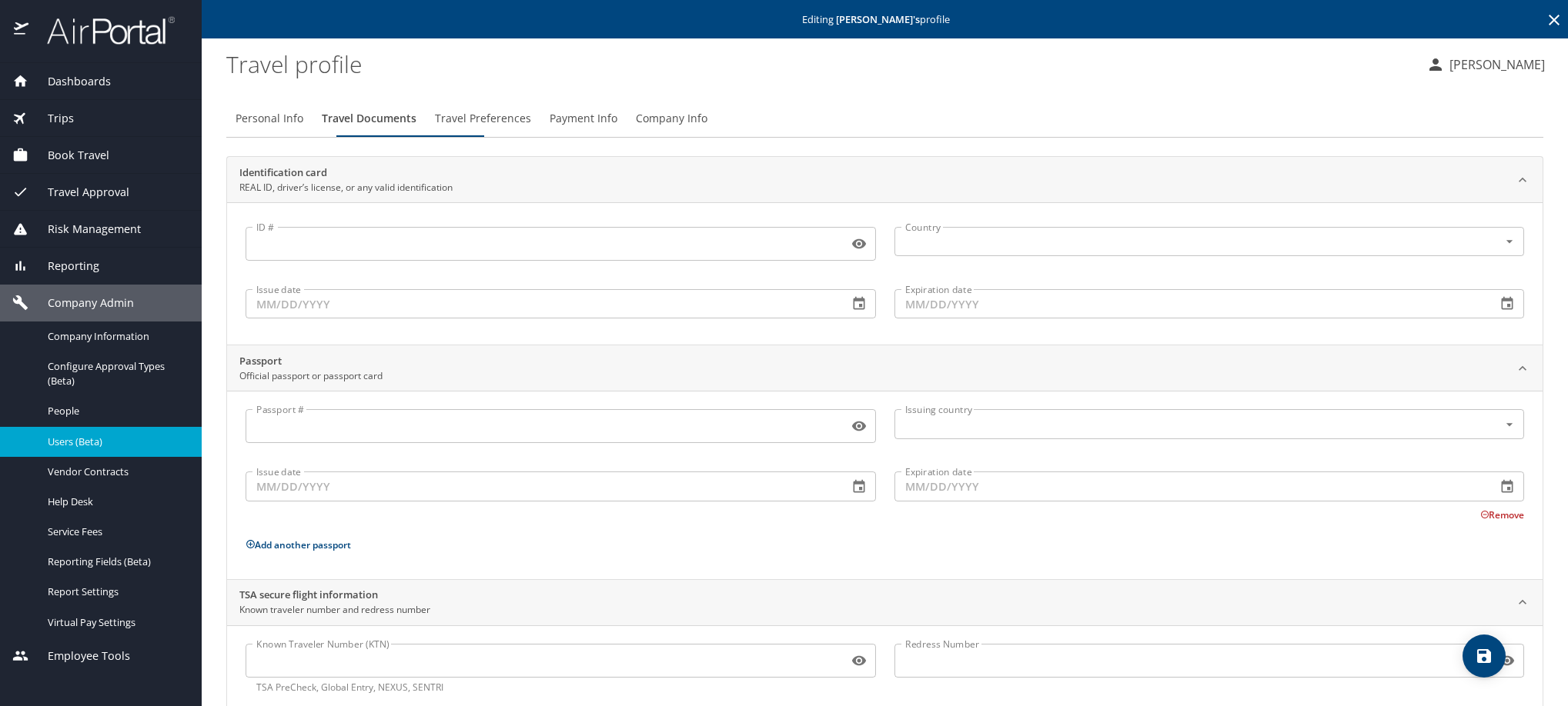
click at [265, 128] on span "Personal Info" at bounding box center [269, 119] width 67 height 20
select select "MX"
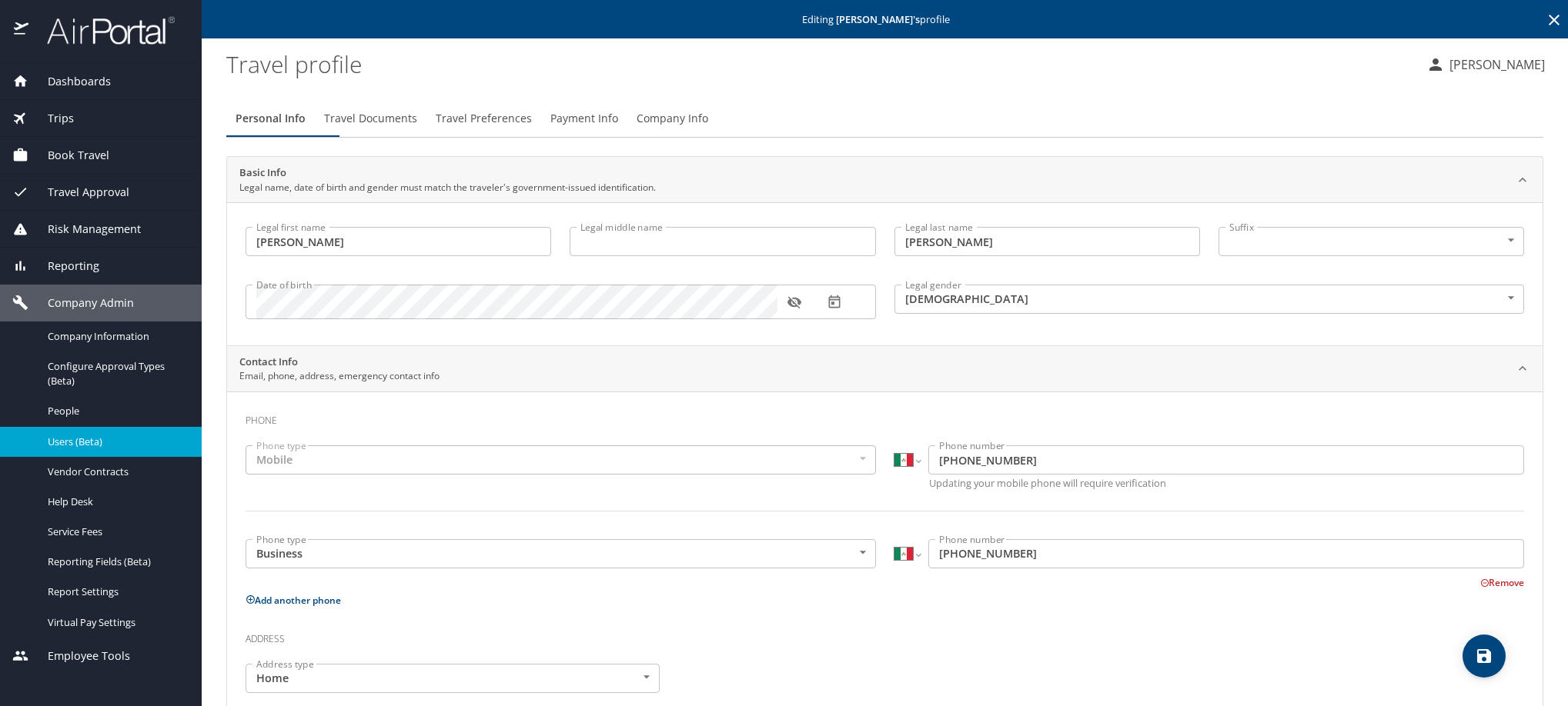
click at [1548, 23] on icon at bounding box center [1554, 21] width 11 height 11
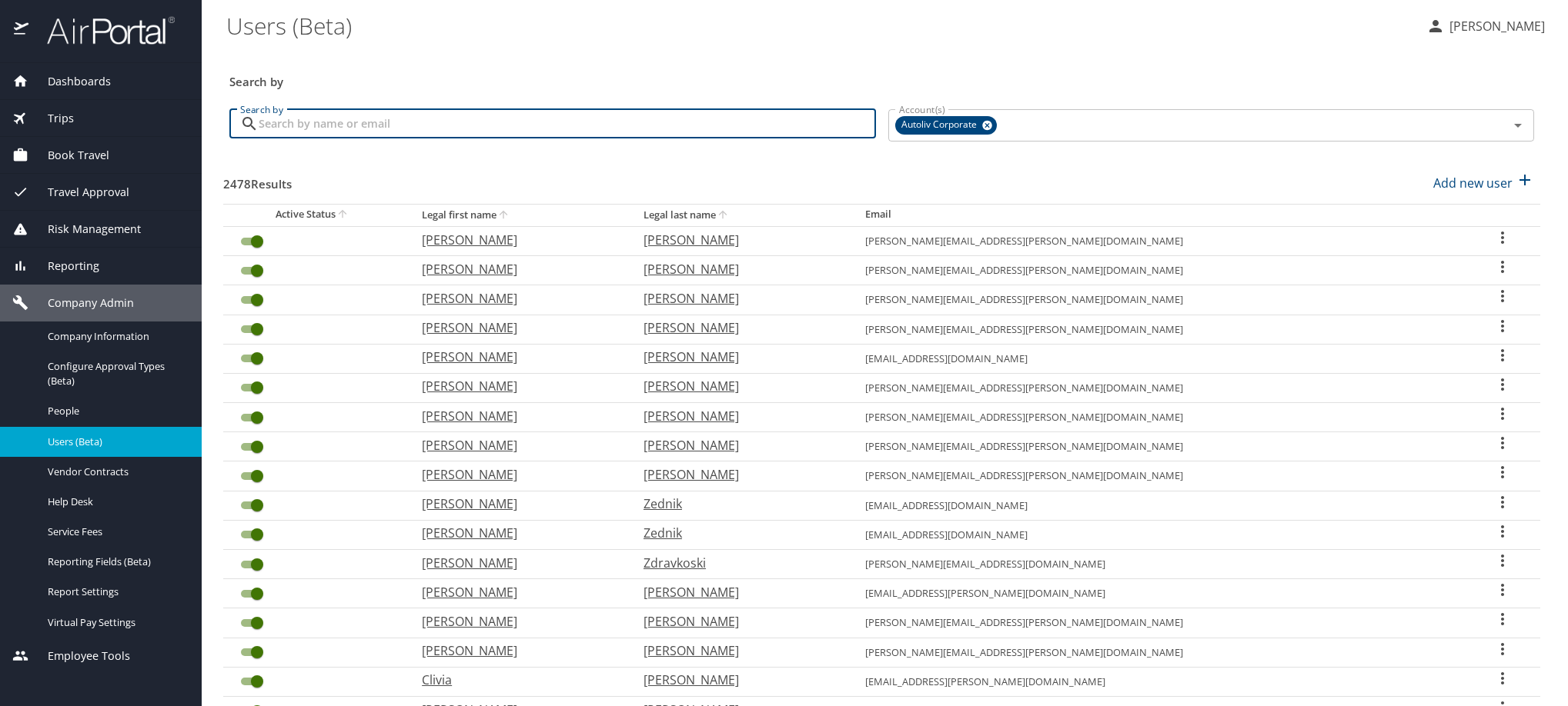
click at [730, 139] on input "Search by" at bounding box center [567, 124] width 617 height 29
paste input "edgar.larenas@autoliv.com"
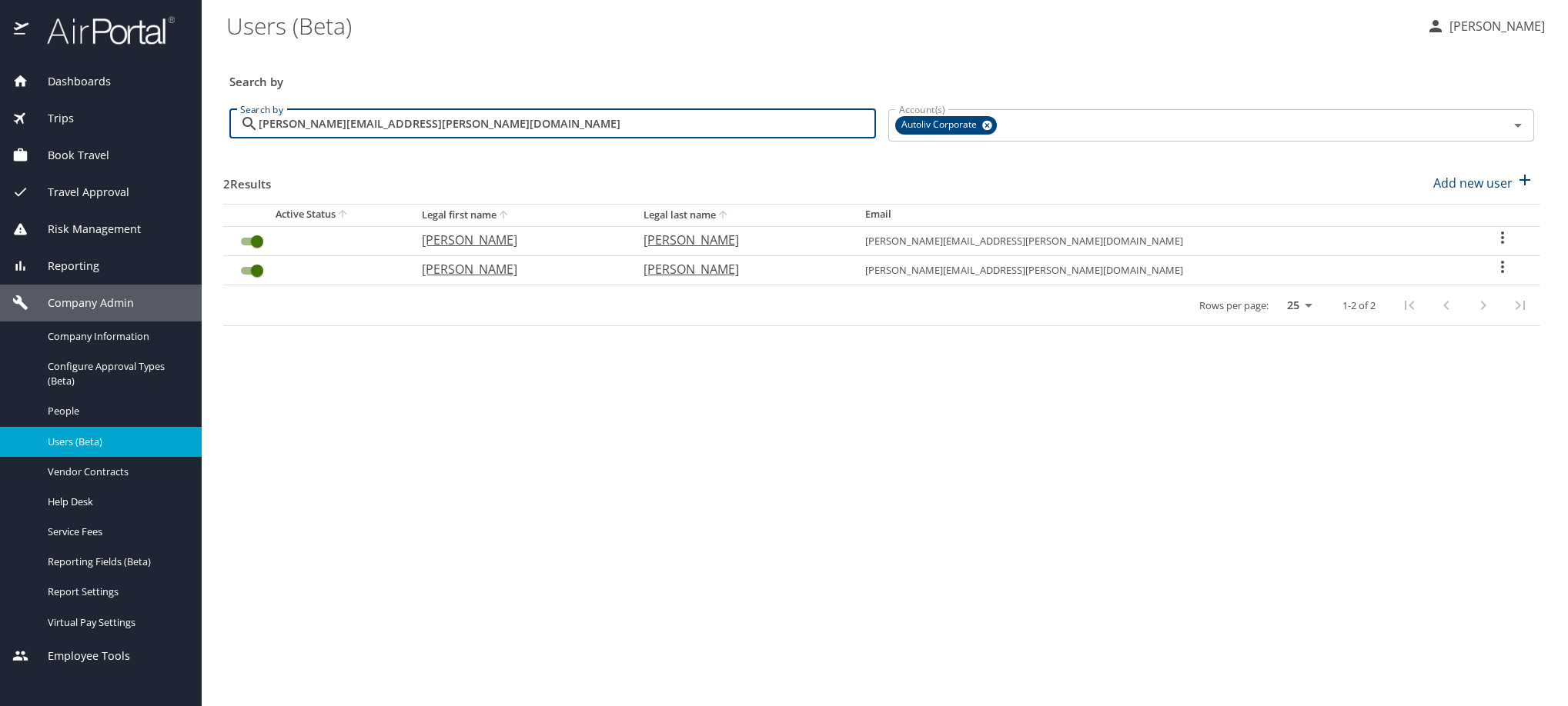
type input "edgar.larenas@autoliv.com"
click at [542, 139] on input "edgar.larenas@autoliv.com" at bounding box center [567, 124] width 617 height 29
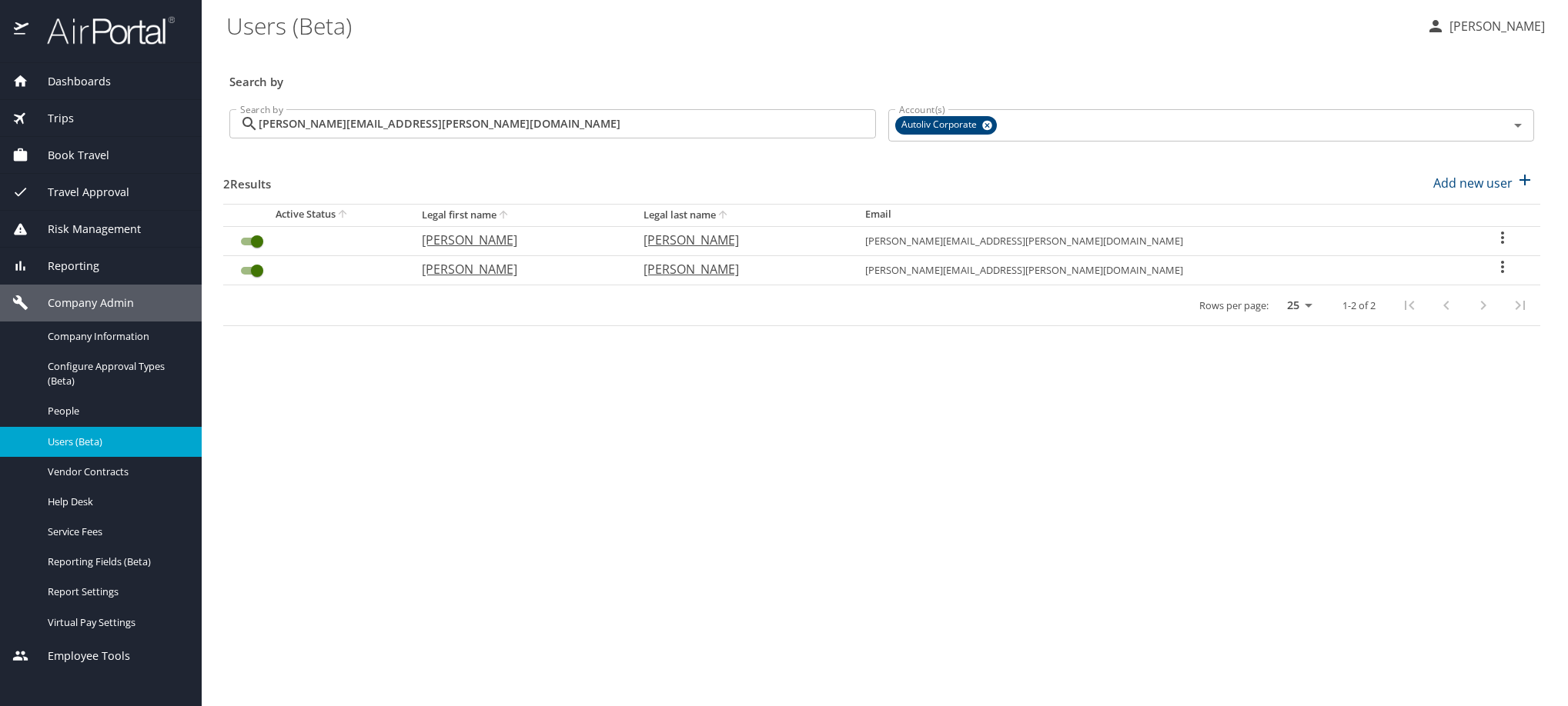
click at [1493, 247] on icon "User Search Table" at bounding box center [1502, 238] width 19 height 19
click at [1353, 273] on p "View profile" at bounding box center [1334, 270] width 67 height 19
select select "US"
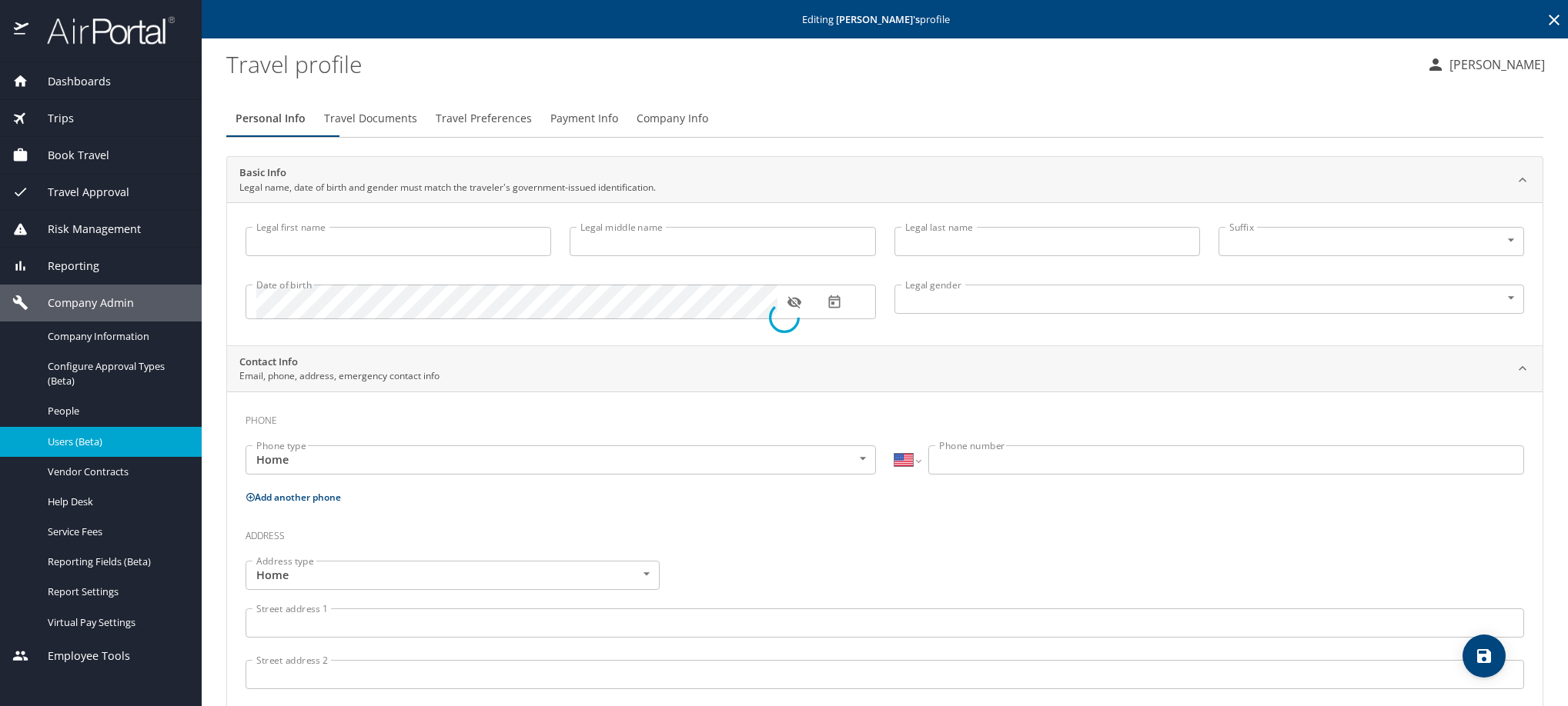
type input "Edgar"
type input "Larenas ALQUICIRA"
type input "Male"
type input "Maria Eugenia"
type input "Orozco"
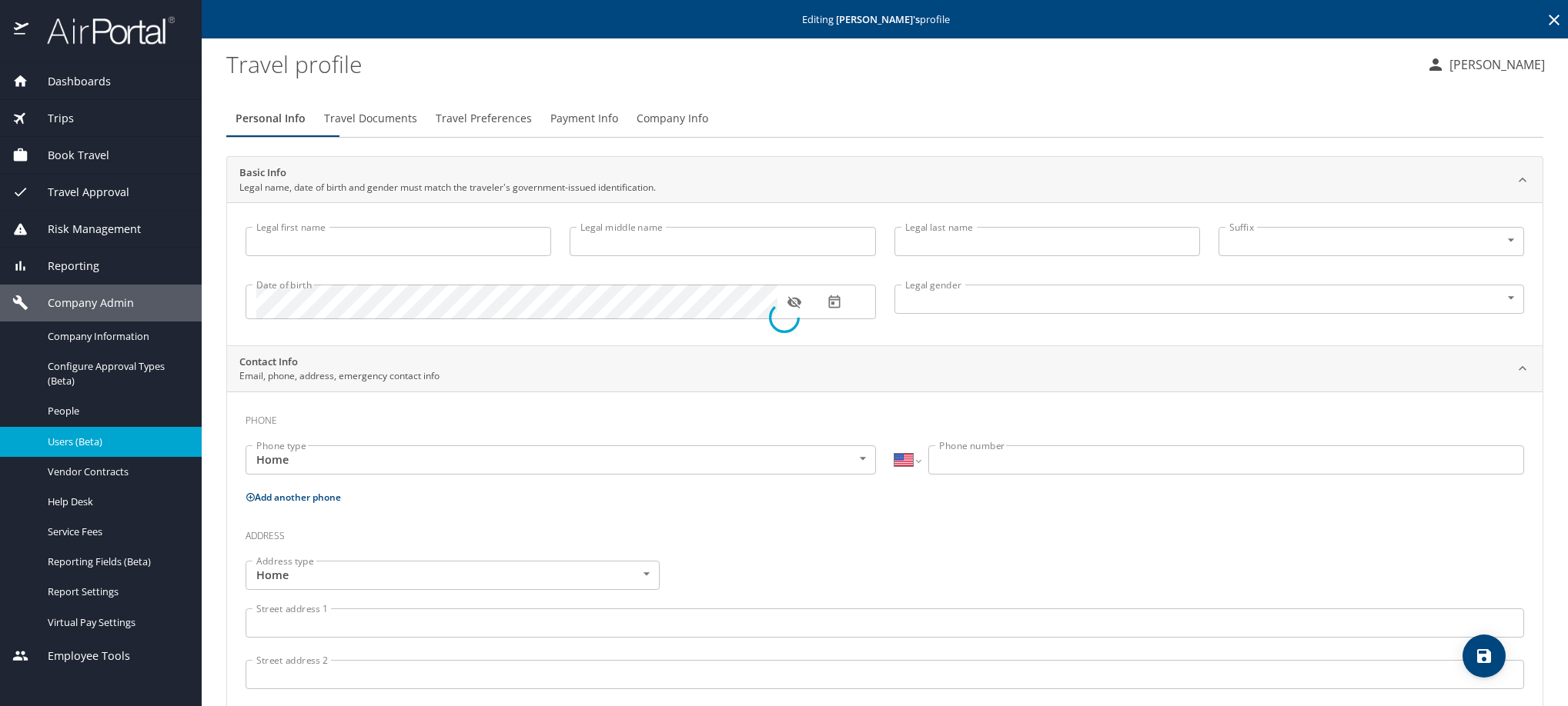
select select "MX"
type input "442 202 2961"
type input "maria.orozcod@anahuac.mx"
select select "MX"
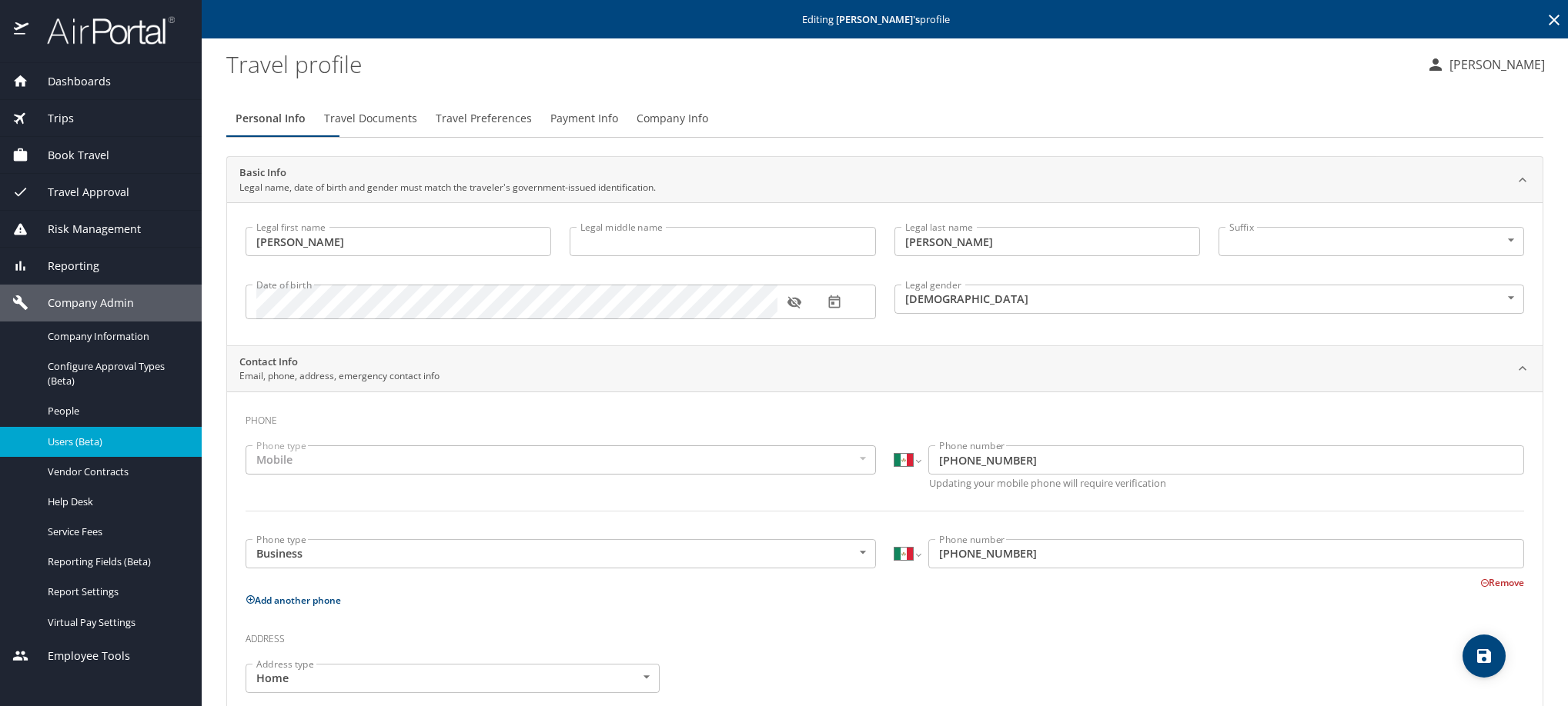
click at [417, 127] on span "Travel Documents" at bounding box center [370, 119] width 93 height 20
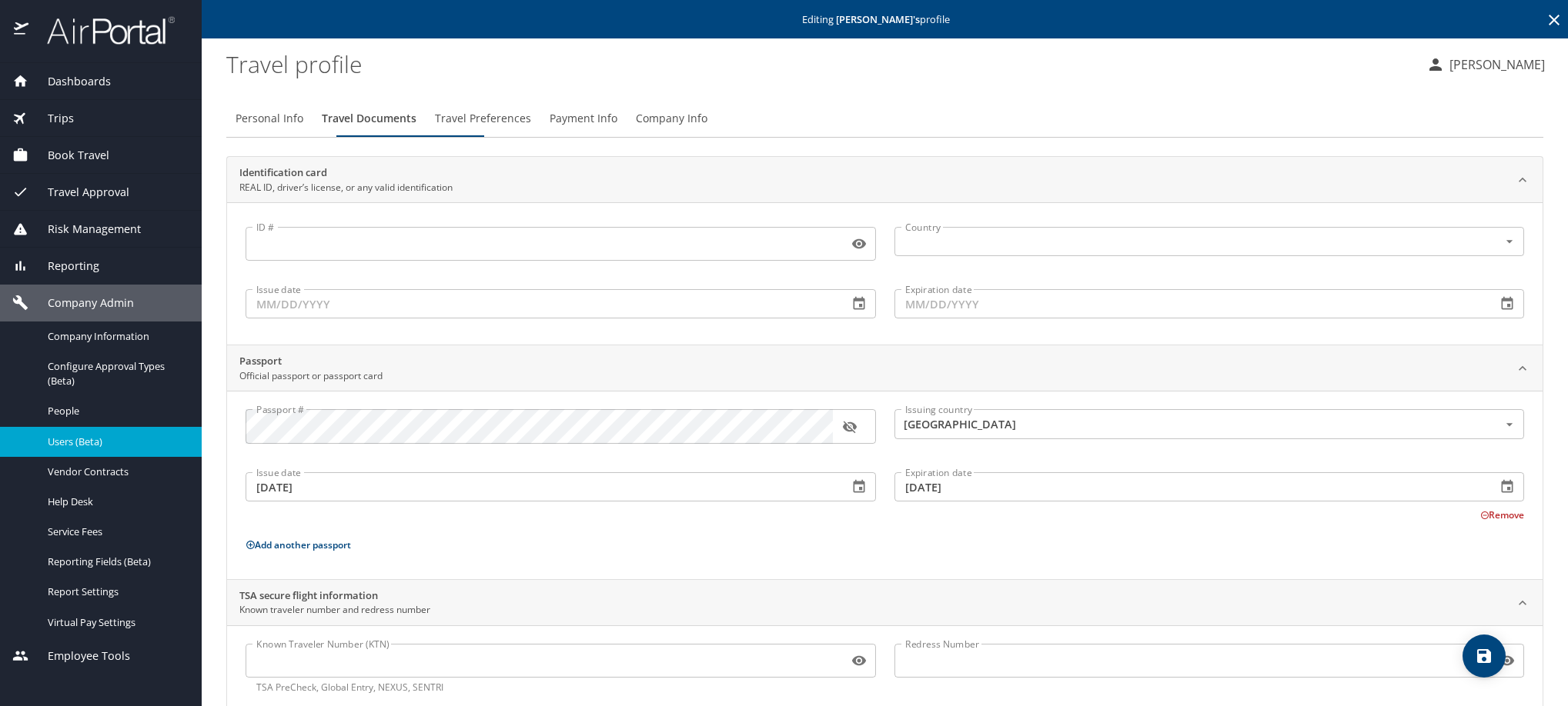
click at [531, 128] on span "Travel Preferences" at bounding box center [482, 119] width 96 height 20
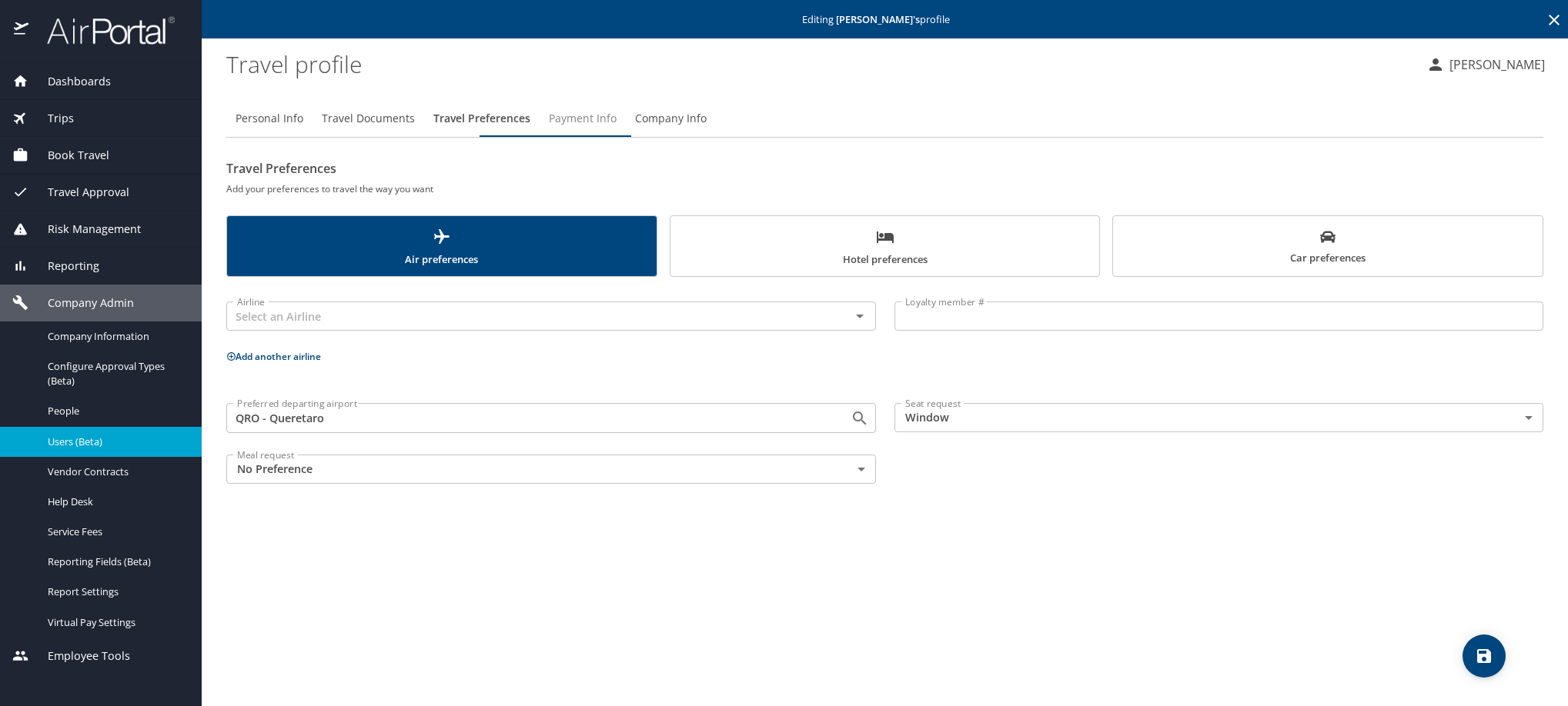
click at [616, 128] on span "Payment Info" at bounding box center [583, 119] width 67 height 20
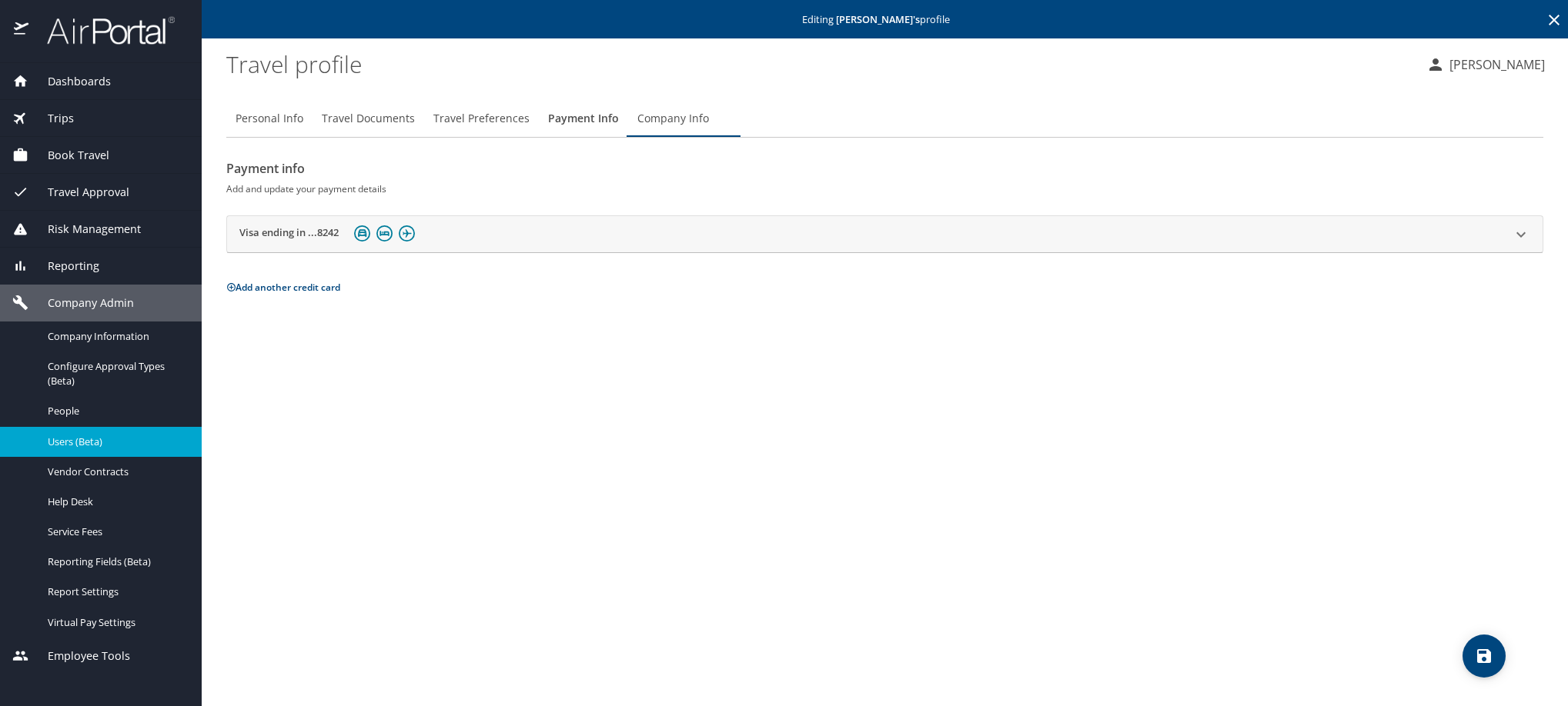
click at [277, 243] on h2 "Visa ending in ...8242" at bounding box center [289, 235] width 99 height 19
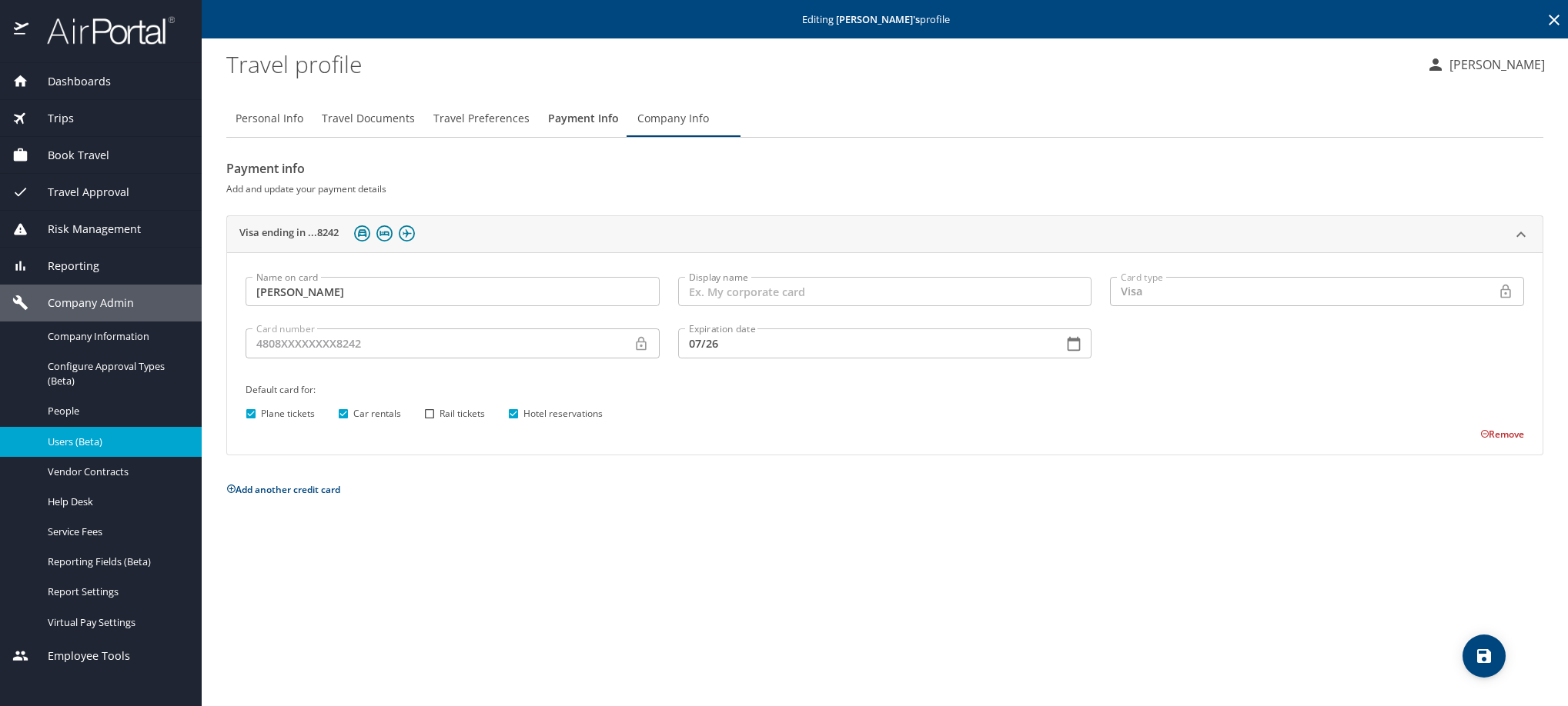
click at [1554, 21] on icon at bounding box center [1554, 21] width 11 height 11
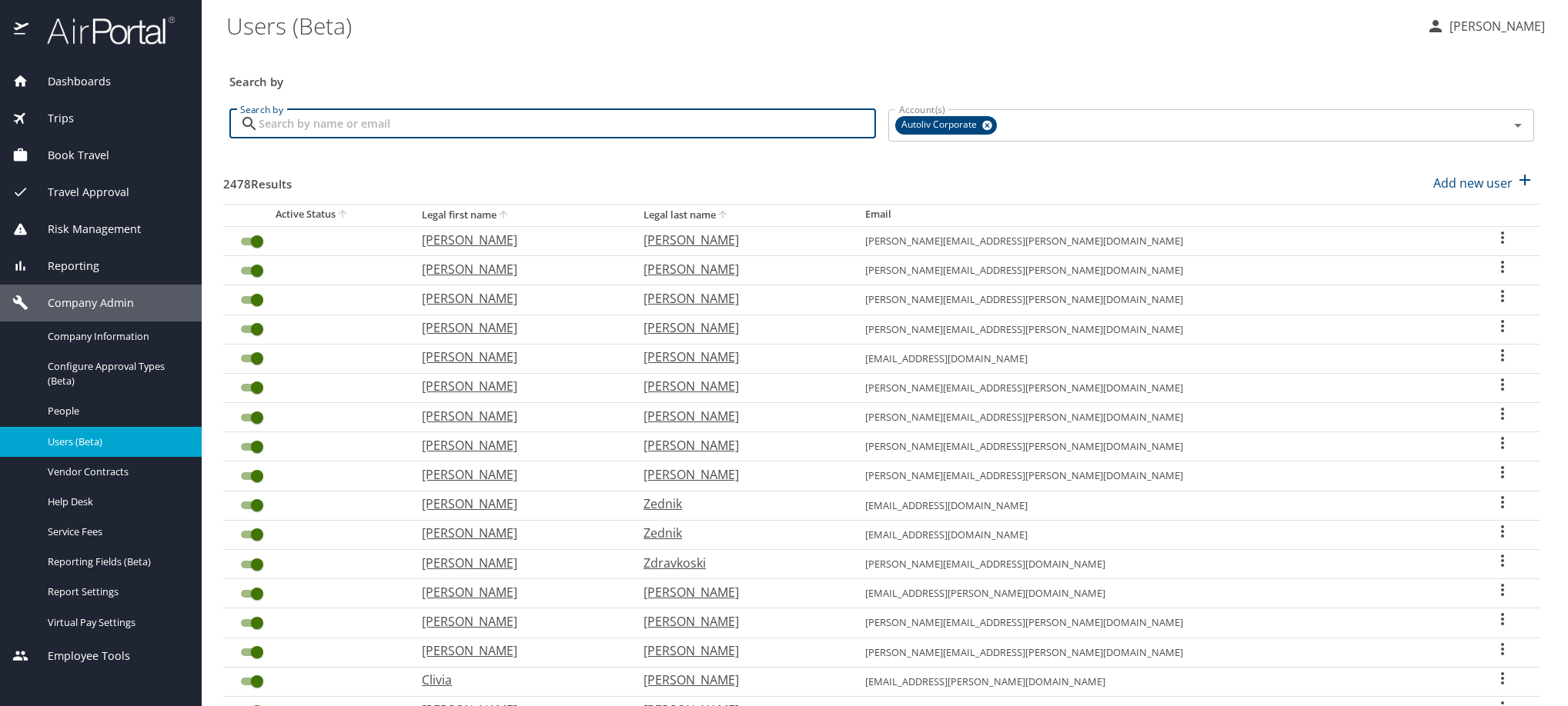
click at [356, 136] on input "Search by" at bounding box center [567, 124] width 617 height 29
type input "L"
click at [413, 127] on input "Search by" at bounding box center [567, 124] width 617 height 29
paste input "edgar.larenas@autoliv.com"
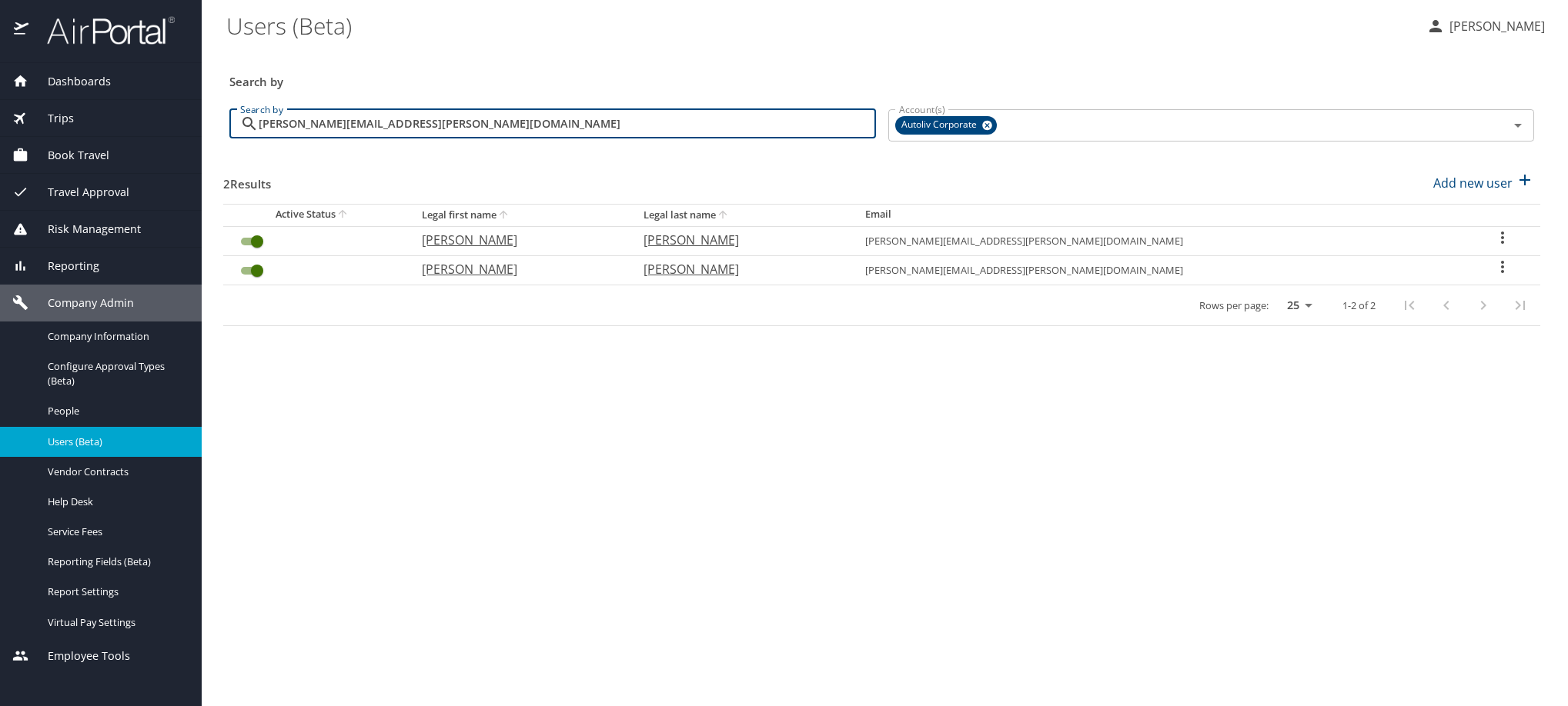
type input "edgar.larenas@autoliv.com"
click at [1493, 276] on icon "User Search Table" at bounding box center [1502, 267] width 19 height 19
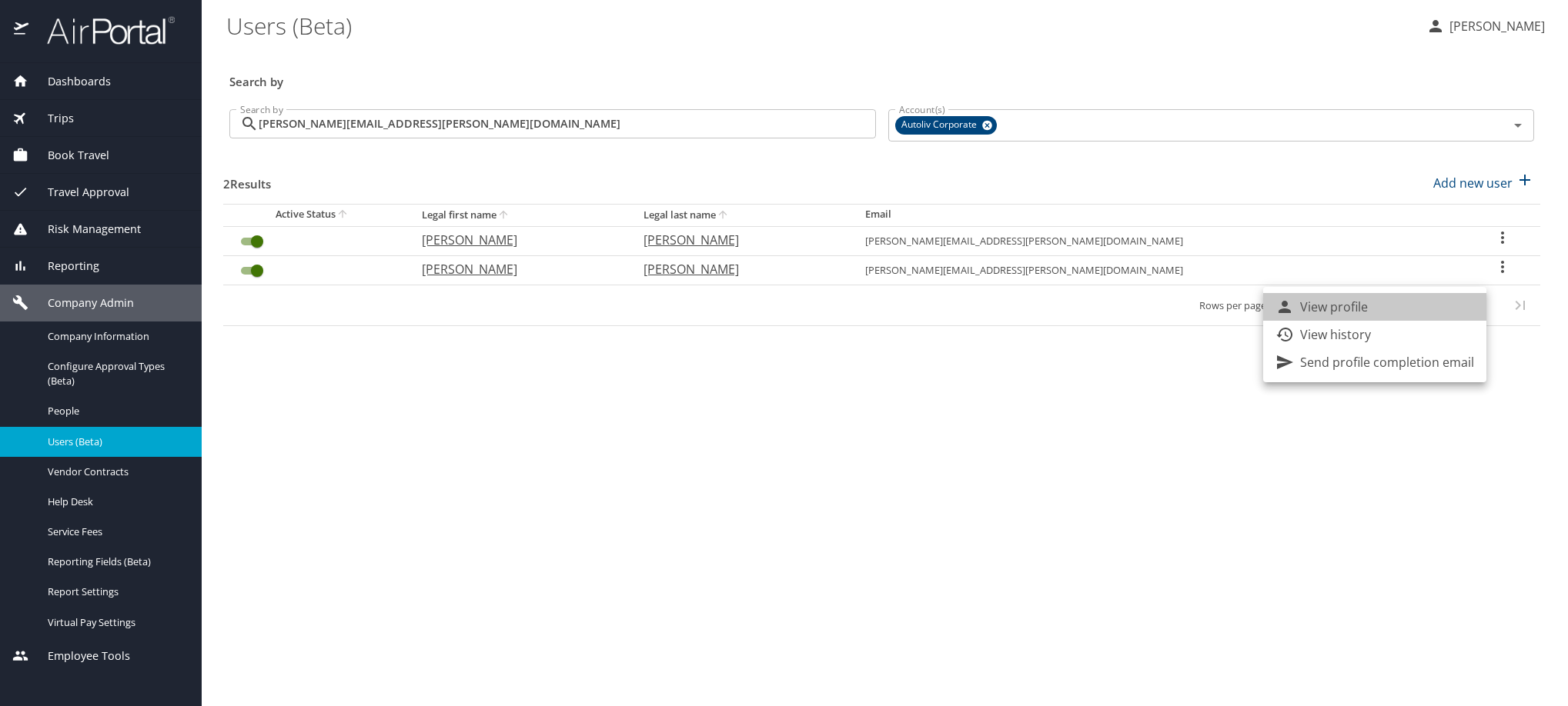
click at [1363, 312] on p "View profile" at bounding box center [1334, 307] width 67 height 19
select select "US"
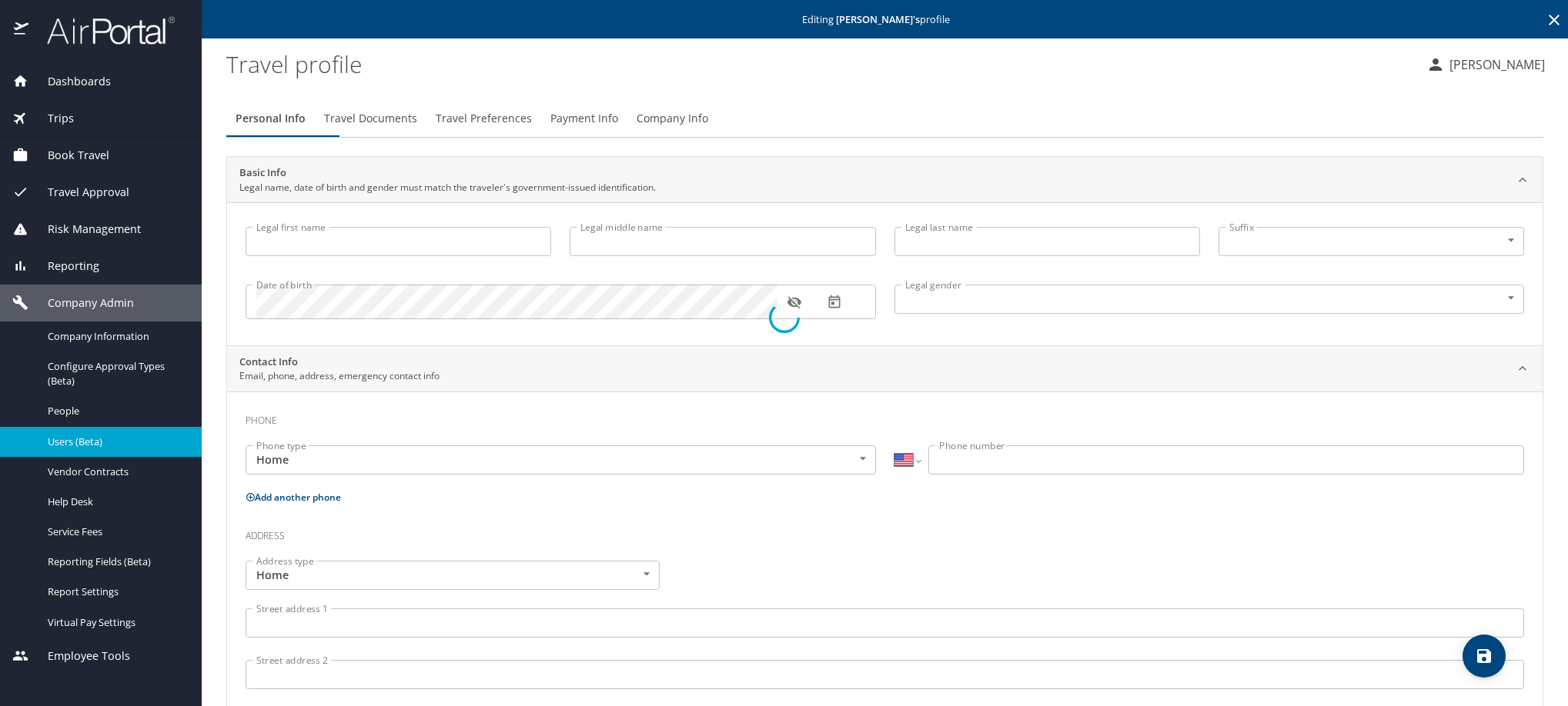
type input "Edgar"
type input "Larenas ALQUICIRA"
type input "Male"
type input "Maria Eugenia"
type input "Orozco"
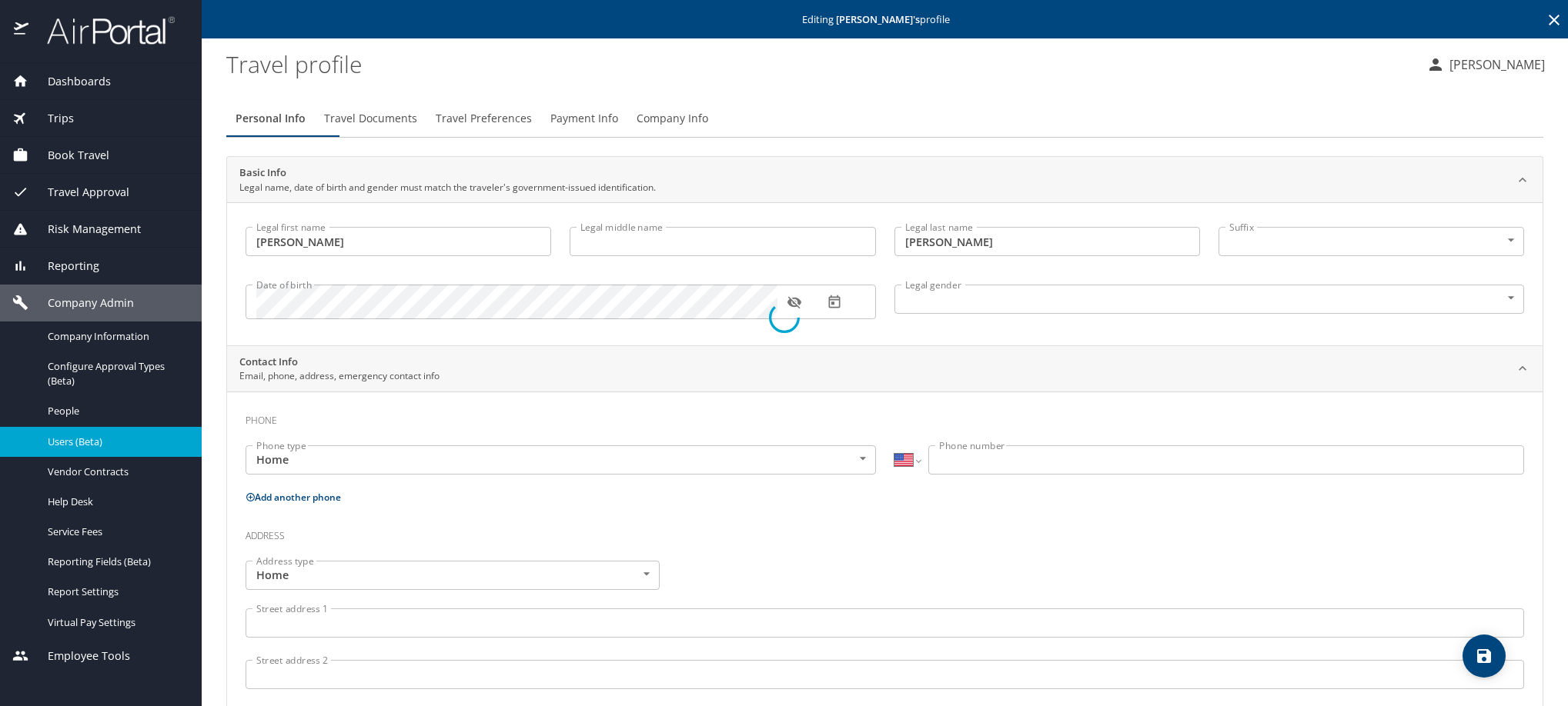
select select "MX"
type input "442 202 2961"
type input "maria.orozcod@anahuac.mx"
select select "MX"
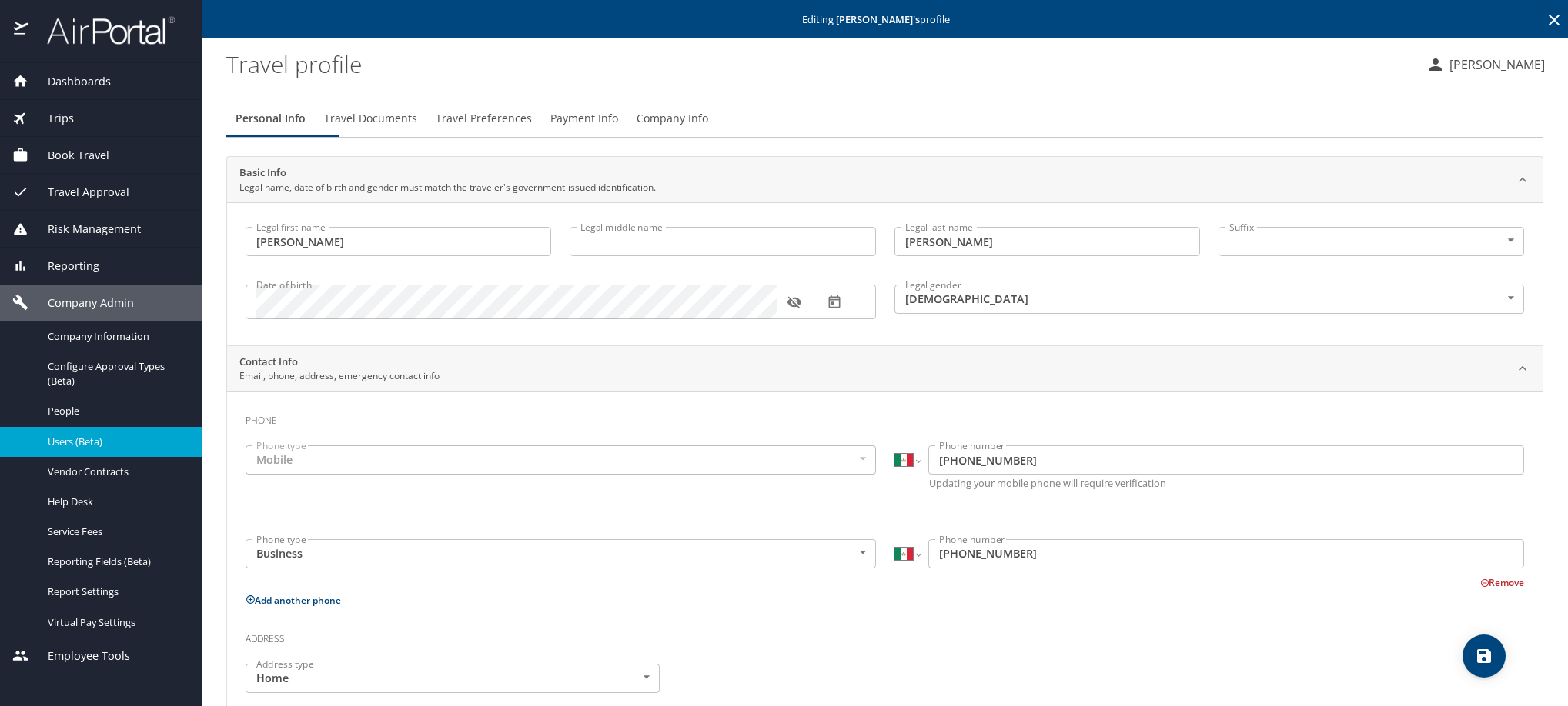
click at [417, 128] on span "Travel Documents" at bounding box center [370, 119] width 93 height 20
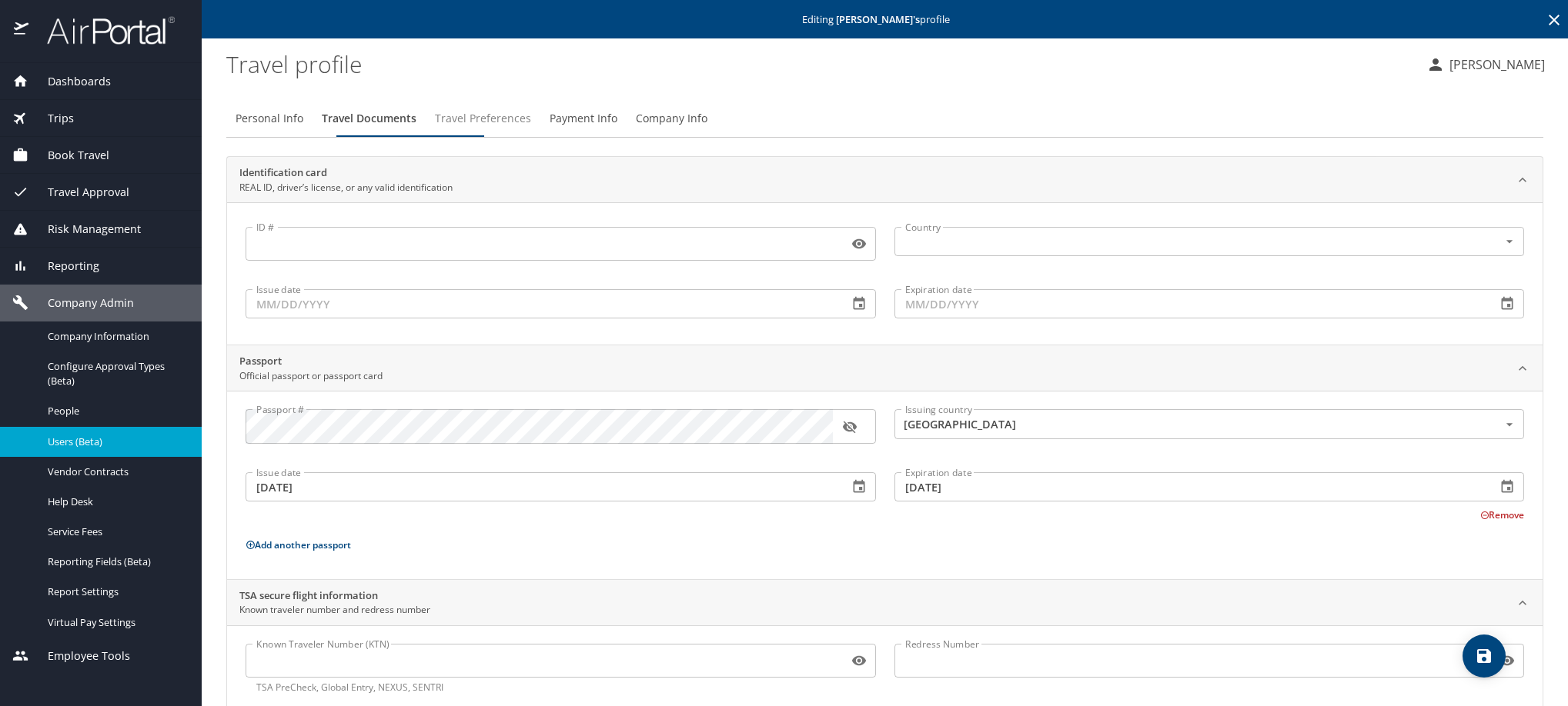
click at [531, 127] on span "Travel Preferences" at bounding box center [482, 119] width 96 height 20
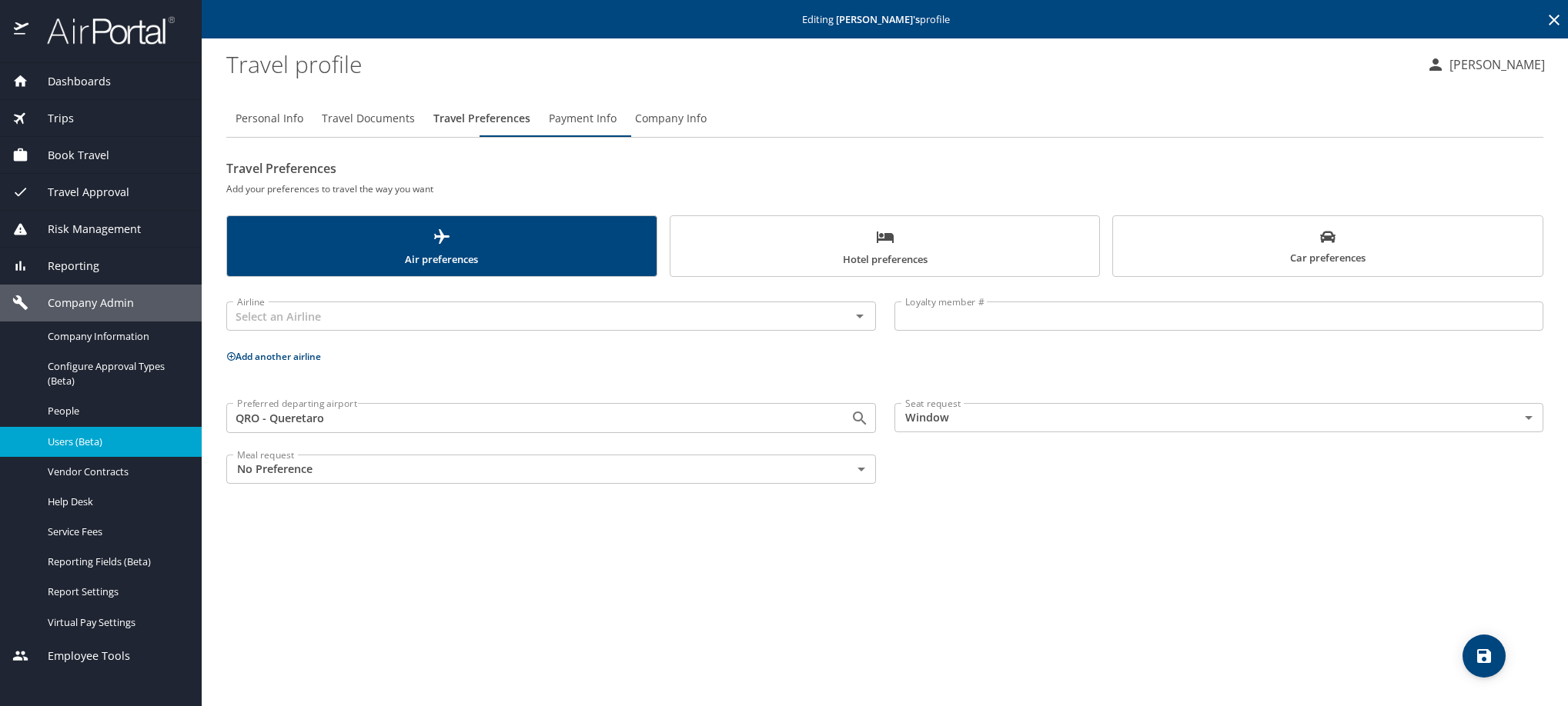
click at [616, 128] on span "Payment Info" at bounding box center [583, 119] width 67 height 20
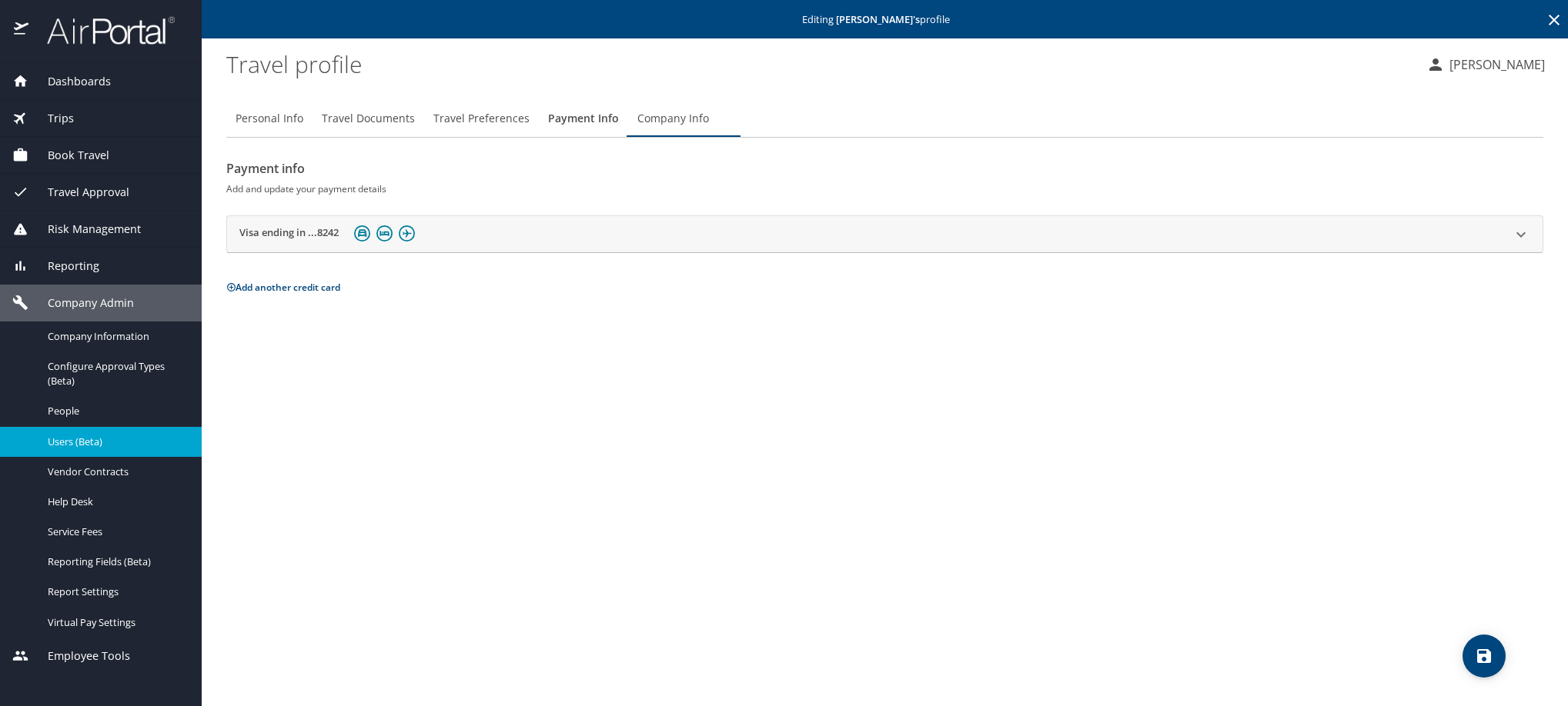
click at [339, 243] on h2 "Visa ending in ...8242" at bounding box center [289, 235] width 99 height 19
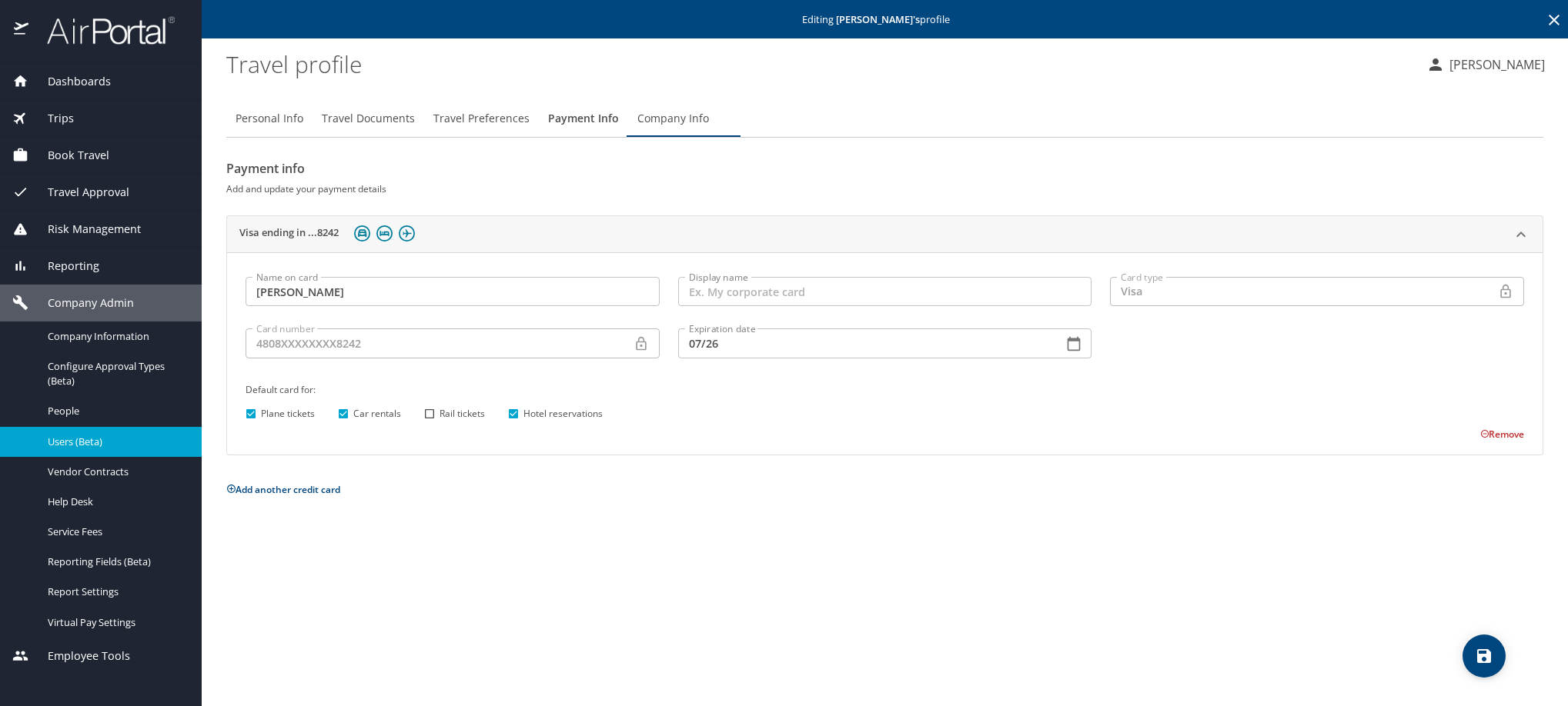
click at [1550, 22] on icon at bounding box center [1554, 21] width 19 height 19
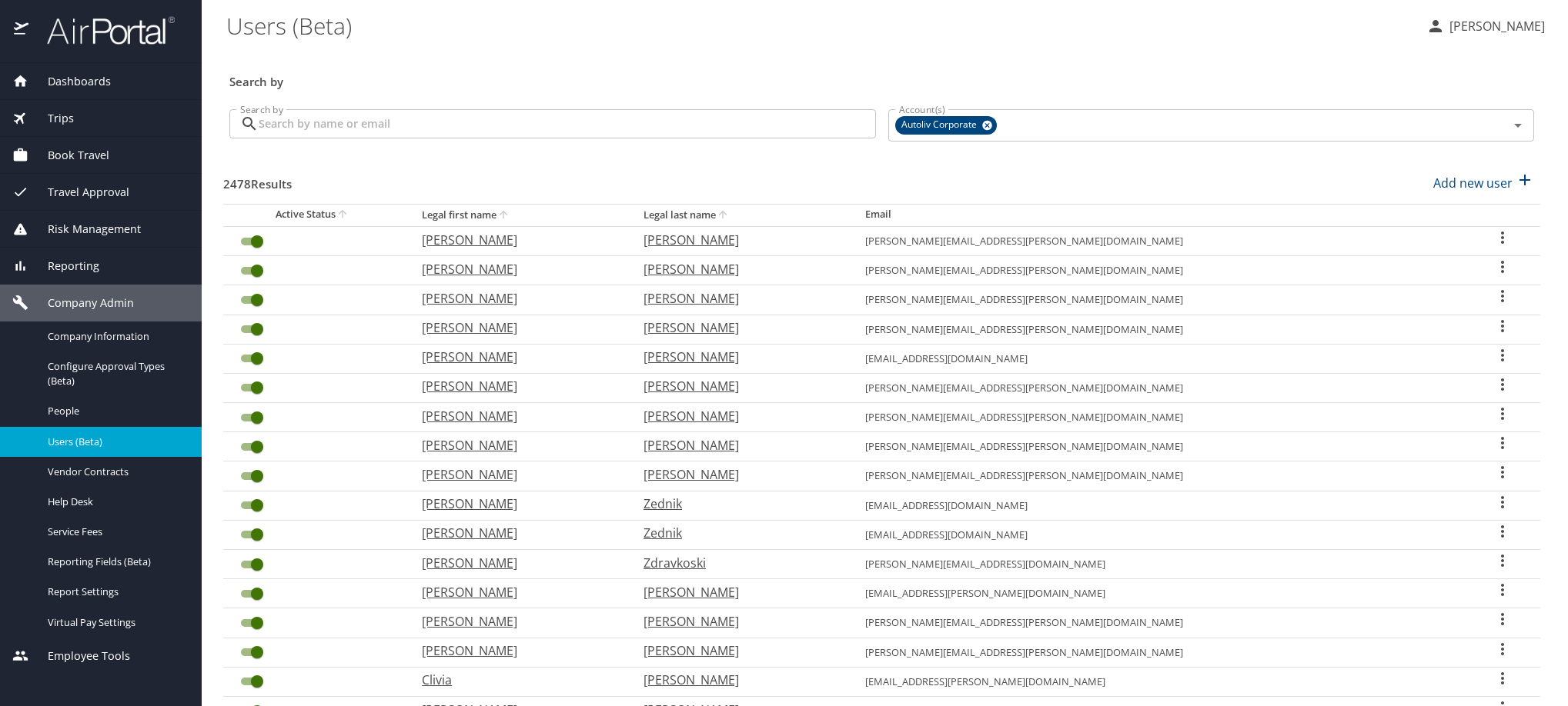
click at [353, 129] on input "Search by" at bounding box center [567, 124] width 617 height 29
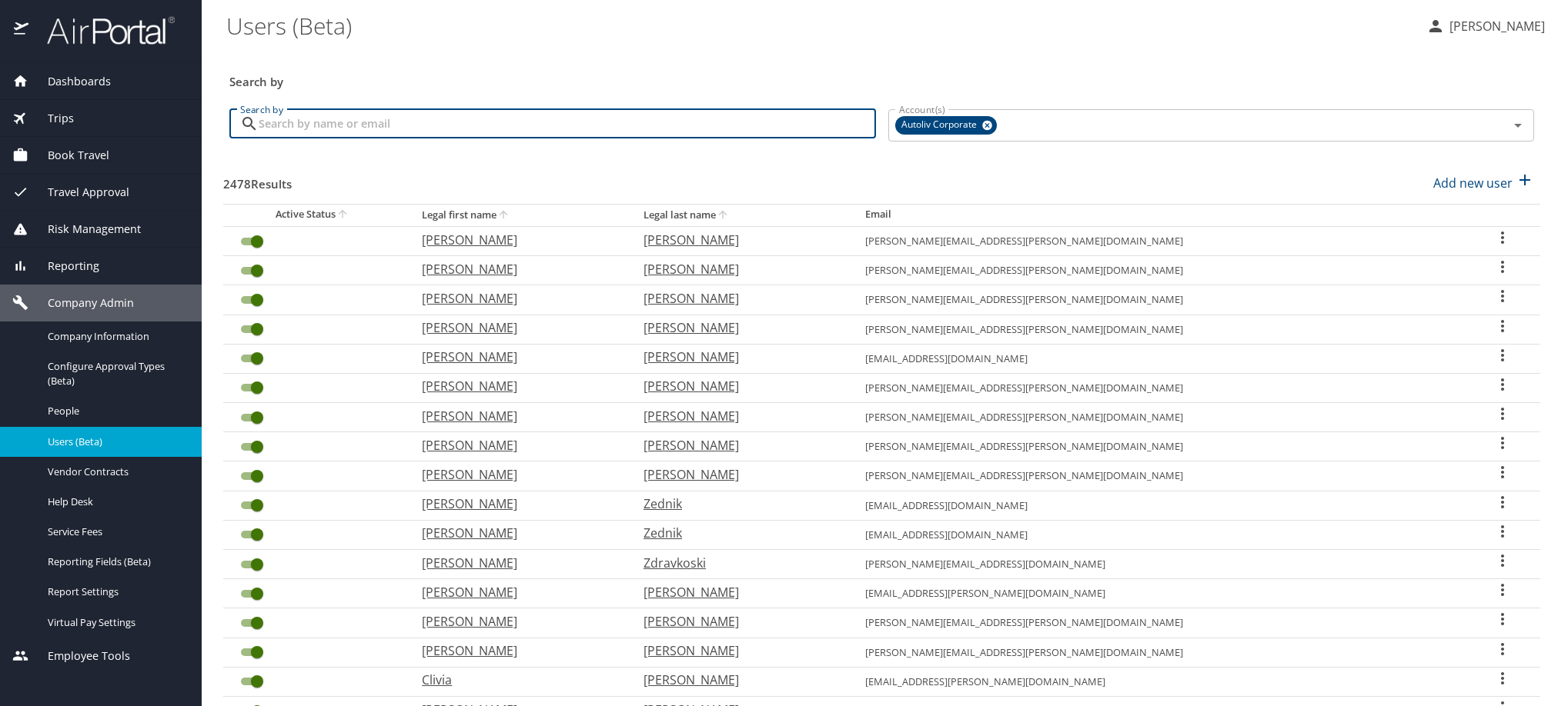
paste input "edgar.larenas@autoliv.com"
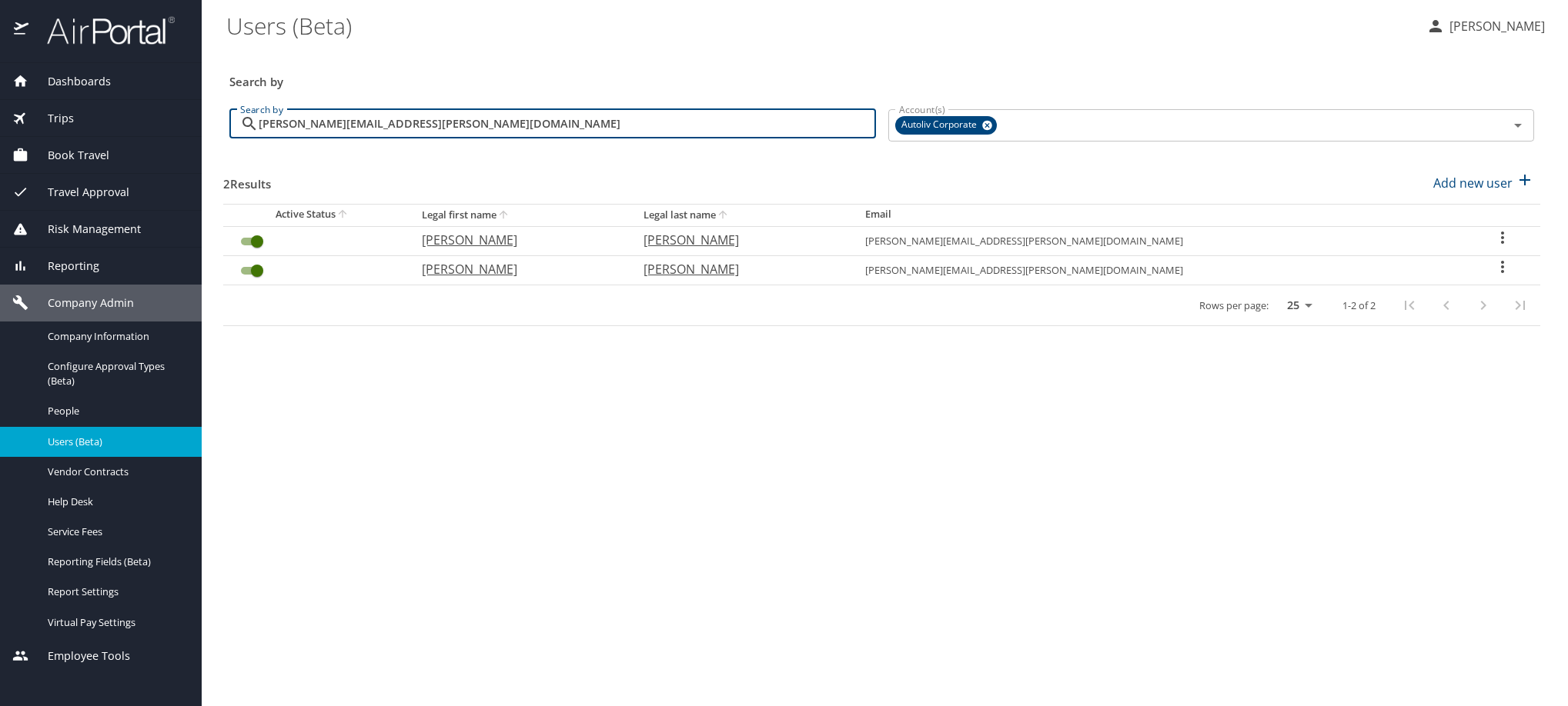
type input "edgar.larenas@autoliv.com"
click at [1503, 247] on icon "User Search Table" at bounding box center [1502, 238] width 19 height 19
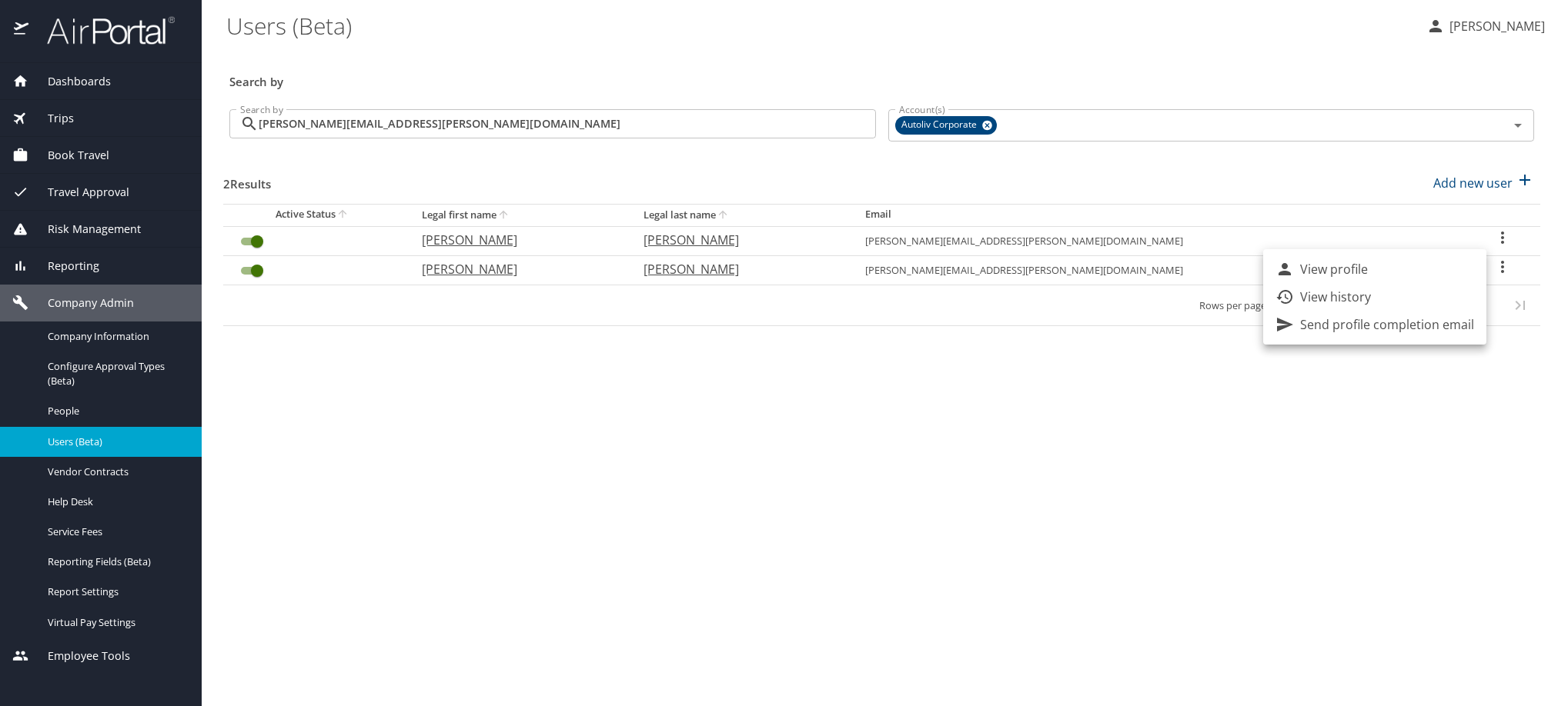
click at [1399, 272] on li "View profile" at bounding box center [1374, 270] width 223 height 28
select select "US"
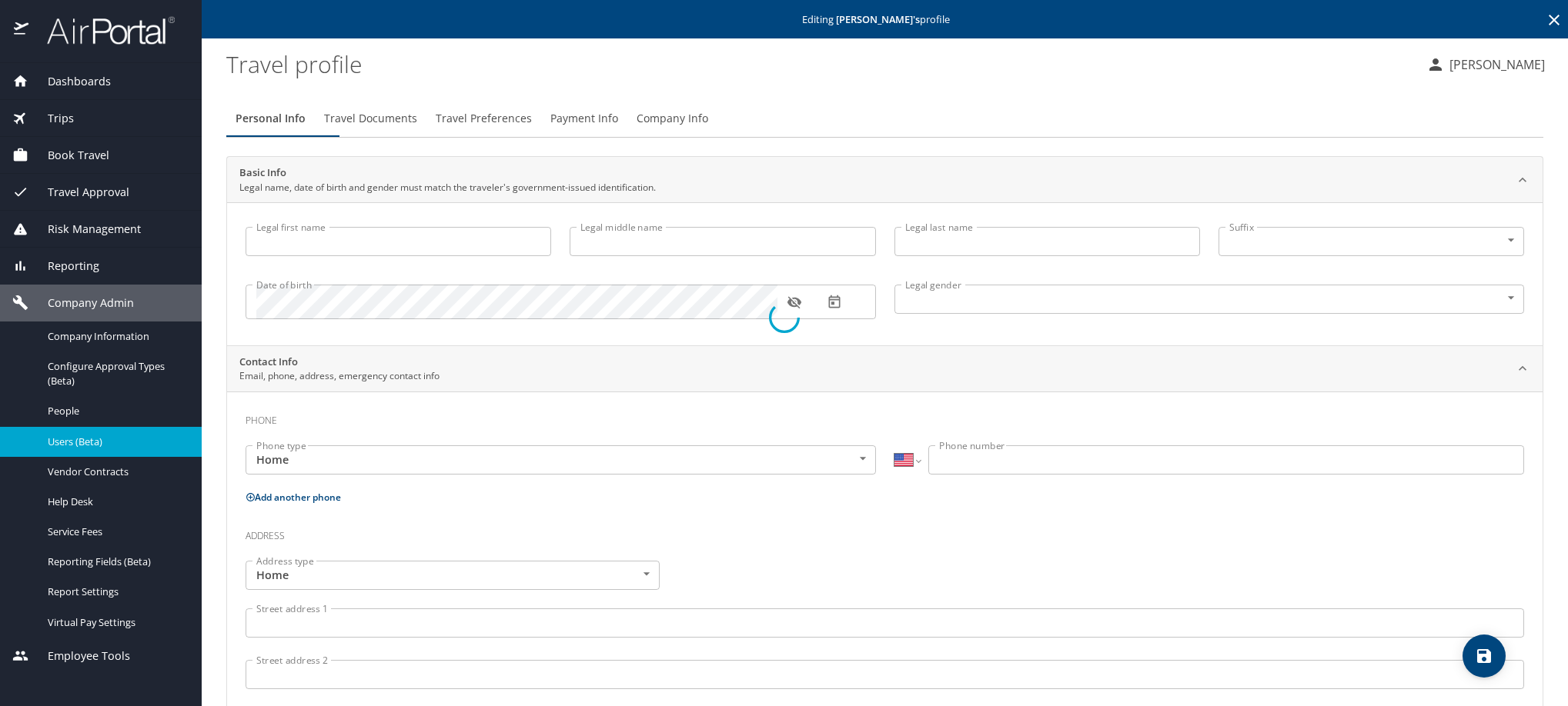
type input "Edgar"
type input "Larenas ALQUICIRA"
type input "Male"
type input "Maria Eugenia"
type input "Orozco"
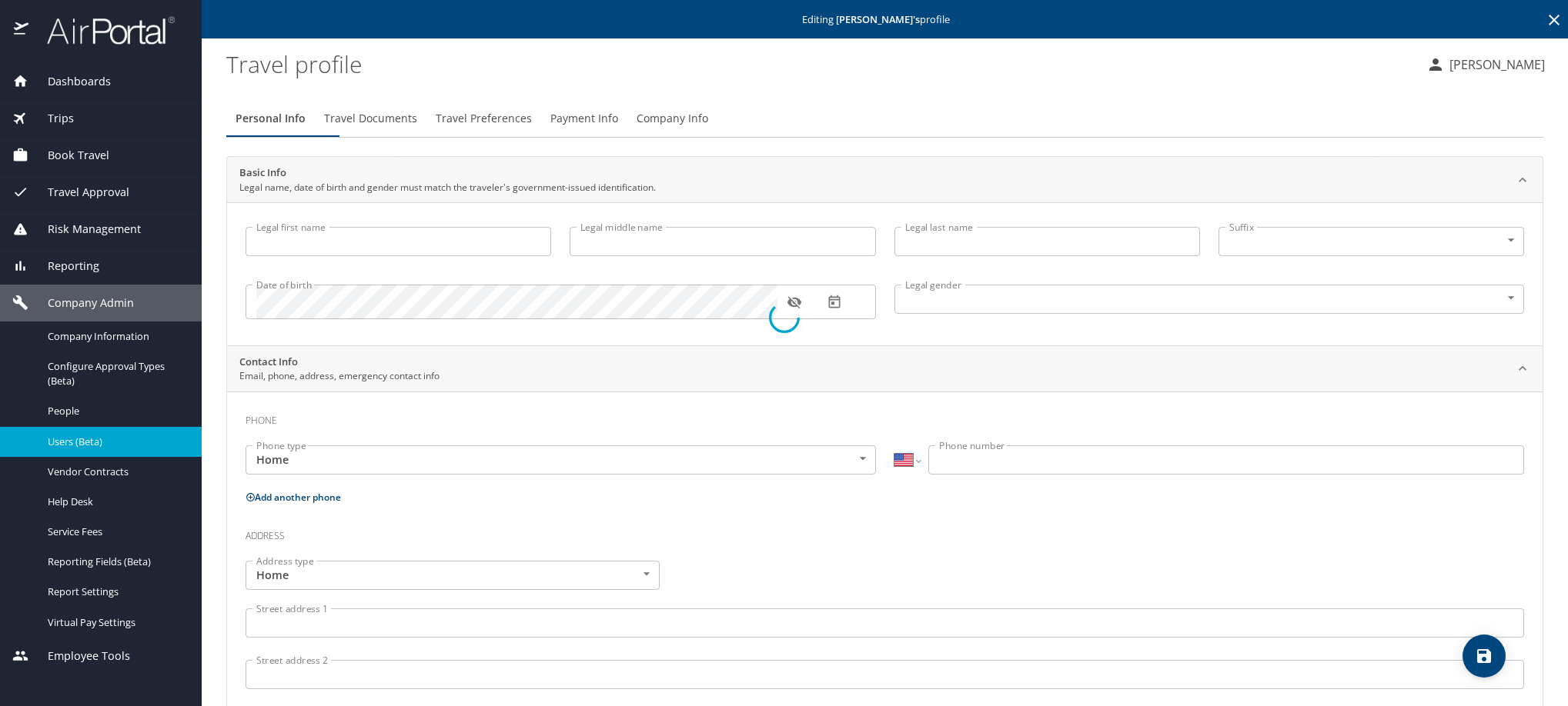
select select "MX"
type input "442 202 2961"
type input "maria.orozcod@anahuac.mx"
select select "MX"
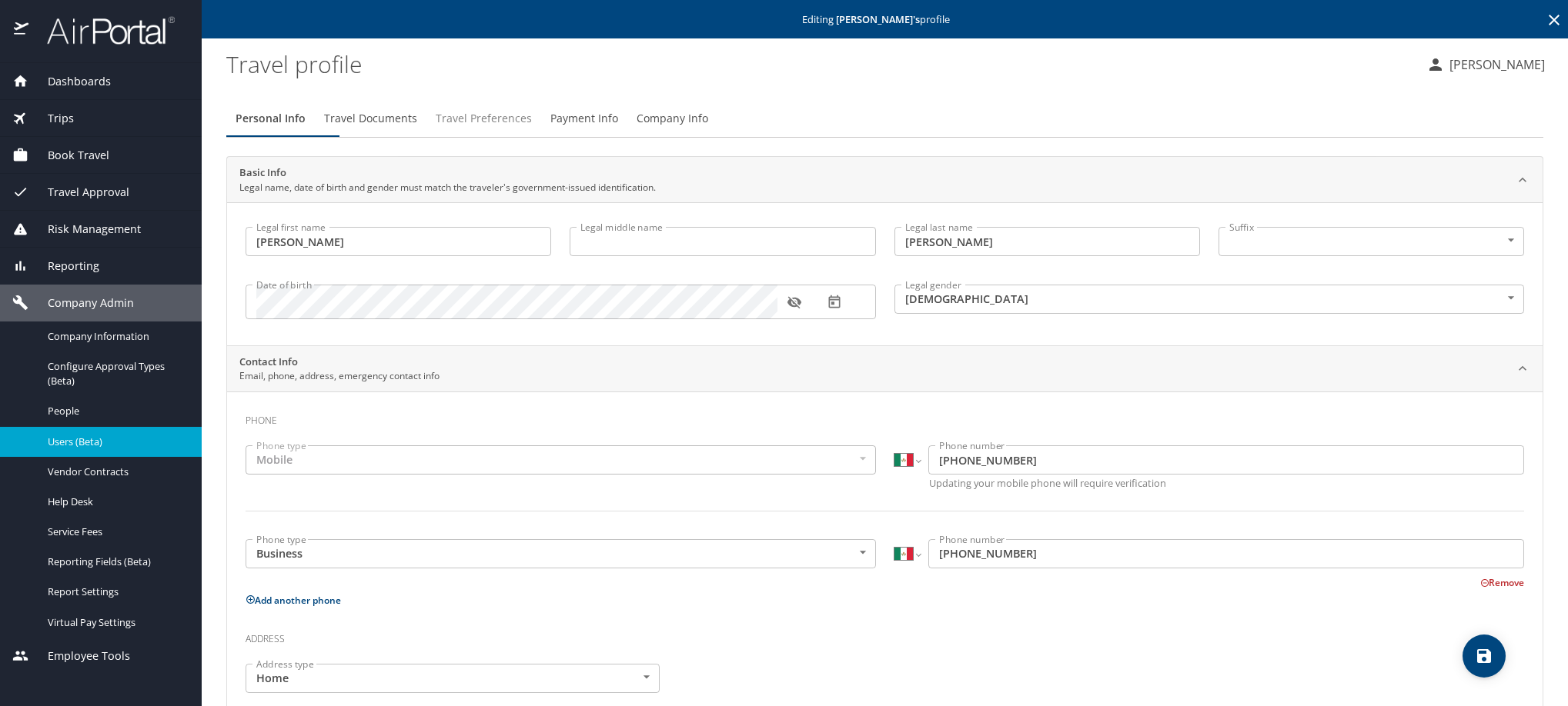
click at [532, 128] on span "Travel Preferences" at bounding box center [483, 119] width 96 height 20
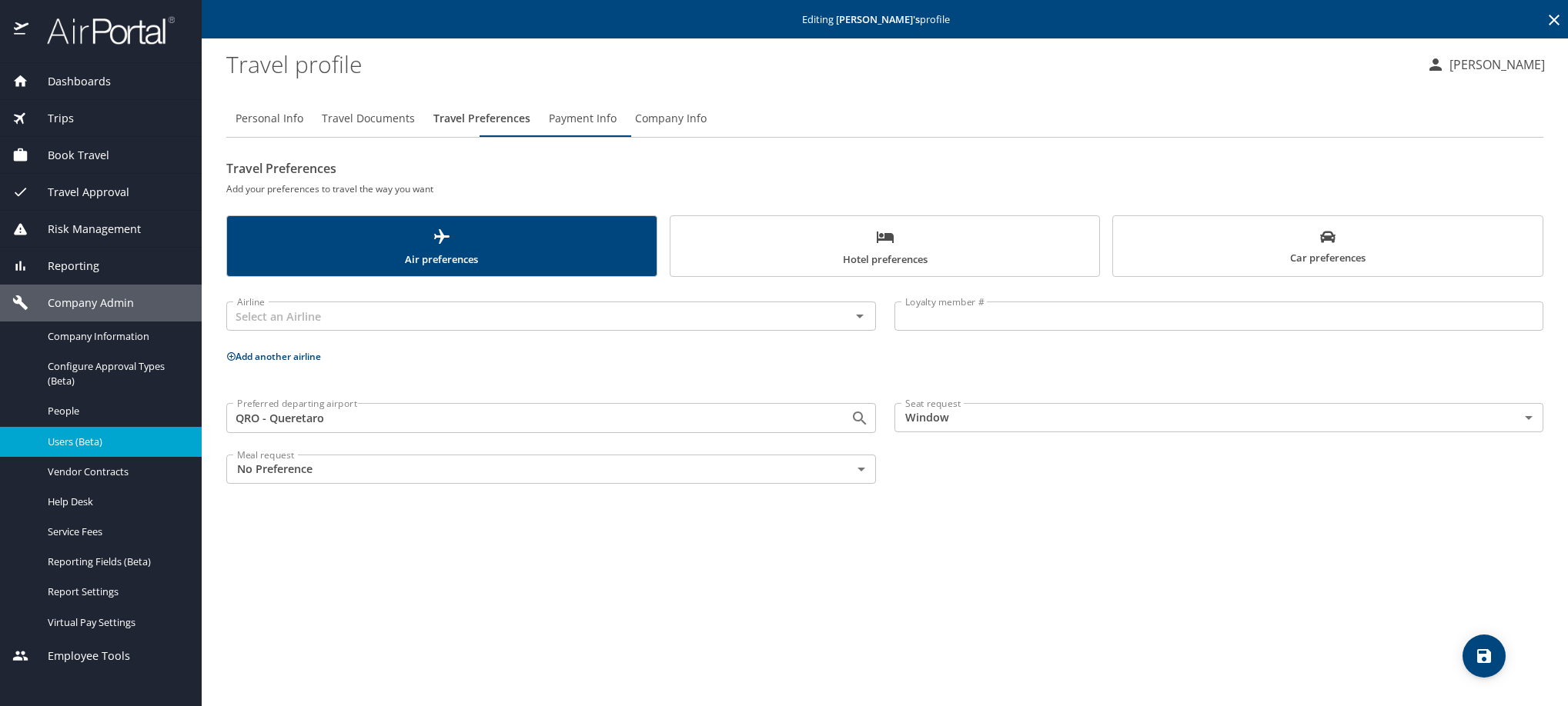
click at [616, 128] on span "Payment Info" at bounding box center [583, 119] width 67 height 20
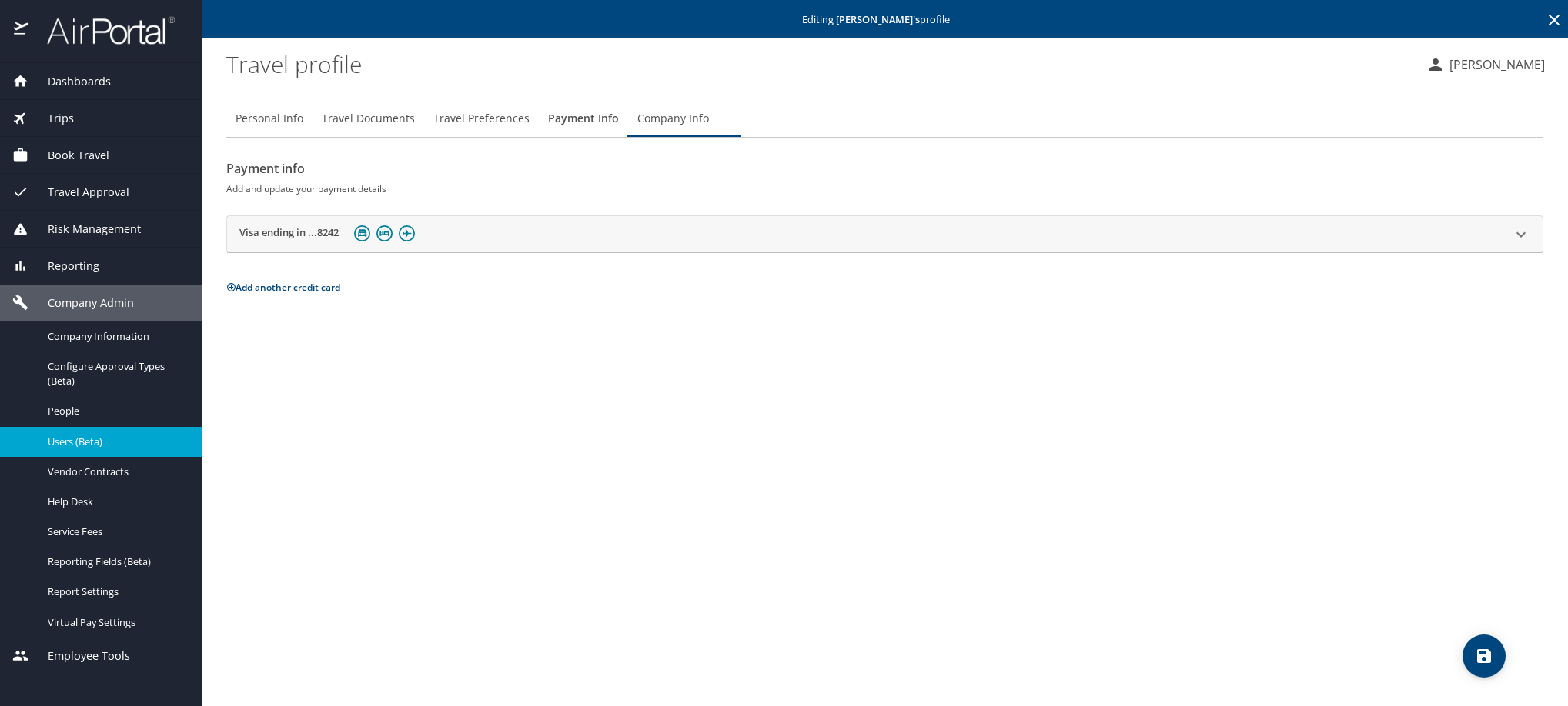
click at [329, 243] on h2 "Visa ending in ...8242" at bounding box center [289, 235] width 99 height 19
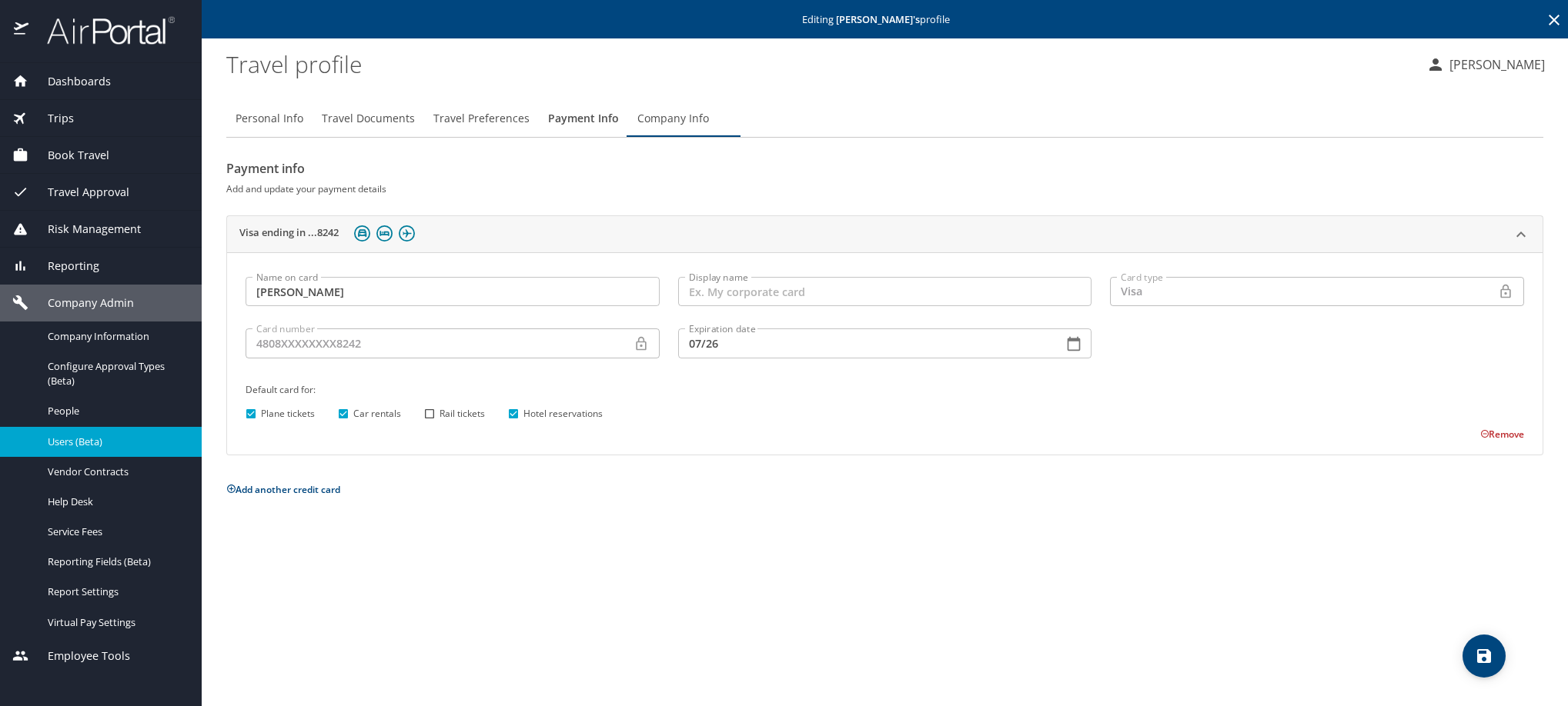
drag, startPoint x: 672, startPoint y: 597, endPoint x: 631, endPoint y: 576, distance: 46.1
click at [672, 596] on div "Personal Info Travel Documents Travel Preferences Payment Info Company Info Pay…" at bounding box center [885, 397] width 1317 height 619
click at [1550, 28] on icon at bounding box center [1554, 21] width 19 height 19
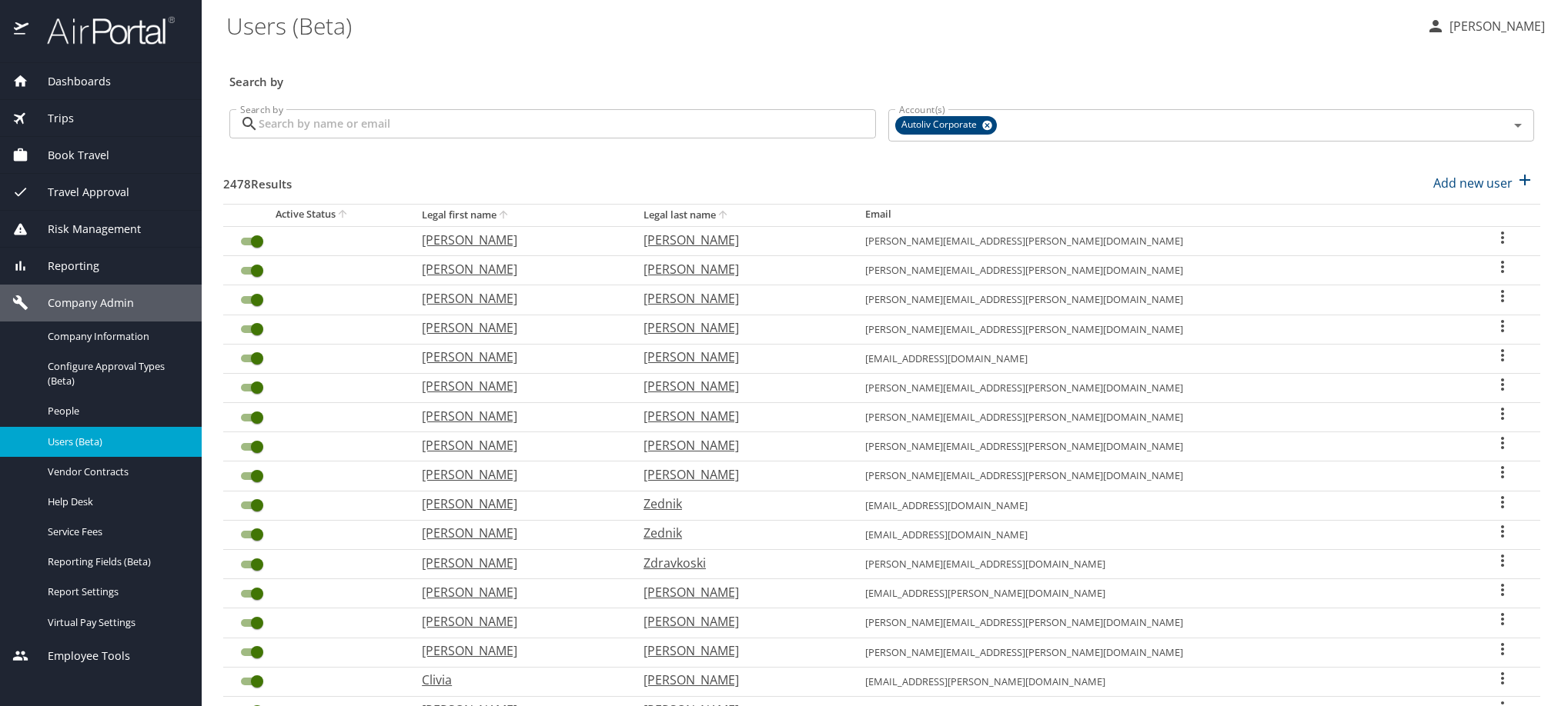
click at [377, 130] on input "Search by" at bounding box center [567, 124] width 617 height 29
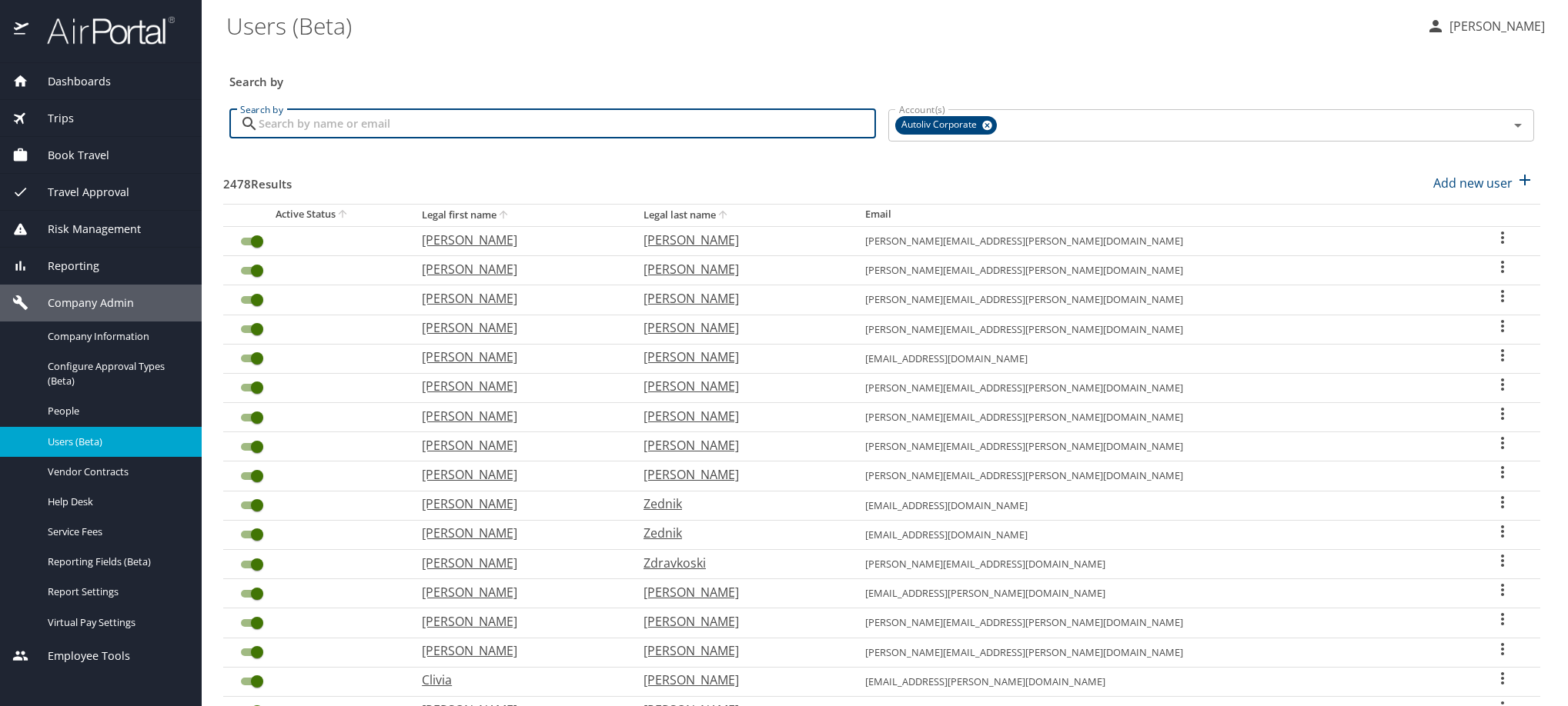
paste input "alan.cano@autoliv.com"
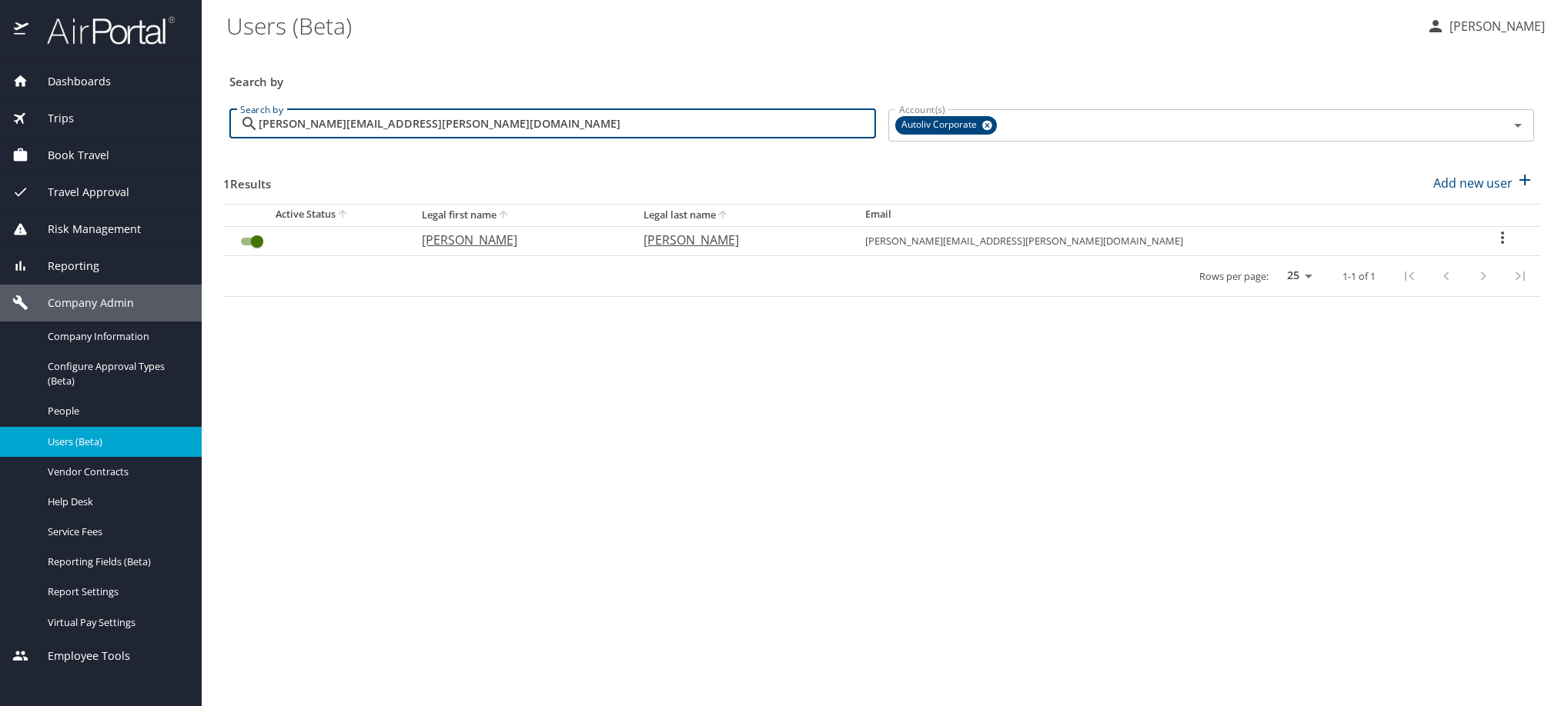
type input "alan.cano@autoliv.com"
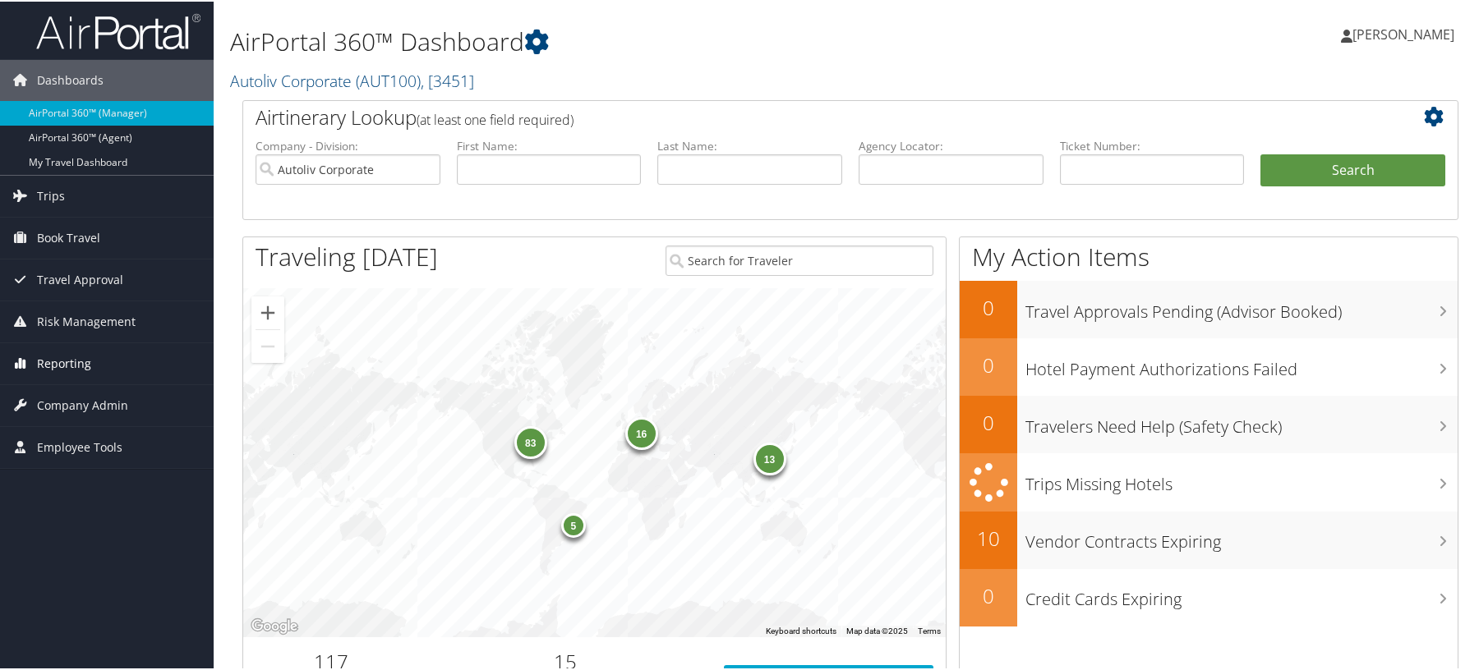
click at [87, 370] on span "Reporting" at bounding box center [64, 362] width 54 height 41
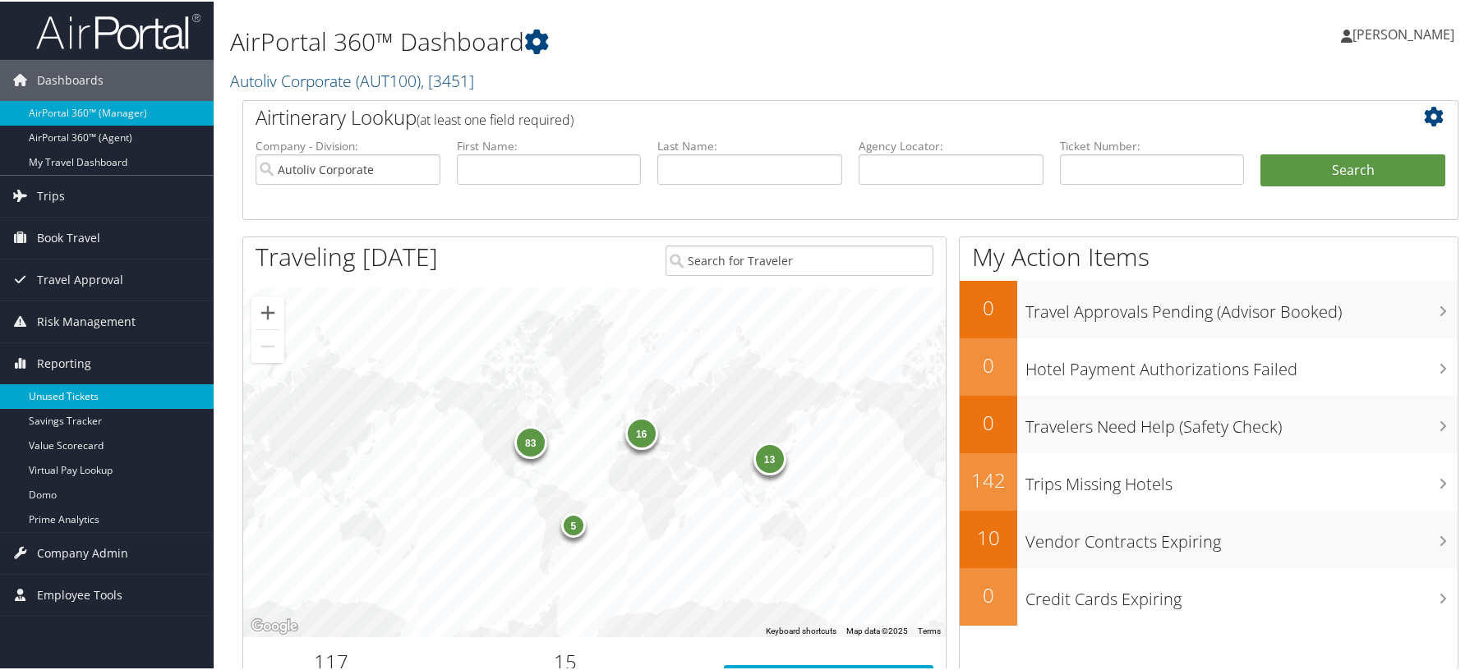
click at [74, 401] on link "Unused Tickets" at bounding box center [107, 395] width 214 height 25
